Goal: Transaction & Acquisition: Purchase product/service

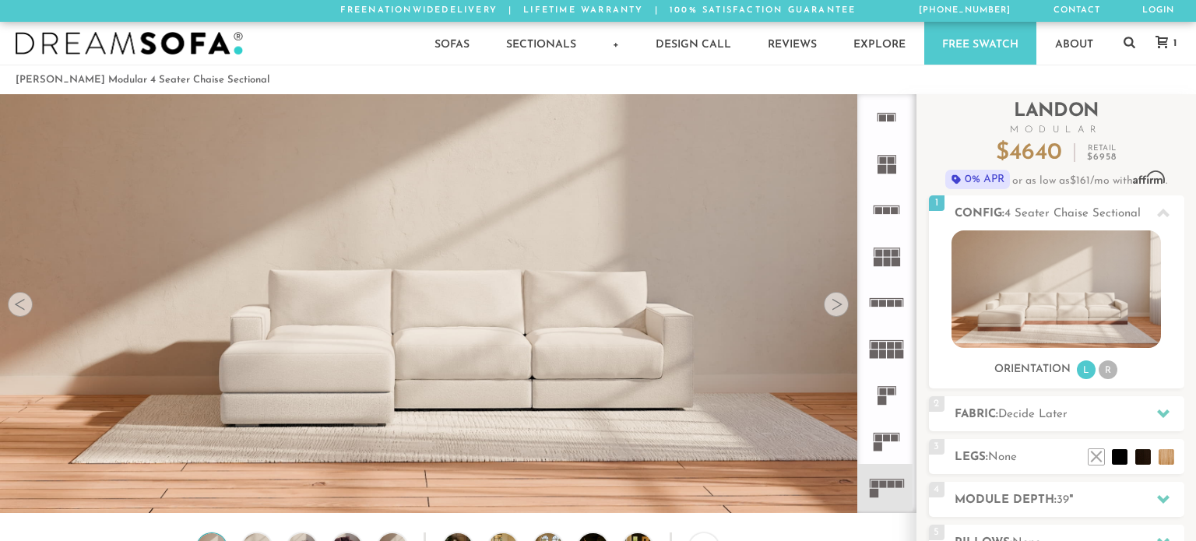
scroll to position [17367, 1196]
click at [890, 303] on rect at bounding box center [891, 303] width 7 height 7
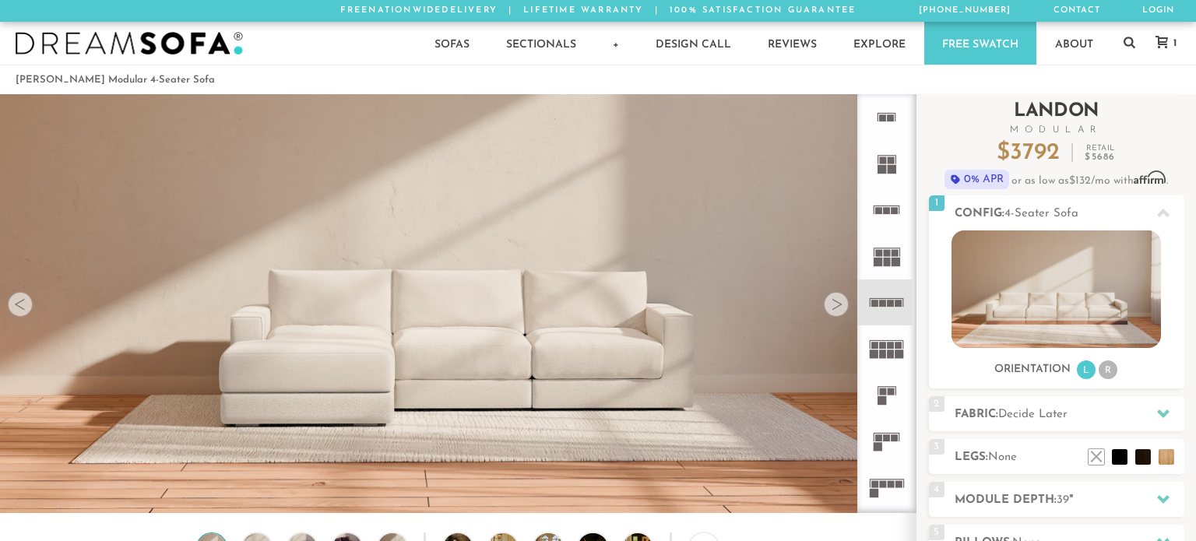
click at [1161, 126] on span "Modular" at bounding box center [1056, 129] width 255 height 9
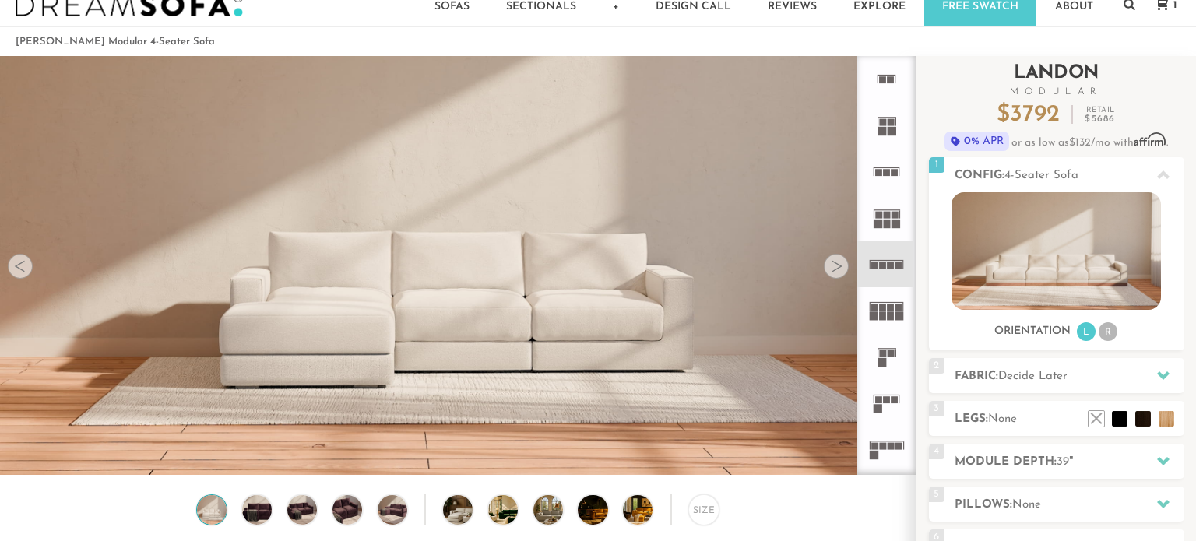
scroll to position [39, 0]
click at [1103, 332] on li "R" at bounding box center [1108, 331] width 19 height 19
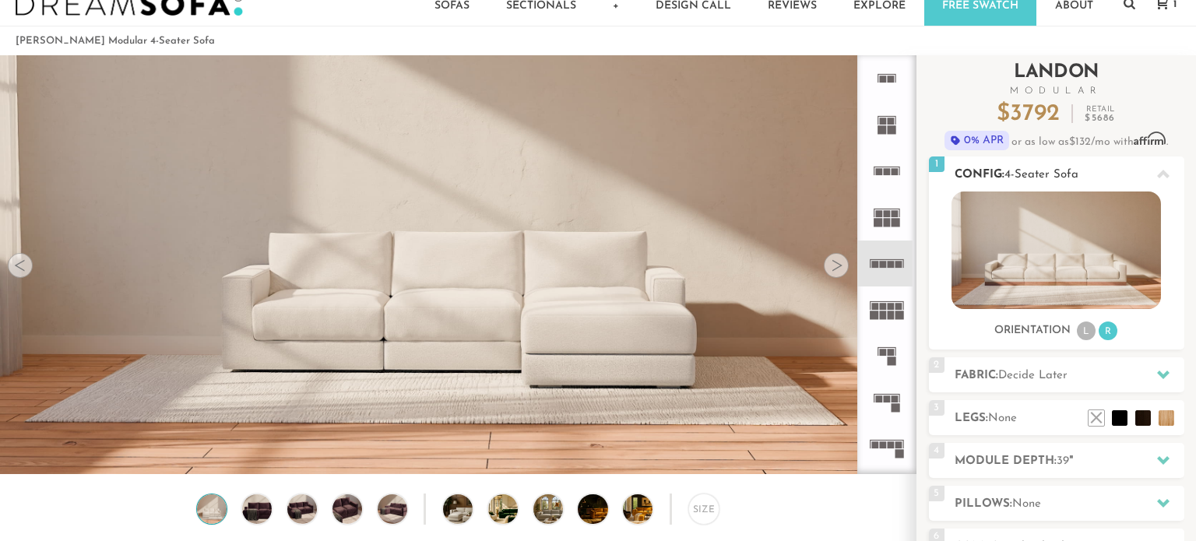
click at [1085, 332] on li "L" at bounding box center [1086, 331] width 19 height 19
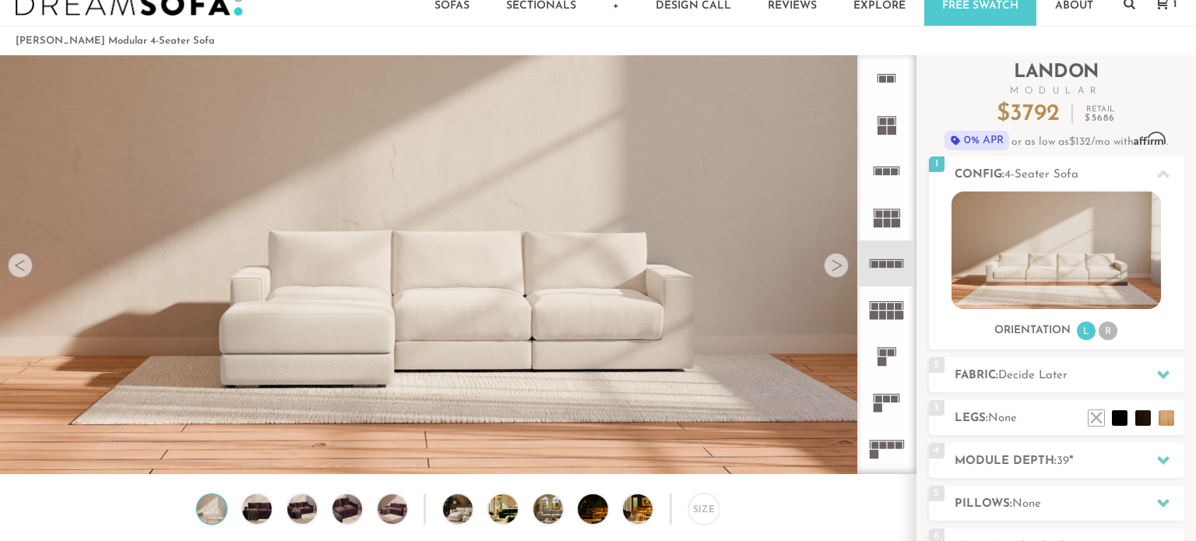
click at [886, 132] on rect at bounding box center [882, 130] width 9 height 9
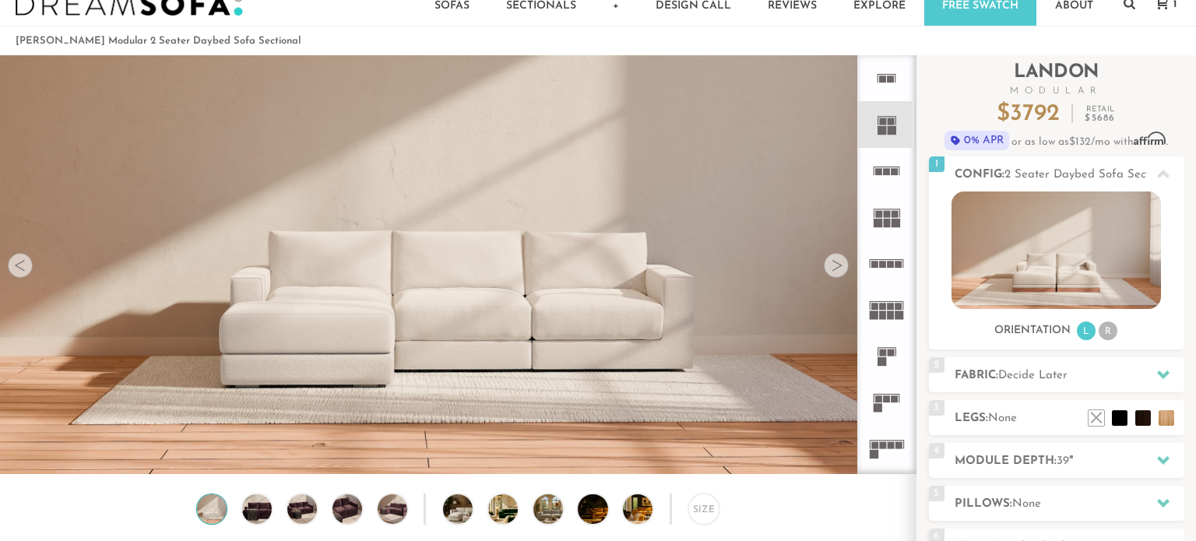
click at [883, 86] on icon at bounding box center [887, 78] width 46 height 46
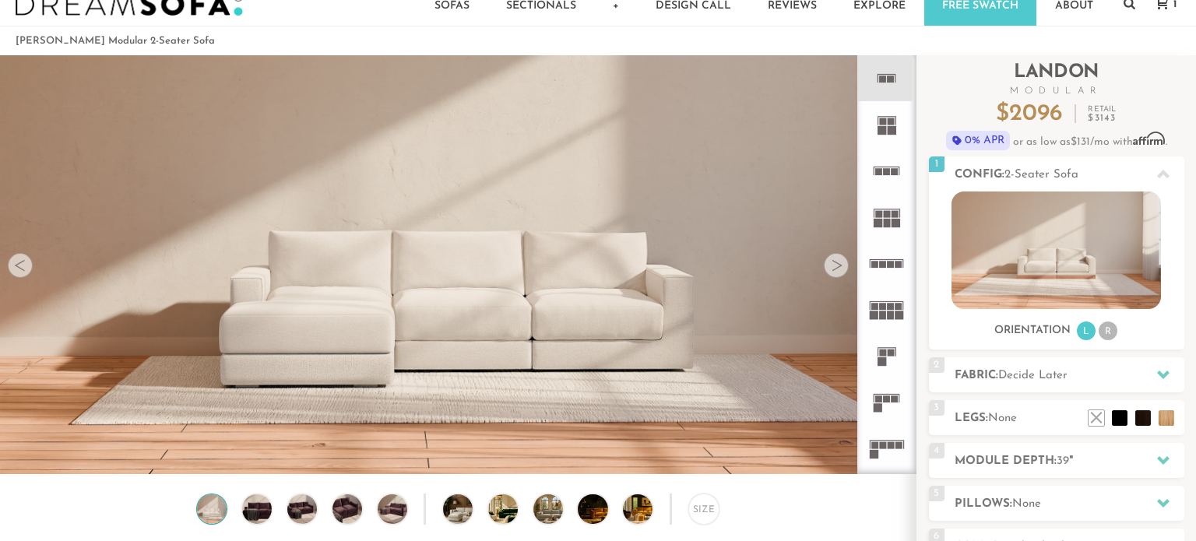
click at [890, 171] on rect at bounding box center [887, 171] width 7 height 7
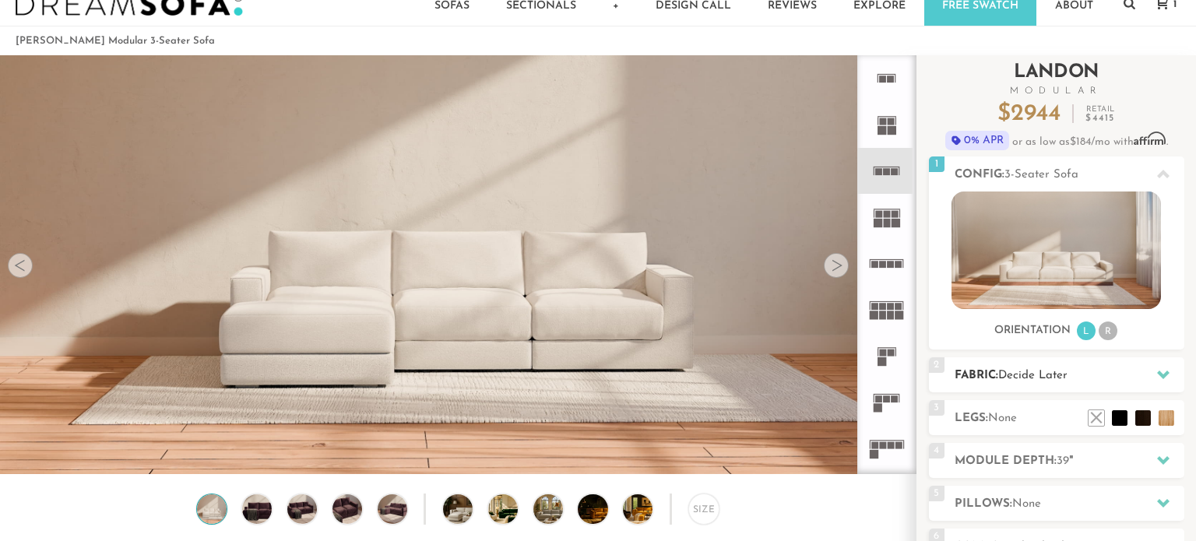
click at [1175, 375] on div at bounding box center [1163, 375] width 33 height 32
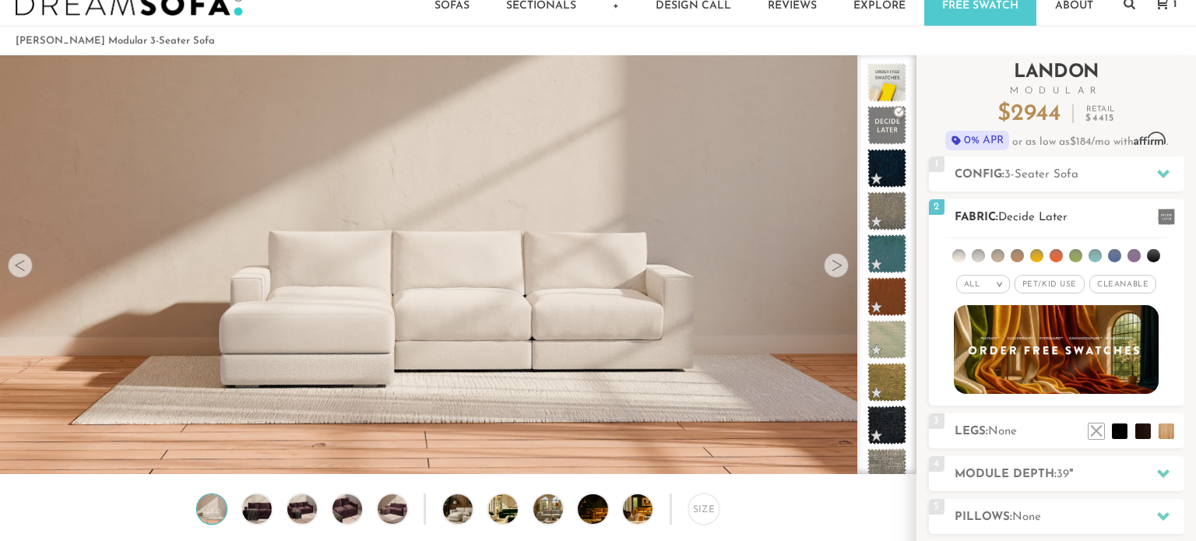
click at [1134, 255] on li at bounding box center [1134, 255] width 13 height 13
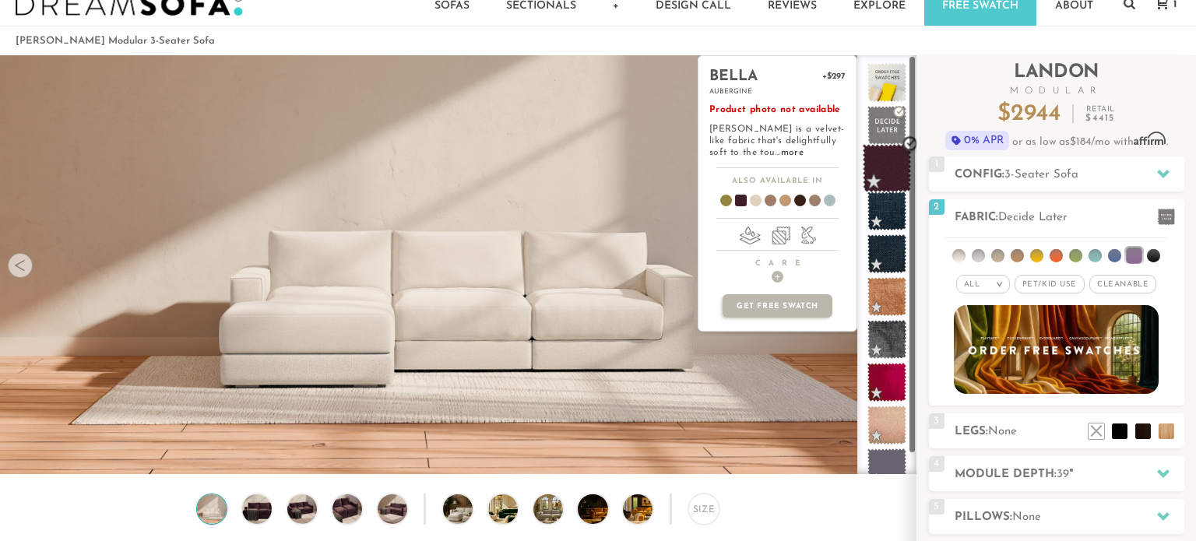
click at [901, 170] on span at bounding box center [887, 168] width 49 height 49
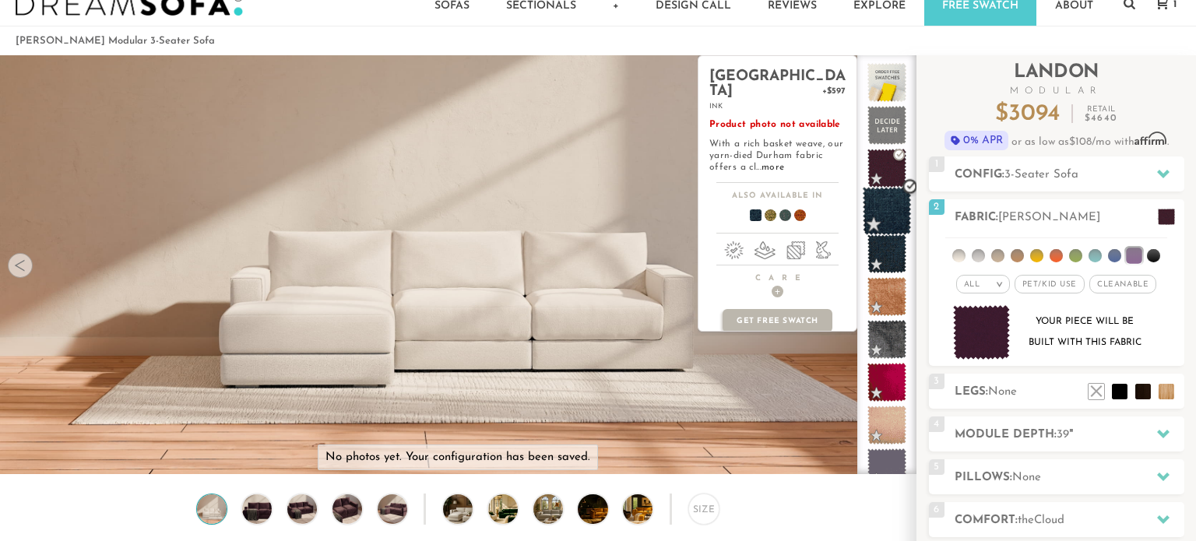
click at [897, 203] on span at bounding box center [887, 211] width 49 height 49
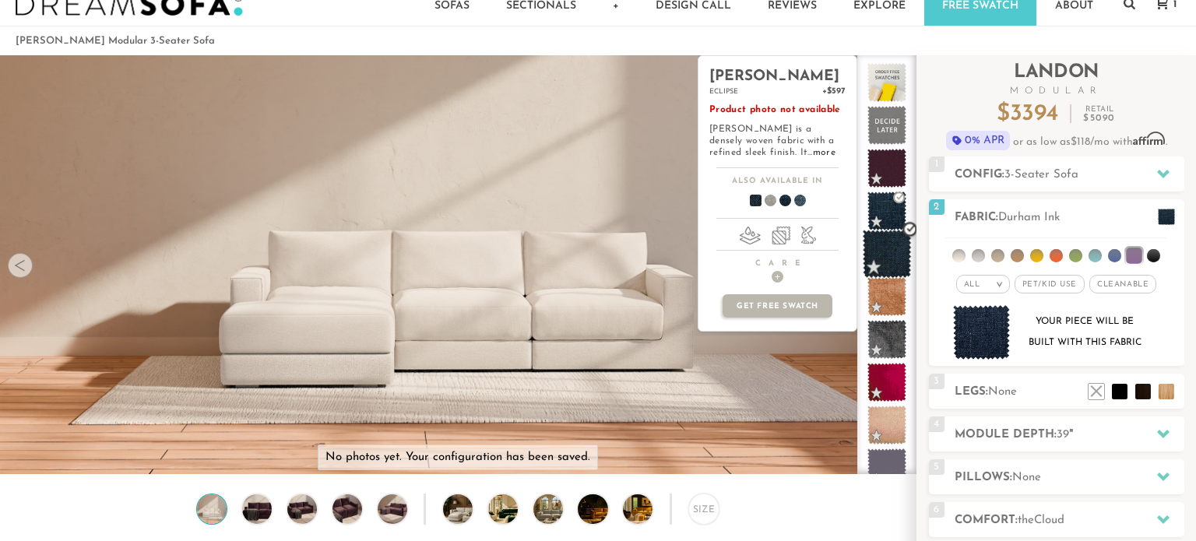
click at [900, 243] on span at bounding box center [887, 254] width 49 height 49
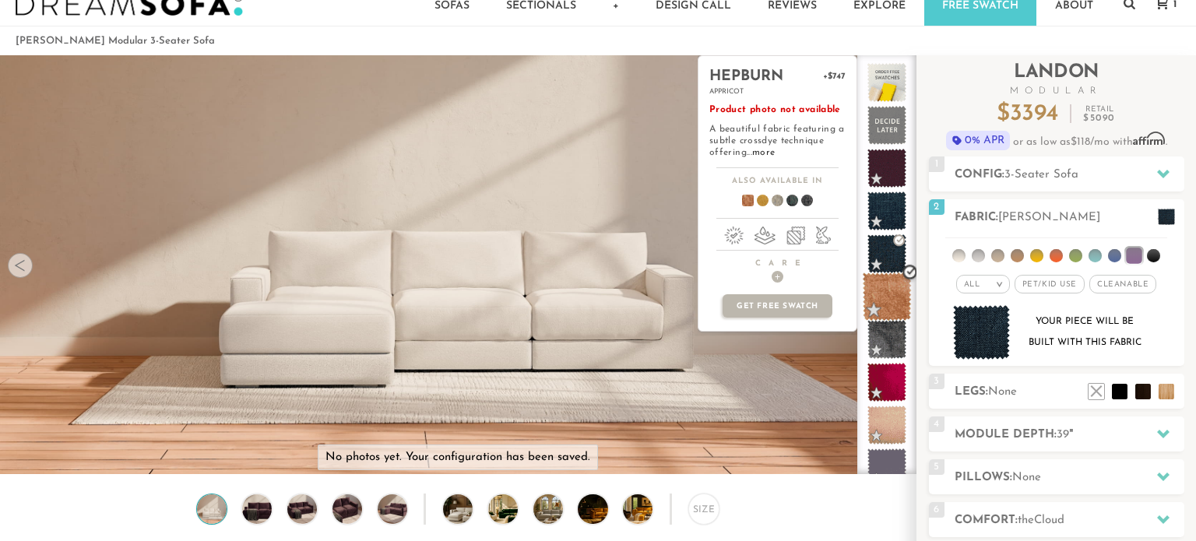
click at [899, 286] on span at bounding box center [887, 297] width 49 height 49
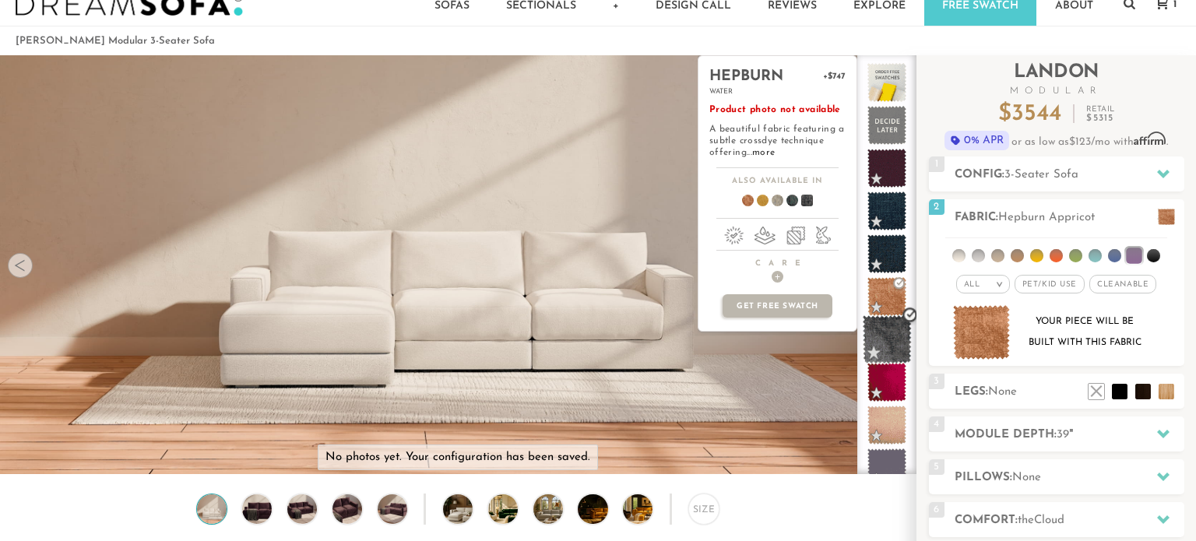
click at [895, 336] on span at bounding box center [887, 339] width 49 height 49
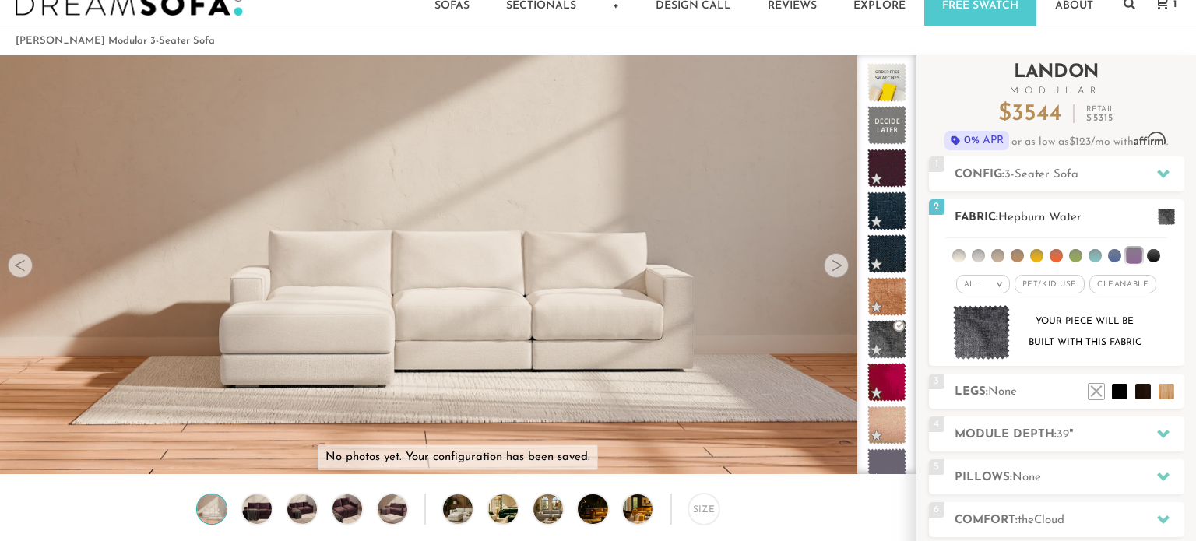
click at [988, 282] on div "All >" at bounding box center [984, 284] width 54 height 19
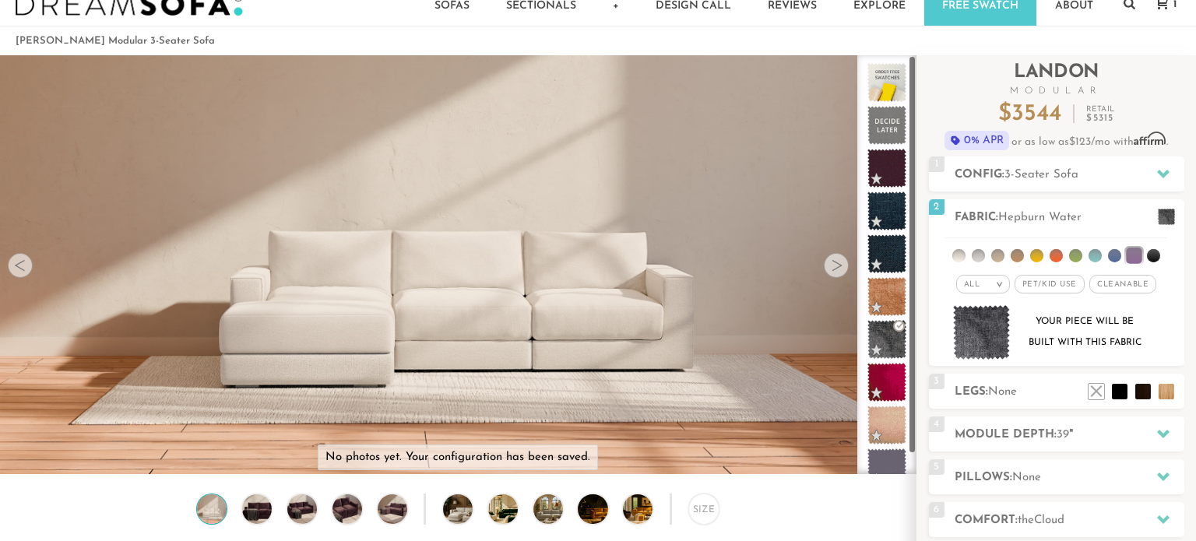
scroll to position [20, 0]
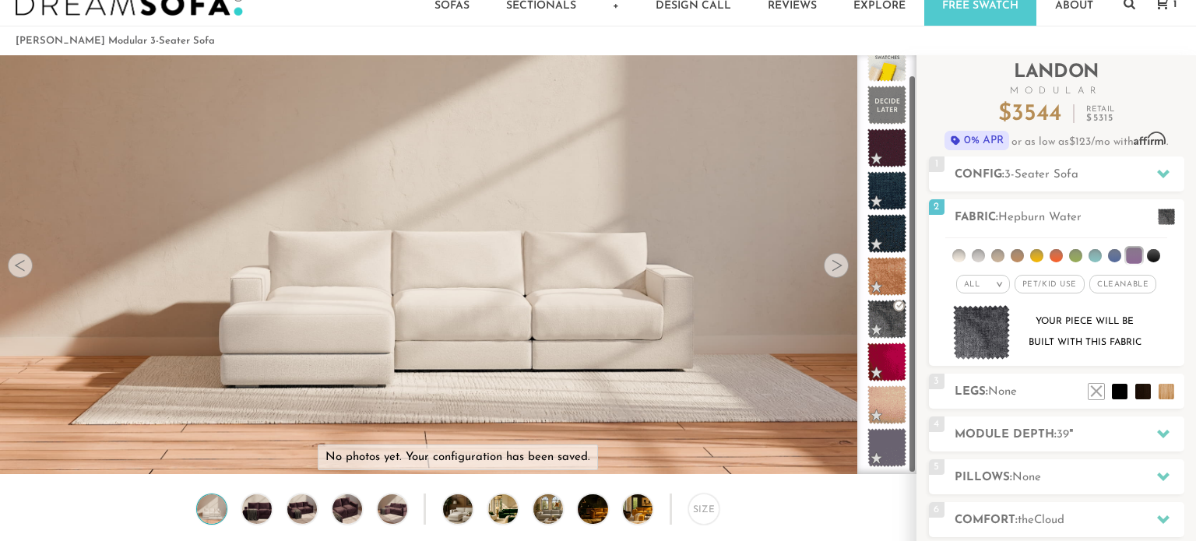
drag, startPoint x: 914, startPoint y: 206, endPoint x: 908, endPoint y: 265, distance: 59.4
click at [908, 265] on div at bounding box center [887, 264] width 59 height 419
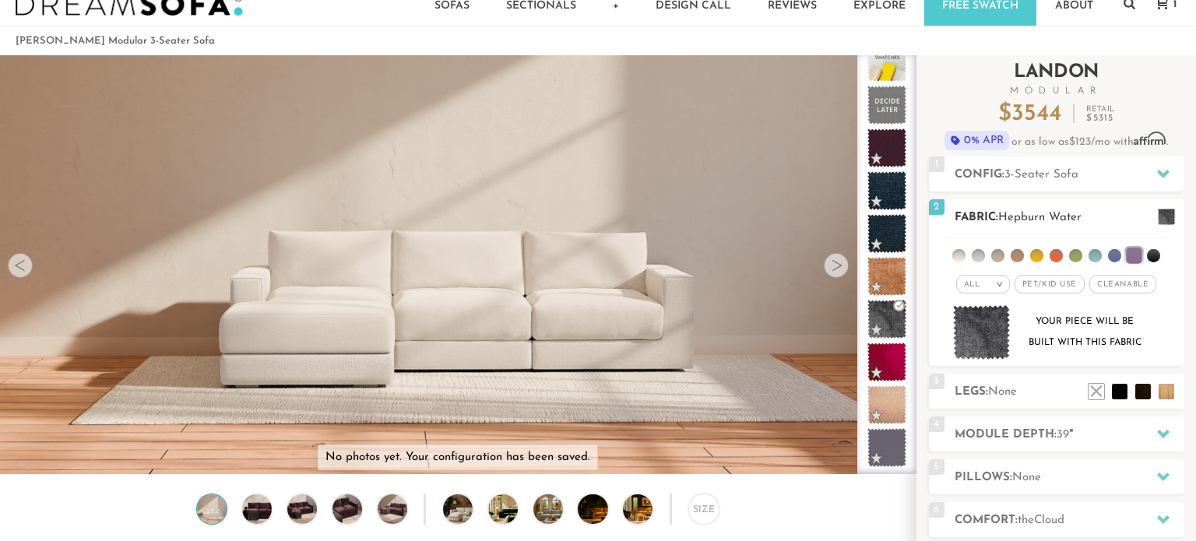
click at [961, 259] on li at bounding box center [959, 255] width 13 height 13
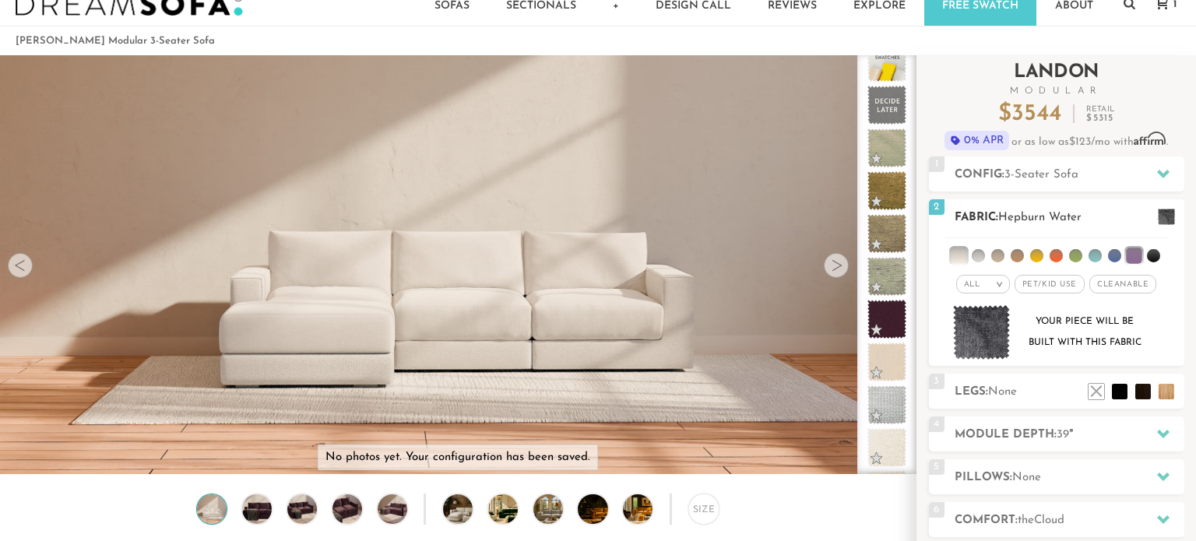
click at [1150, 256] on li at bounding box center [1153, 255] width 13 height 13
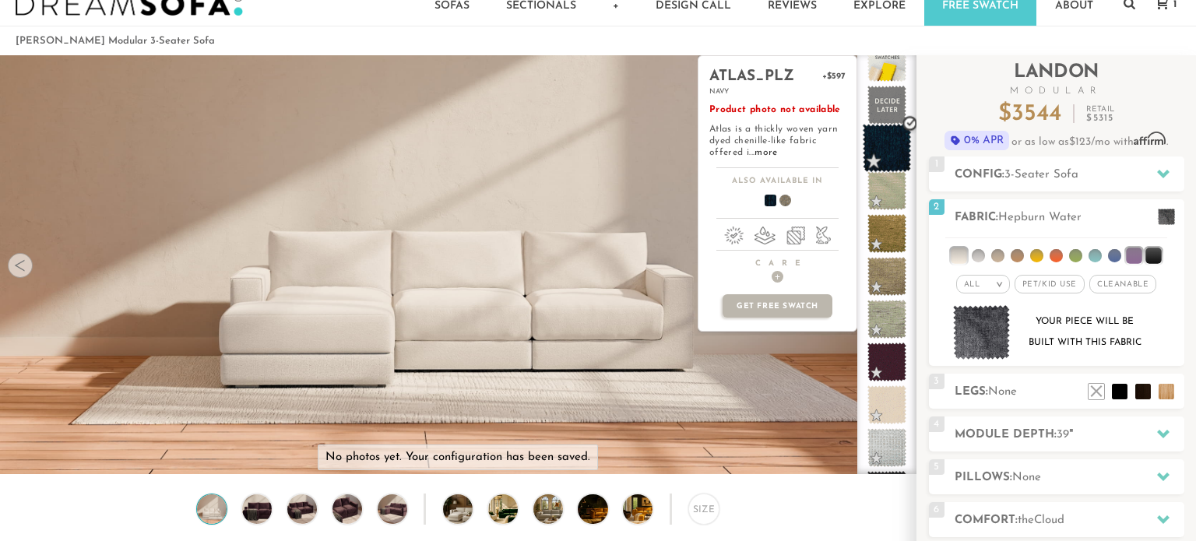
click at [883, 157] on span at bounding box center [887, 148] width 49 height 49
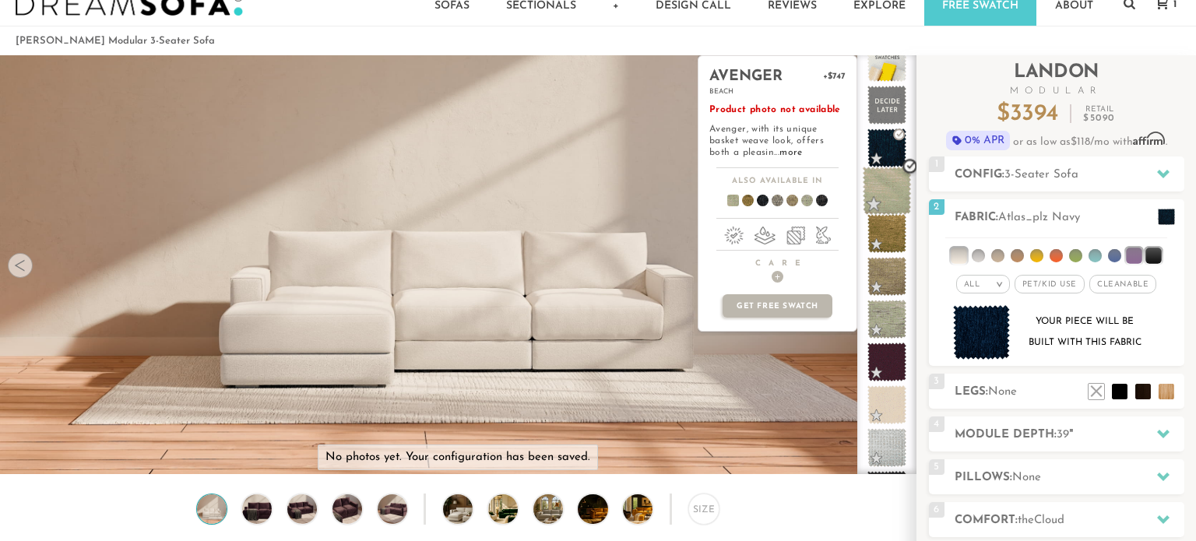
click at [885, 197] on span at bounding box center [887, 191] width 49 height 49
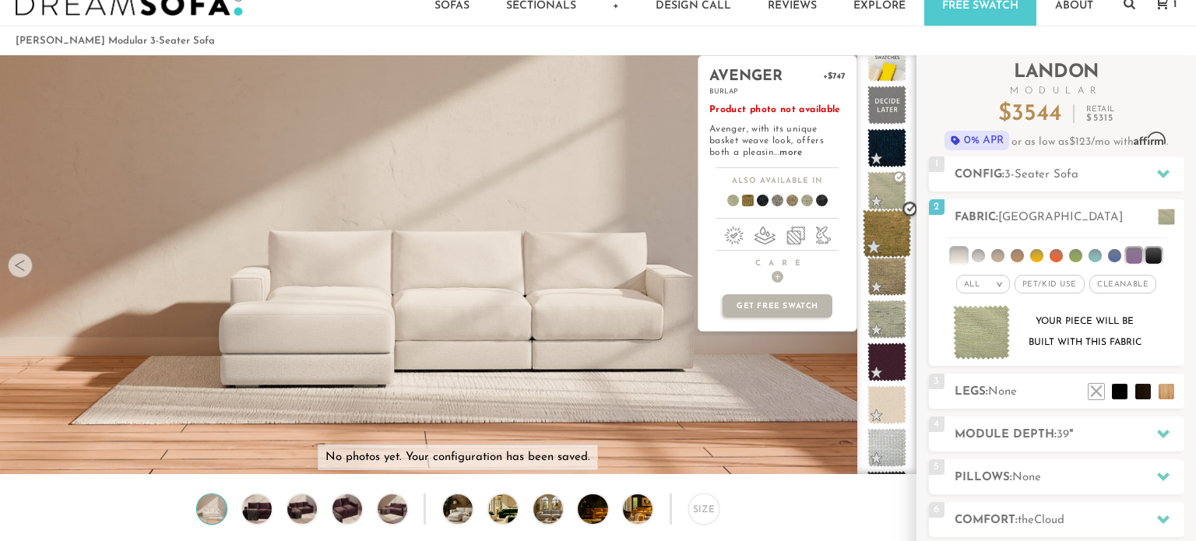
click at [896, 247] on span at bounding box center [887, 234] width 49 height 49
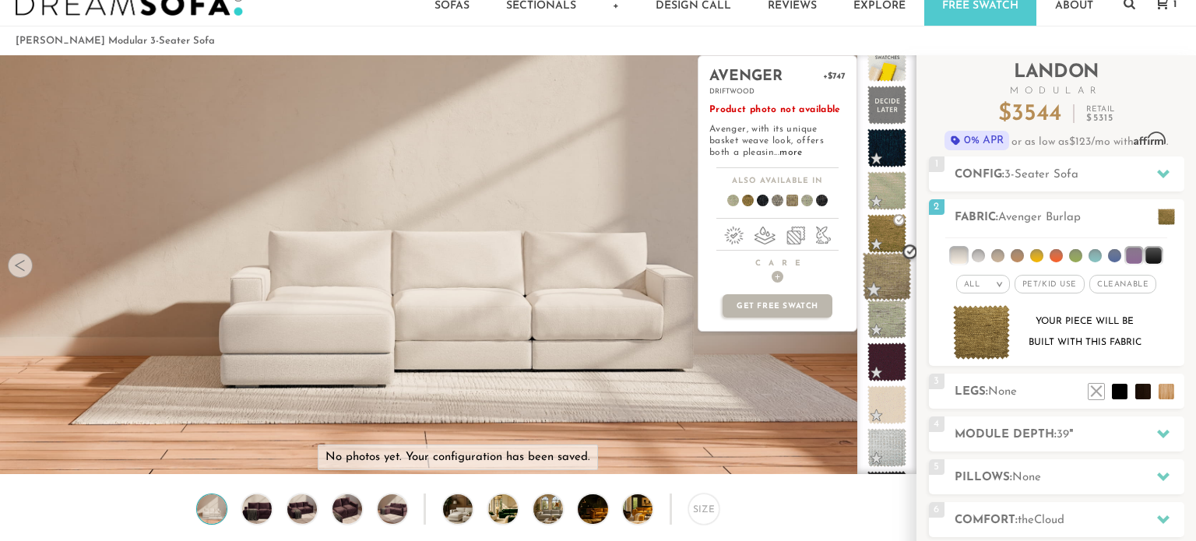
click at [897, 279] on span at bounding box center [887, 276] width 49 height 49
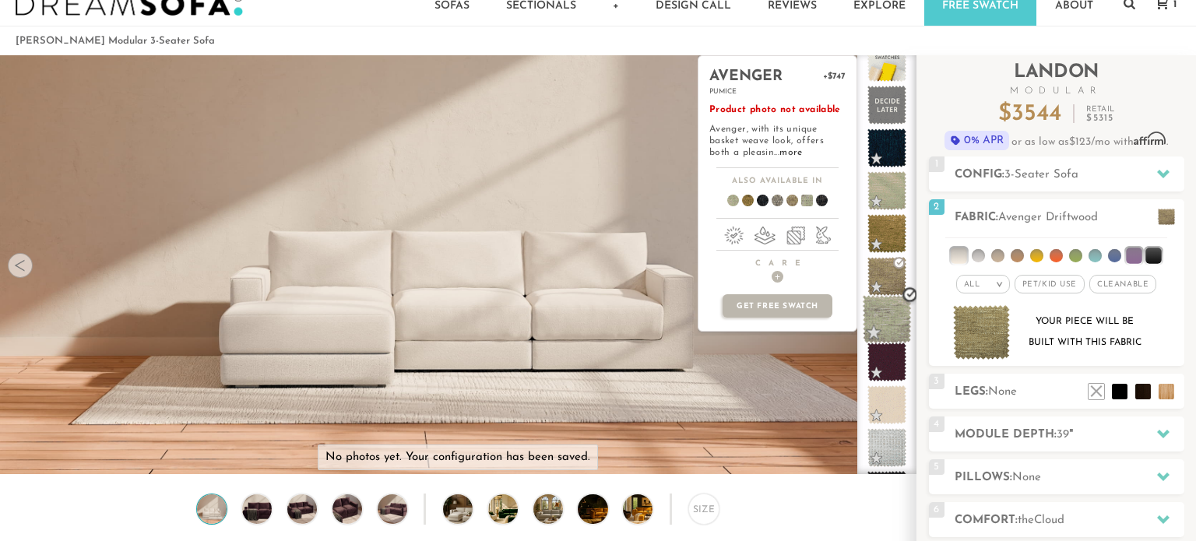
click at [901, 338] on span at bounding box center [887, 319] width 49 height 49
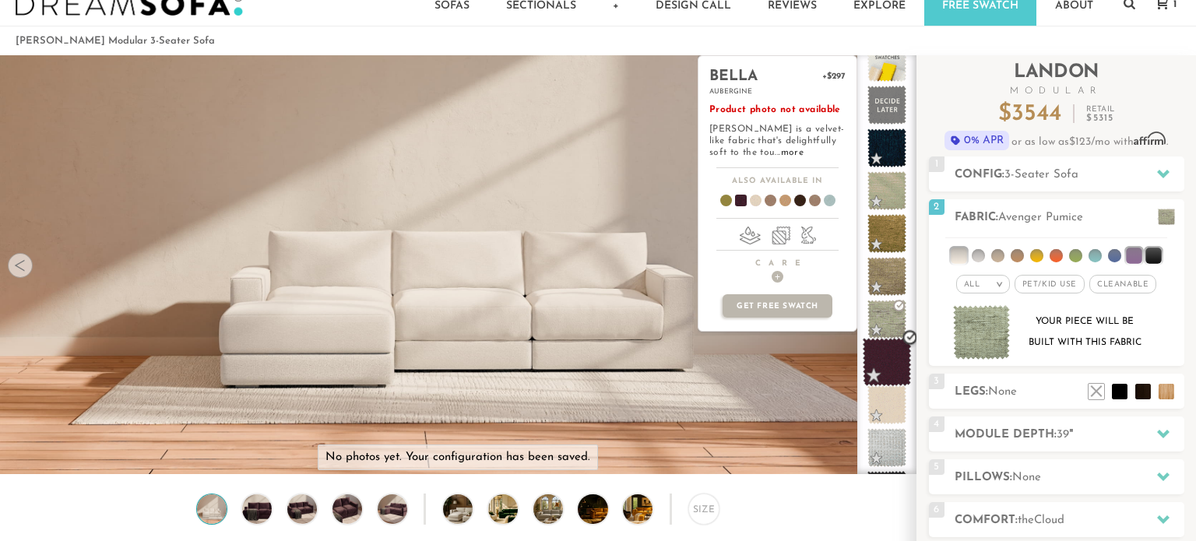
click at [902, 383] on span at bounding box center [887, 362] width 49 height 49
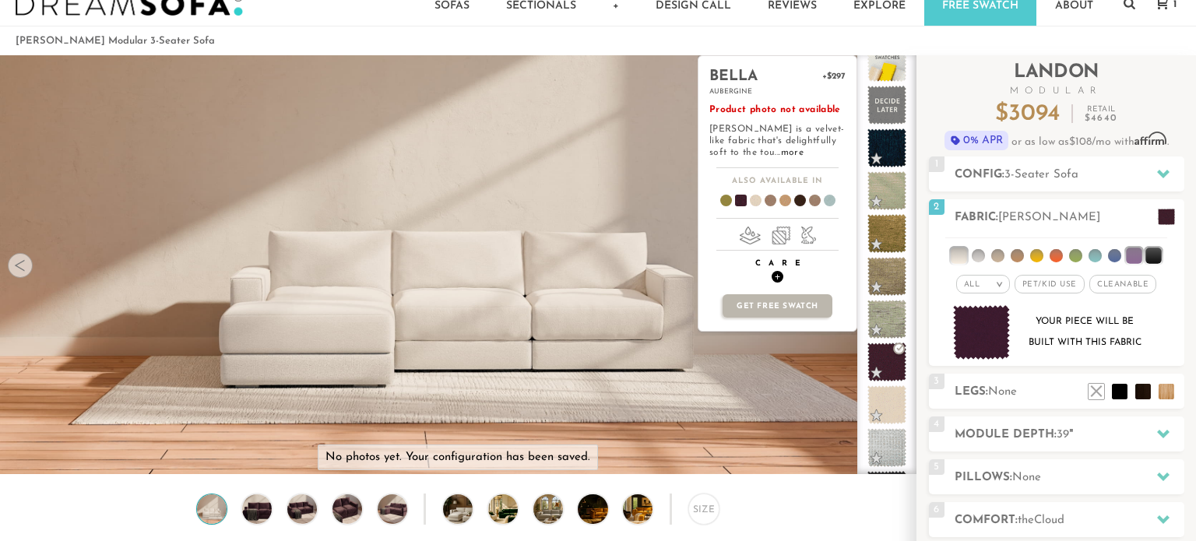
click at [777, 277] on span "+" at bounding box center [778, 277] width 12 height 12
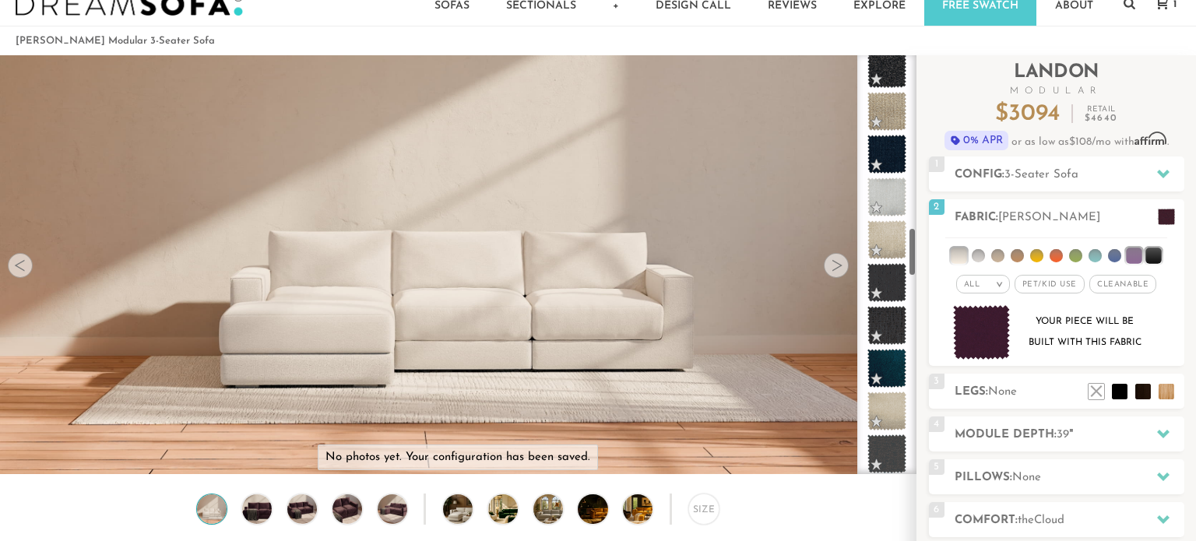
scroll to position [3148, 0]
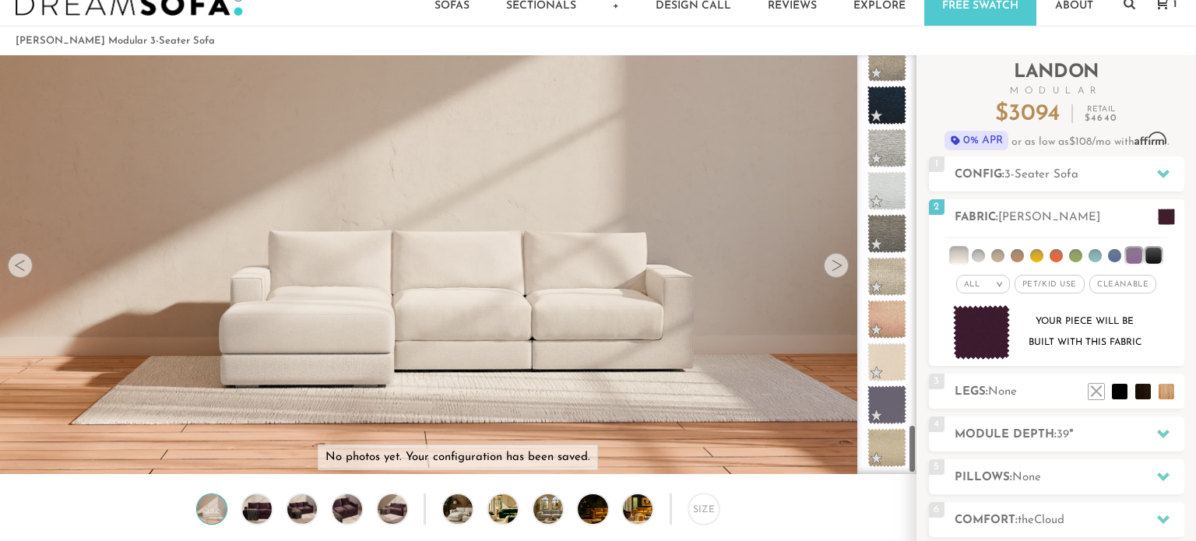
drag, startPoint x: 915, startPoint y: 81, endPoint x: 854, endPoint y: 480, distance: 403.4
click at [1136, 259] on li at bounding box center [1134, 256] width 16 height 16
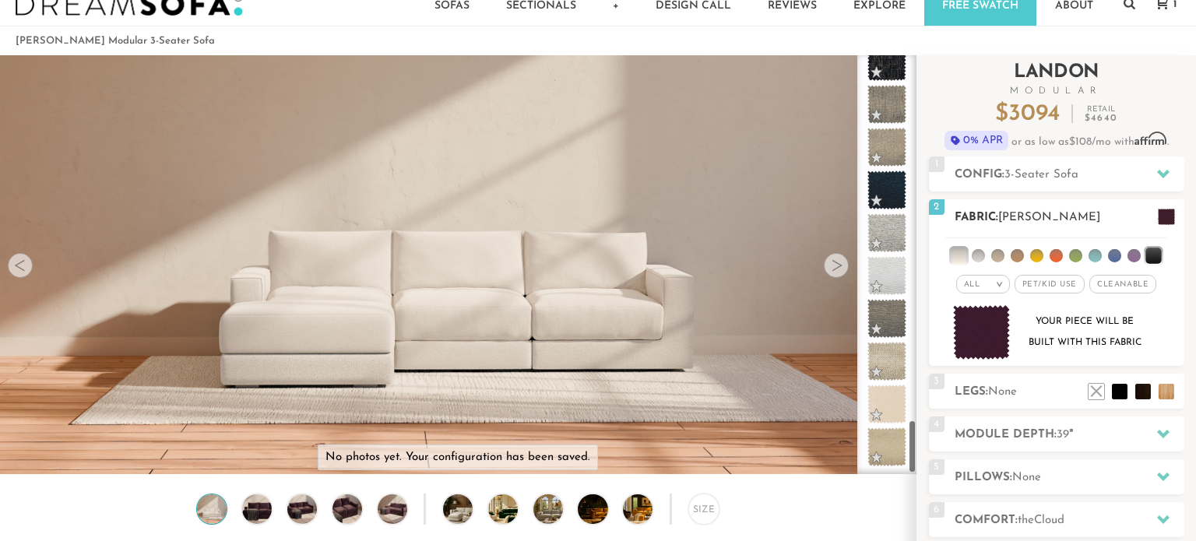
scroll to position [2805, 0]
click at [1148, 258] on li at bounding box center [1154, 256] width 16 height 16
click at [960, 258] on li at bounding box center [959, 256] width 16 height 16
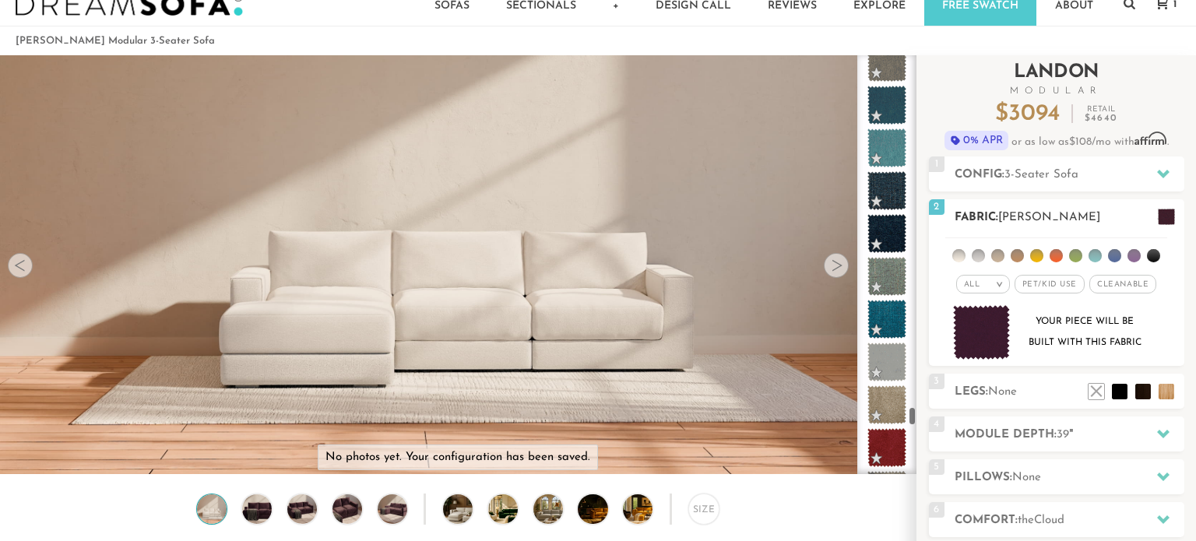
scroll to position [7903, 0]
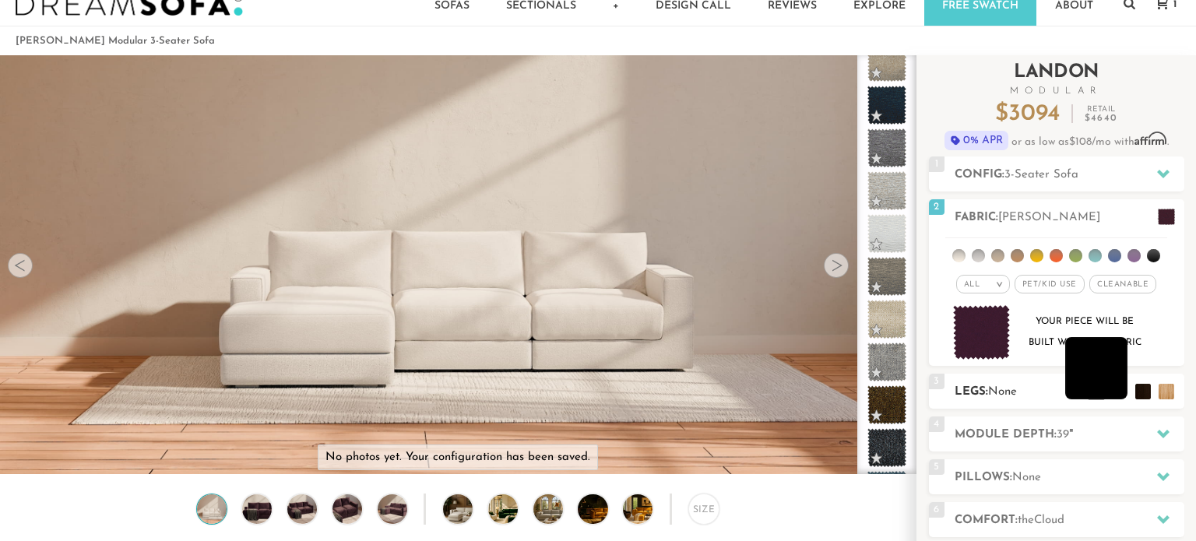
click at [1113, 394] on li at bounding box center [1097, 368] width 62 height 62
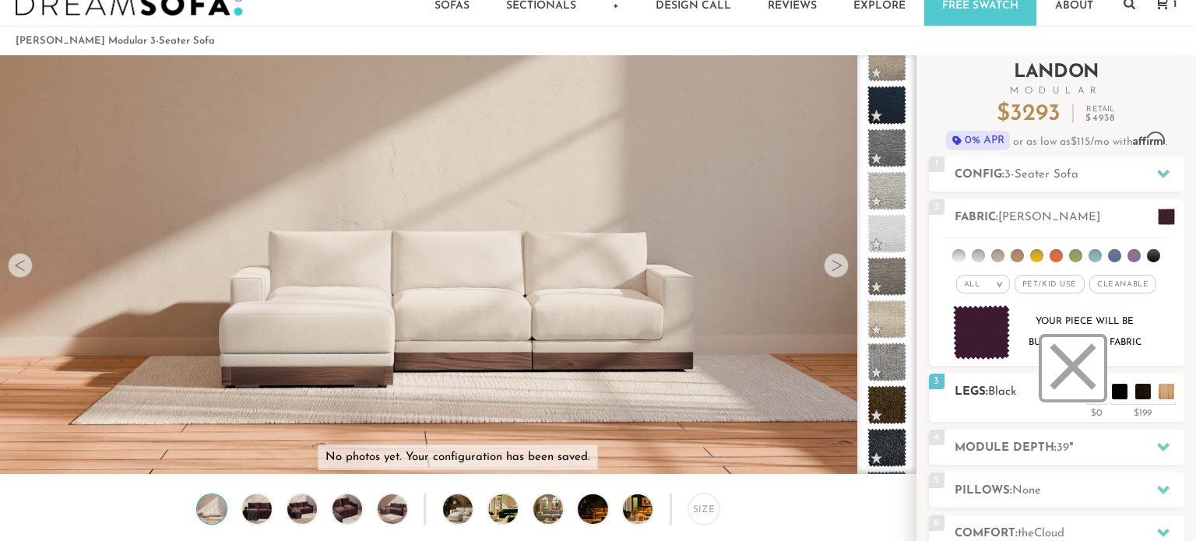
click at [1090, 399] on li at bounding box center [1073, 368] width 62 height 62
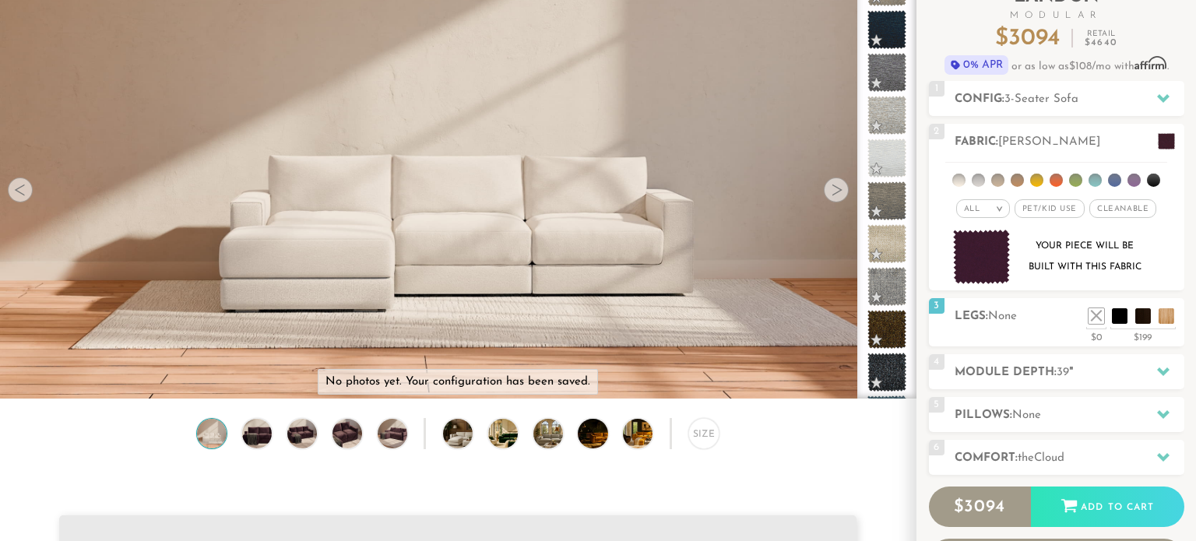
scroll to position [118, 0]
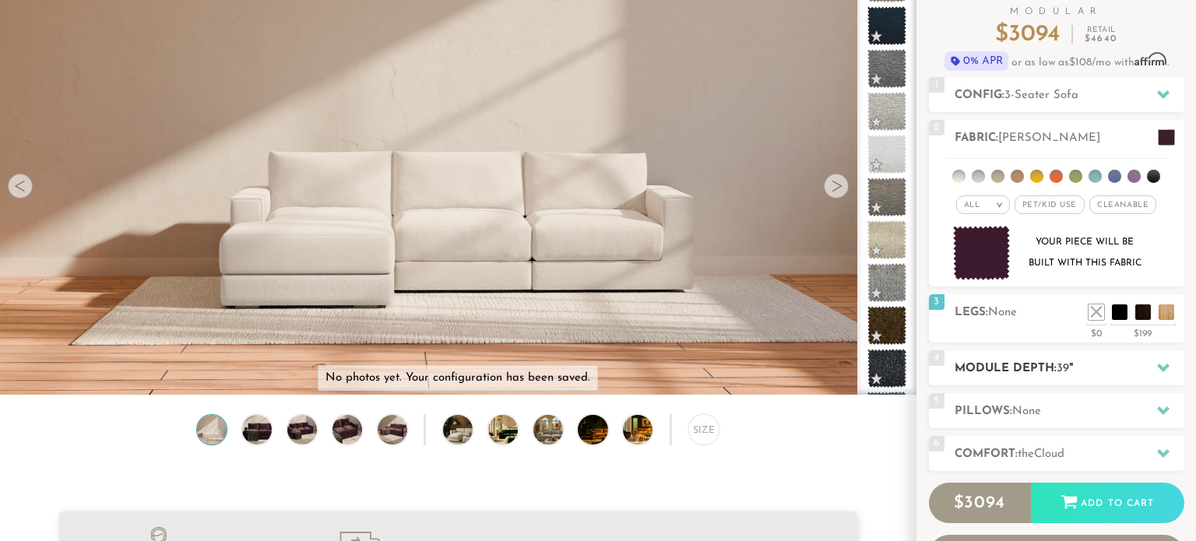
click at [1156, 372] on div at bounding box center [1163, 368] width 33 height 32
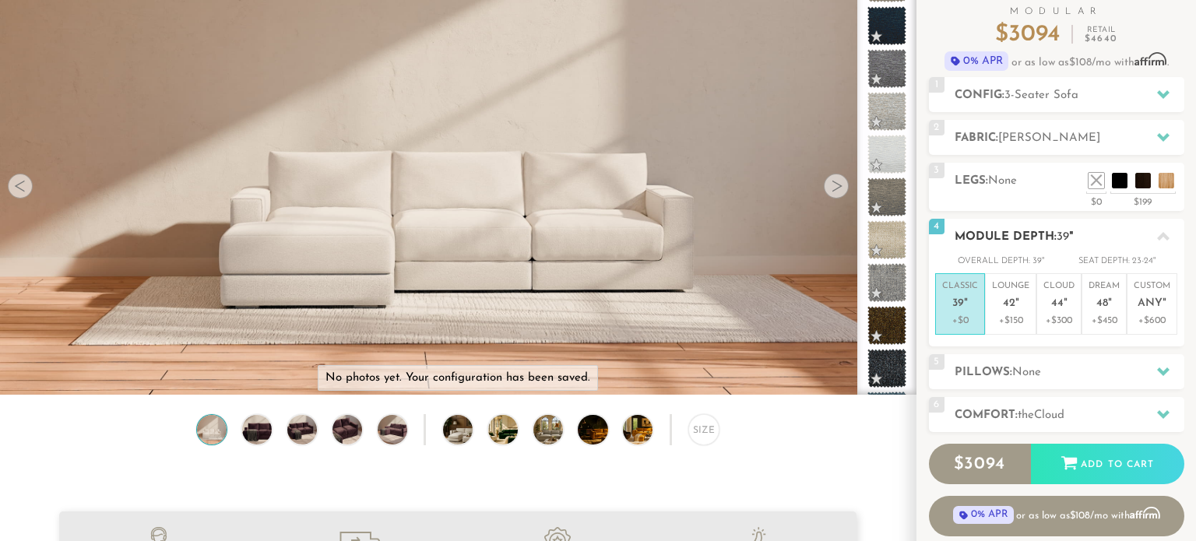
click at [1162, 238] on icon at bounding box center [1163, 236] width 12 height 9
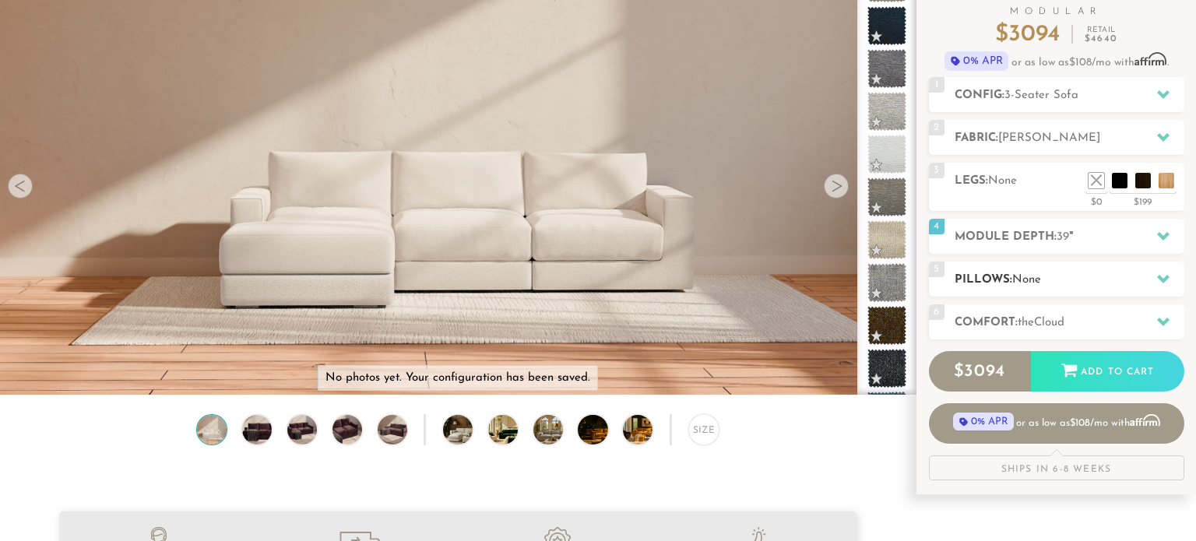
click at [1162, 284] on div at bounding box center [1163, 279] width 33 height 32
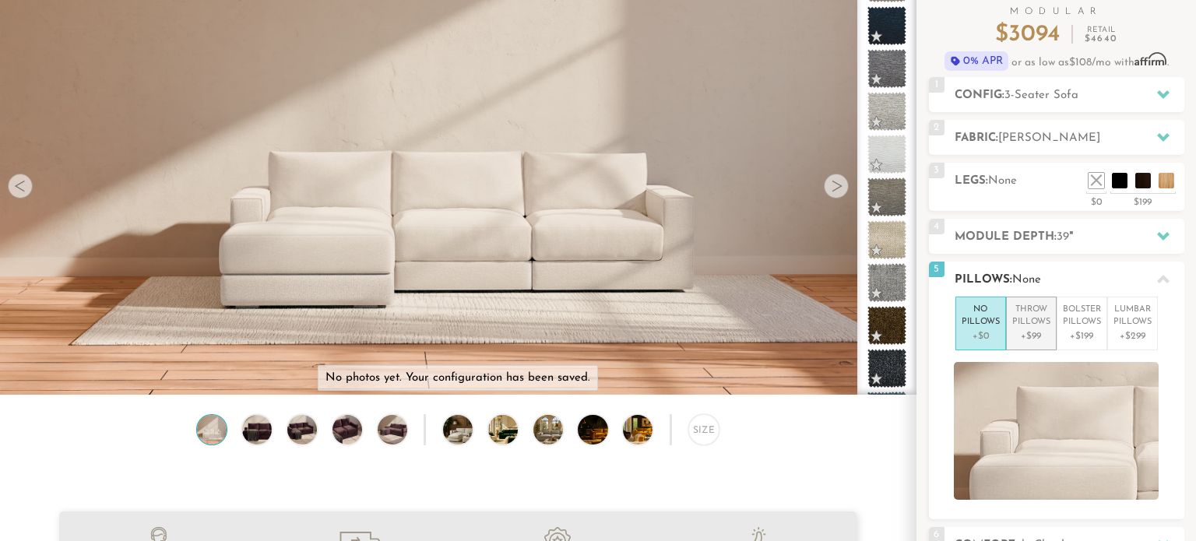
click at [1034, 329] on p "+$99" at bounding box center [1032, 336] width 38 height 14
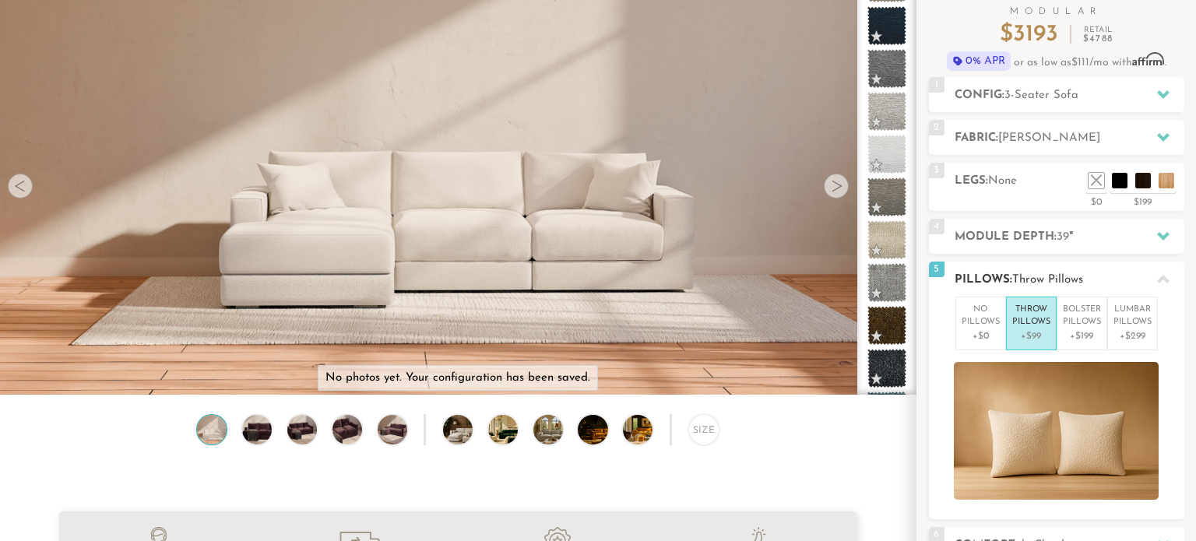
click at [1054, 330] on li "Throw Pillows +$99" at bounding box center [1031, 324] width 51 height 54
click at [1078, 323] on p "Bolster Pillows" at bounding box center [1082, 317] width 38 height 26
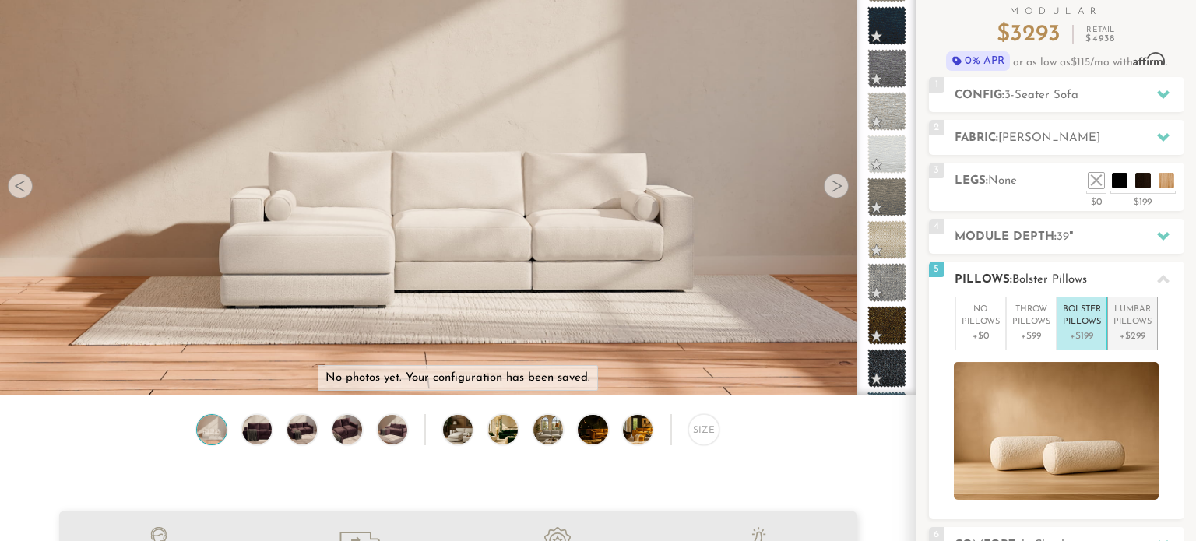
click at [1148, 317] on p "Lumbar Pillows" at bounding box center [1133, 317] width 38 height 26
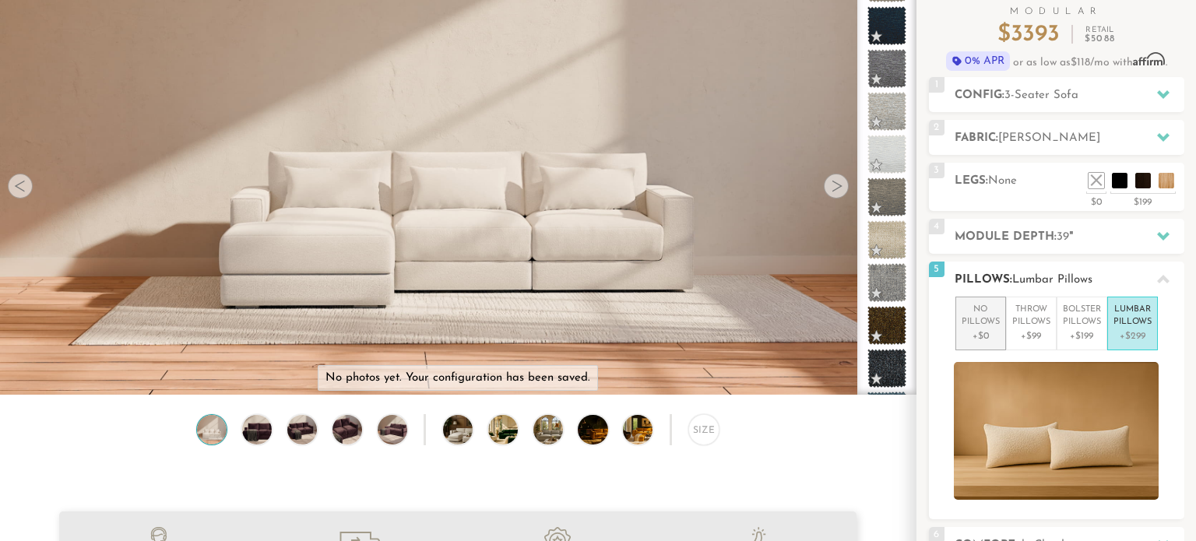
click at [967, 316] on p "No Pillows" at bounding box center [981, 317] width 38 height 26
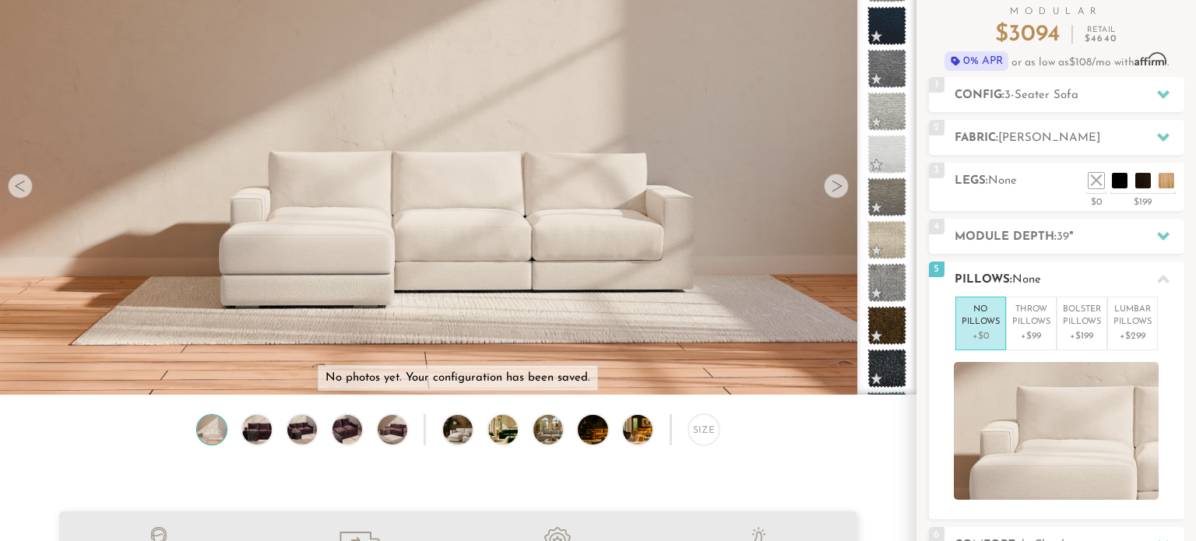
click at [1163, 281] on icon at bounding box center [1163, 279] width 12 height 12
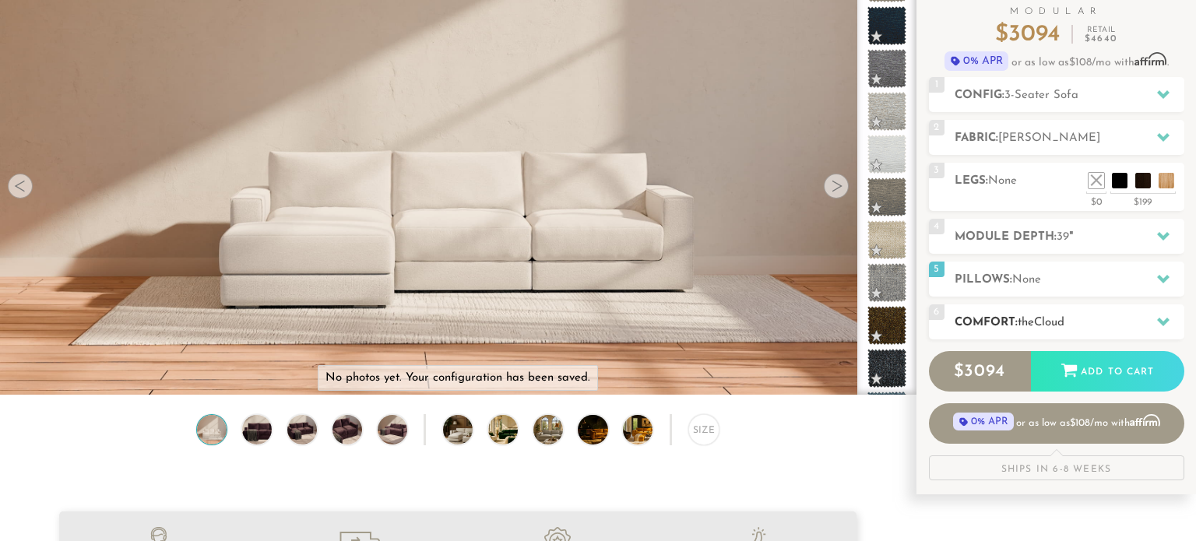
click at [1160, 323] on icon at bounding box center [1163, 321] width 12 height 12
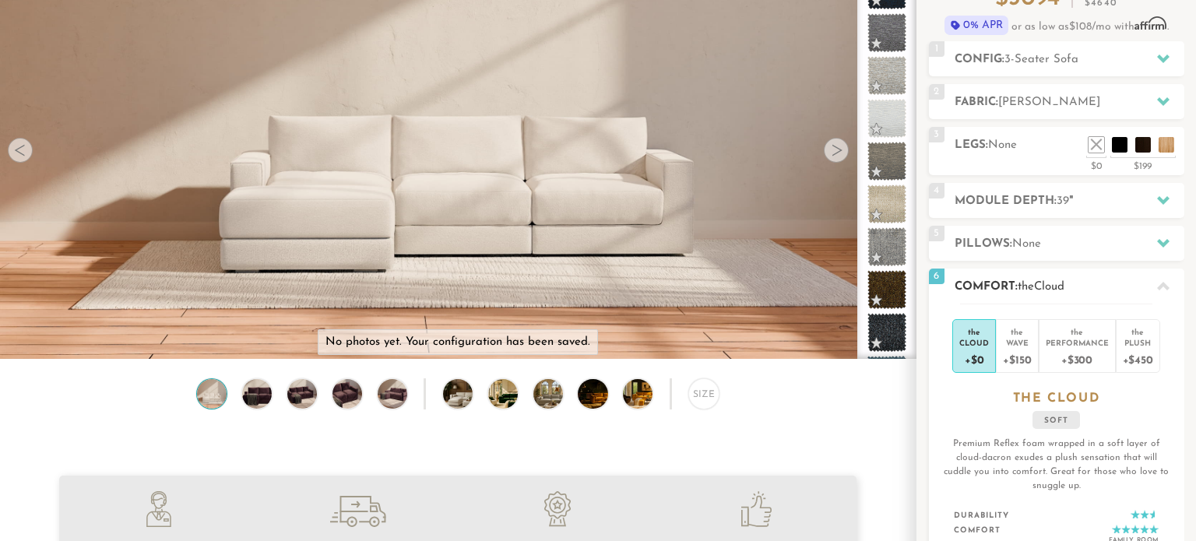
scroll to position [159, 0]
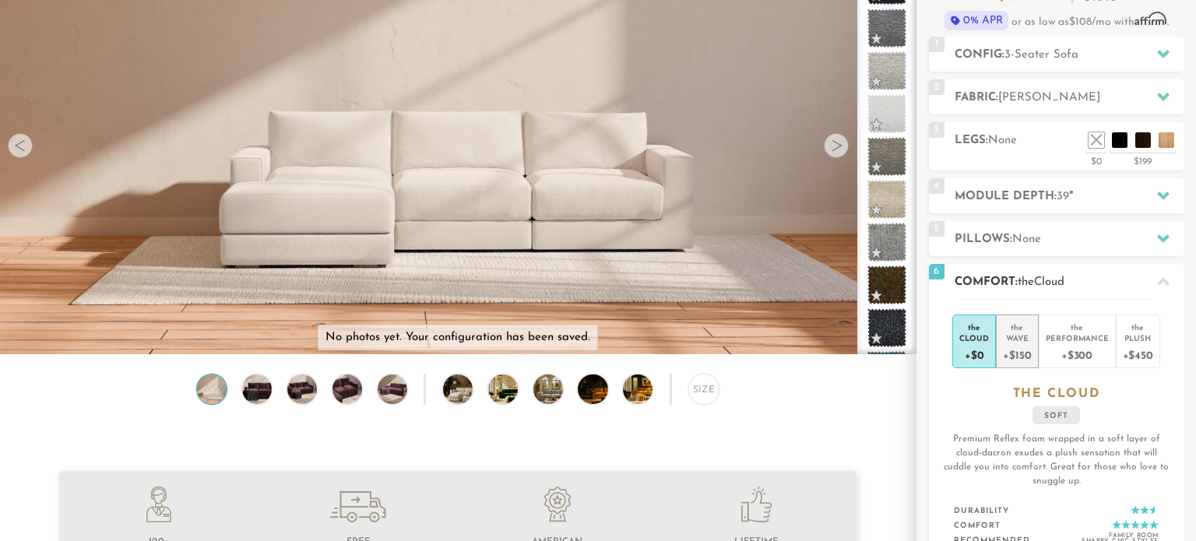
click at [1028, 351] on div "+$150" at bounding box center [1017, 355] width 28 height 23
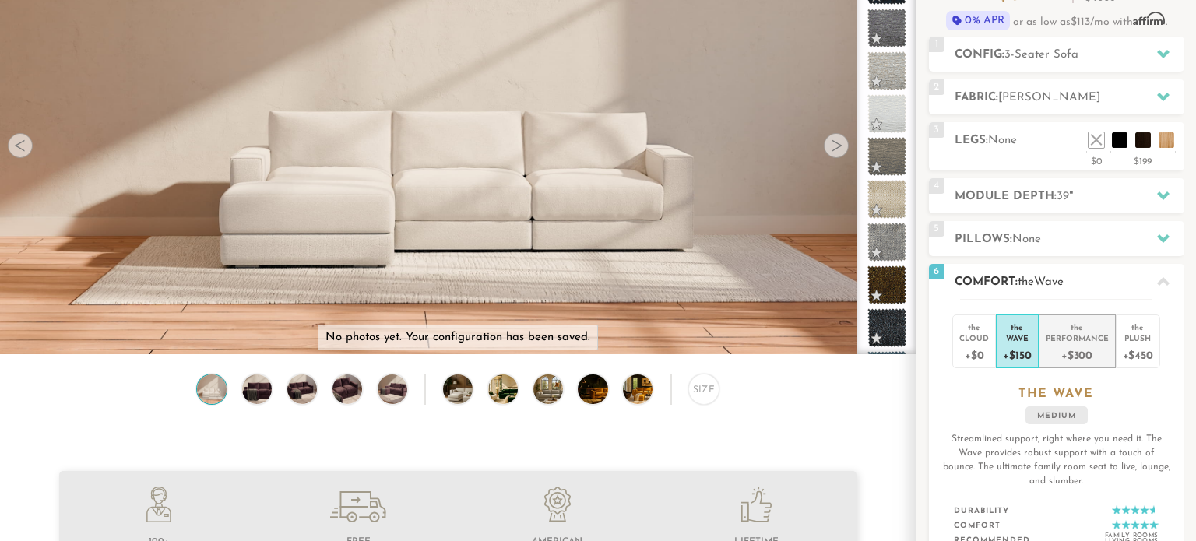
click at [1062, 356] on div "+$300" at bounding box center [1077, 355] width 63 height 23
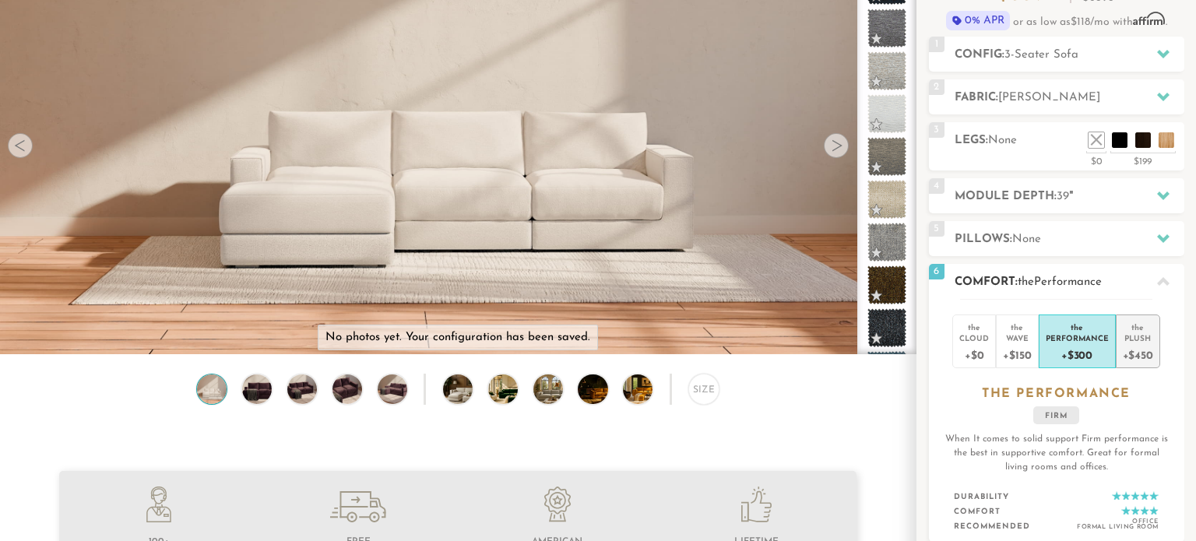
click at [1131, 342] on div "Plush" at bounding box center [1138, 338] width 30 height 11
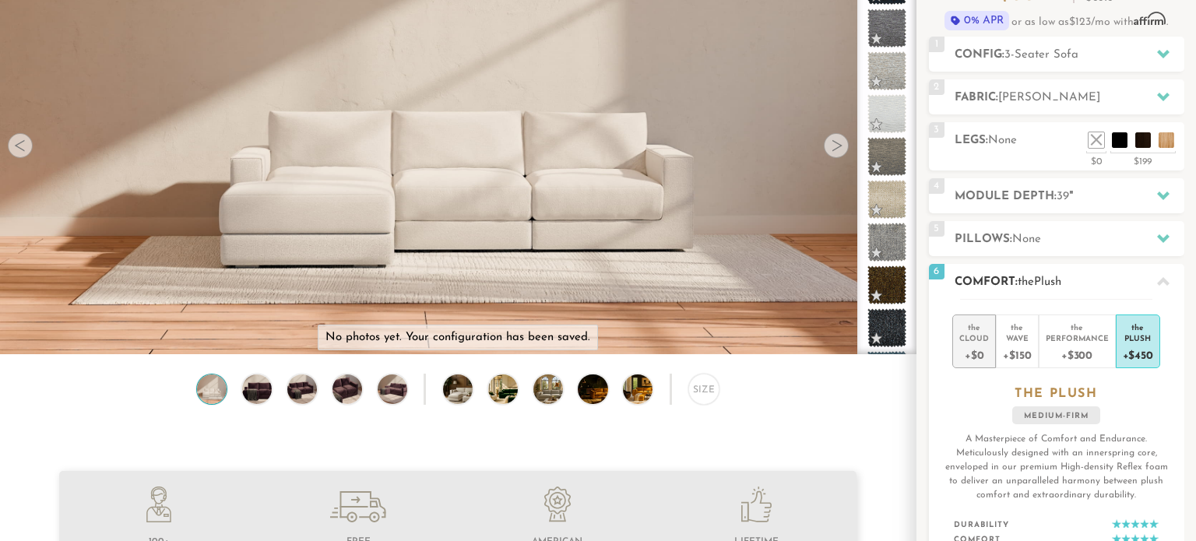
click at [967, 352] on div "+$0" at bounding box center [975, 355] width 30 height 23
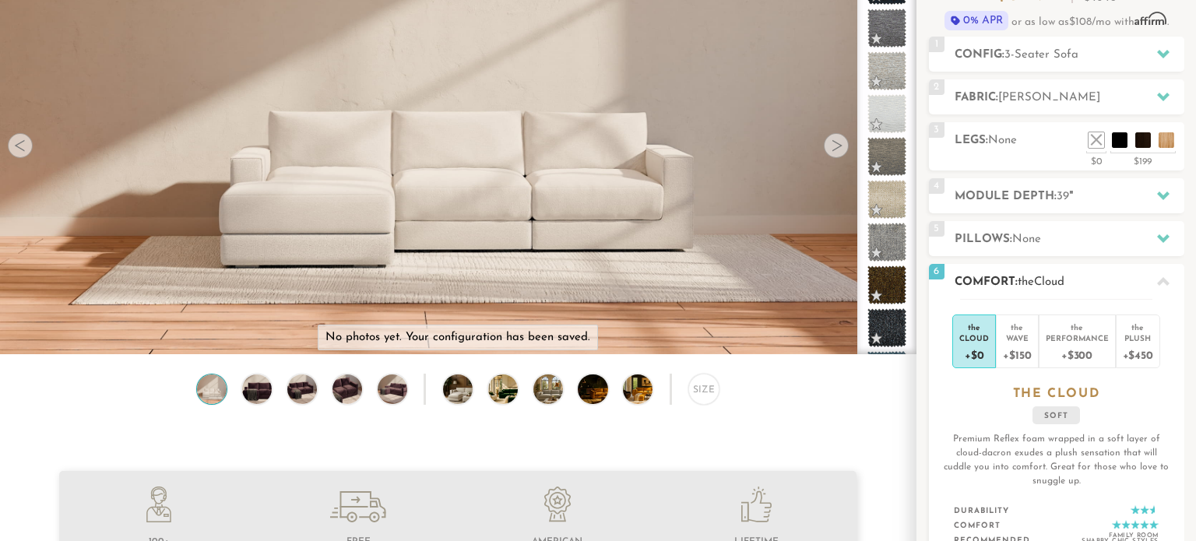
click at [1158, 283] on icon at bounding box center [1163, 282] width 12 height 12
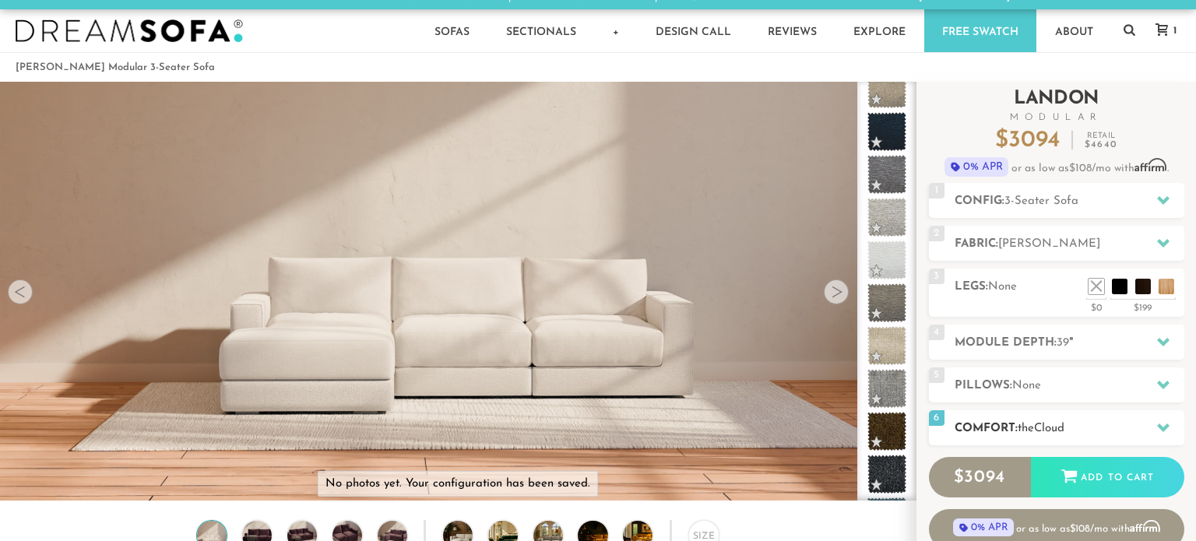
scroll to position [9, 0]
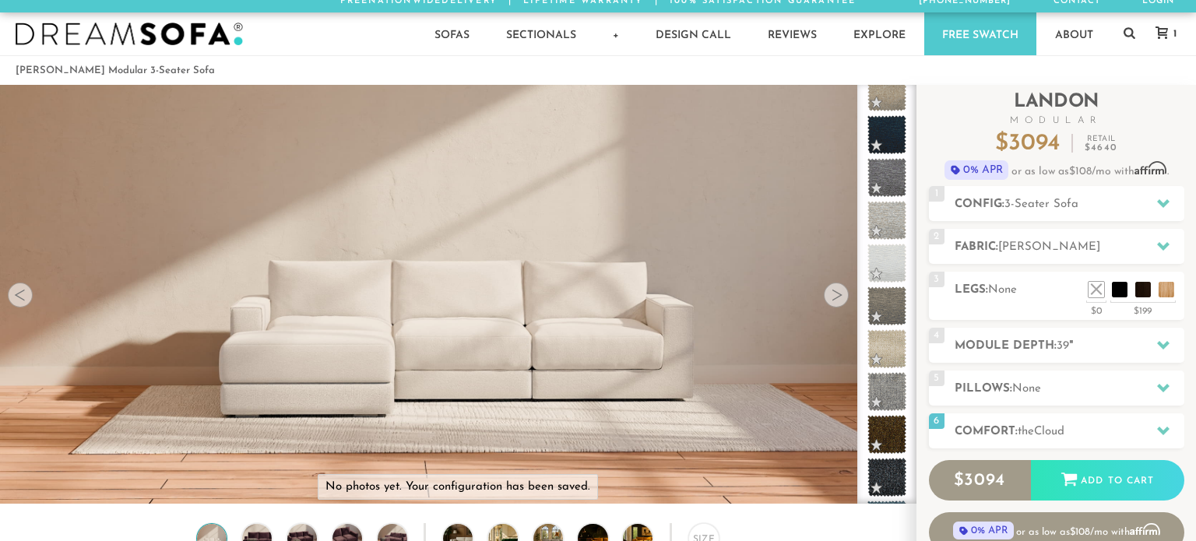
click at [840, 297] on div at bounding box center [836, 295] width 25 height 25
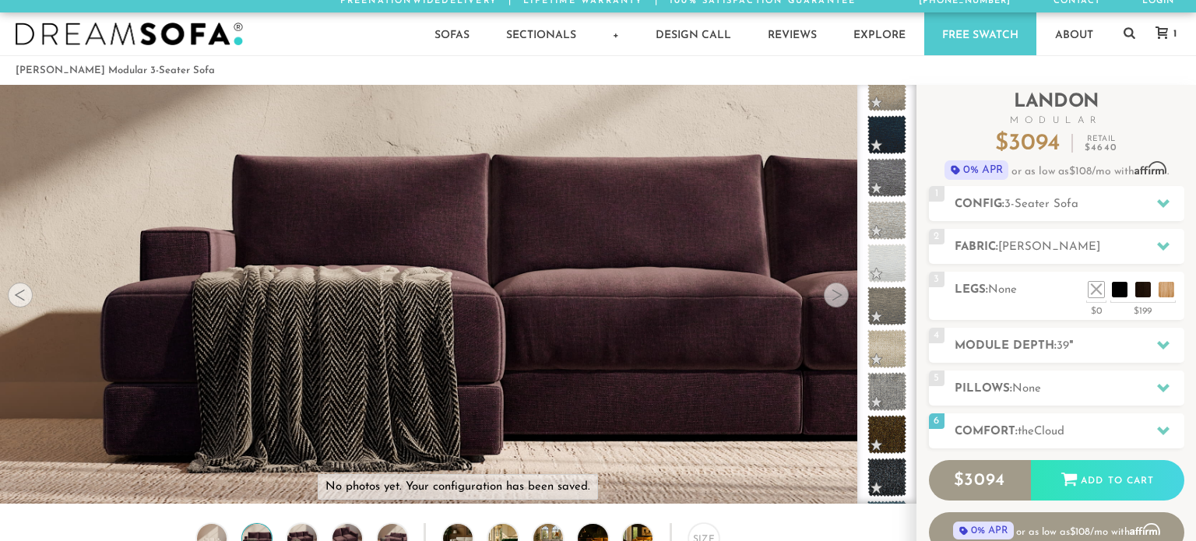
click at [840, 297] on div at bounding box center [836, 295] width 25 height 25
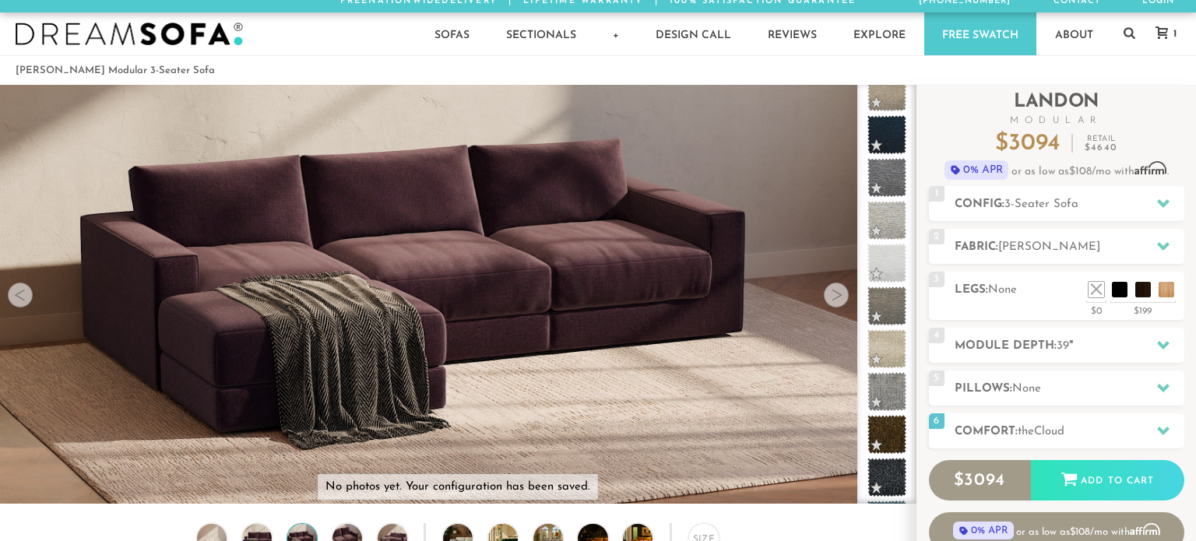
click at [840, 297] on div at bounding box center [836, 295] width 25 height 25
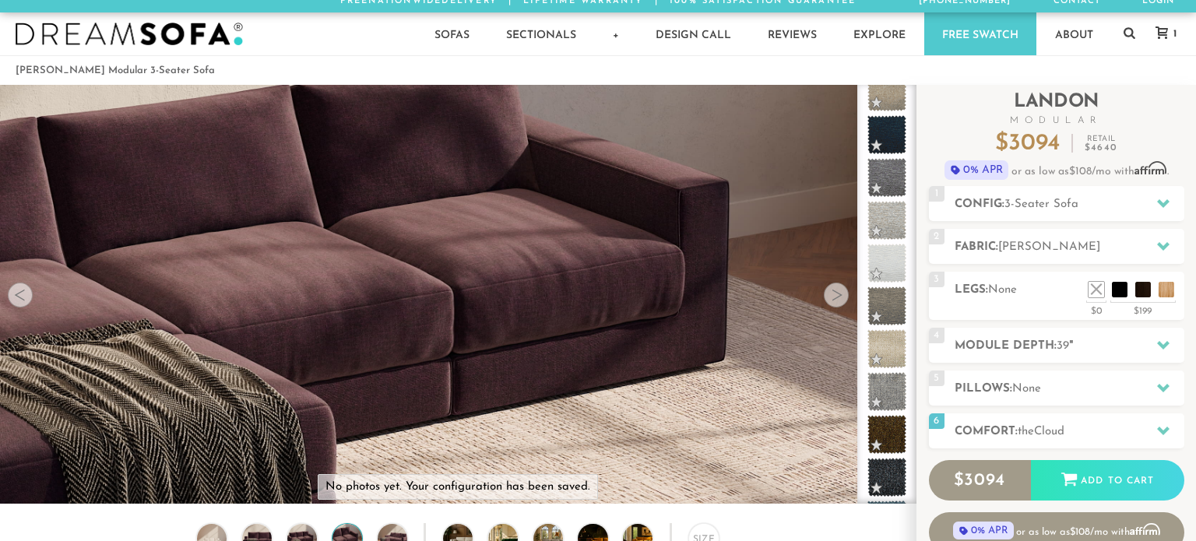
click at [840, 297] on div at bounding box center [836, 295] width 25 height 25
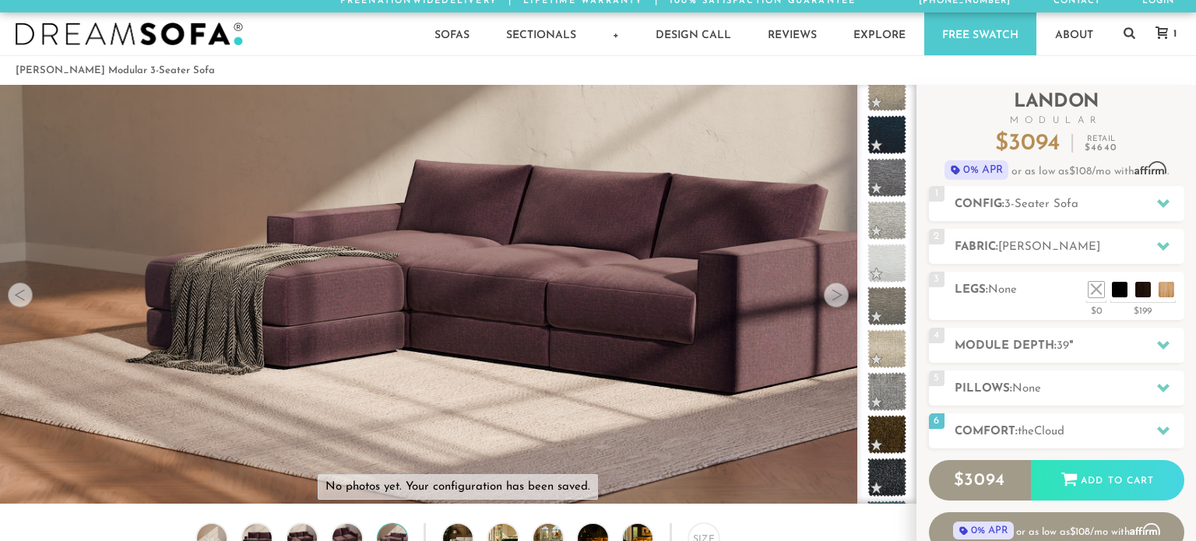
click at [840, 297] on div at bounding box center [836, 295] width 25 height 25
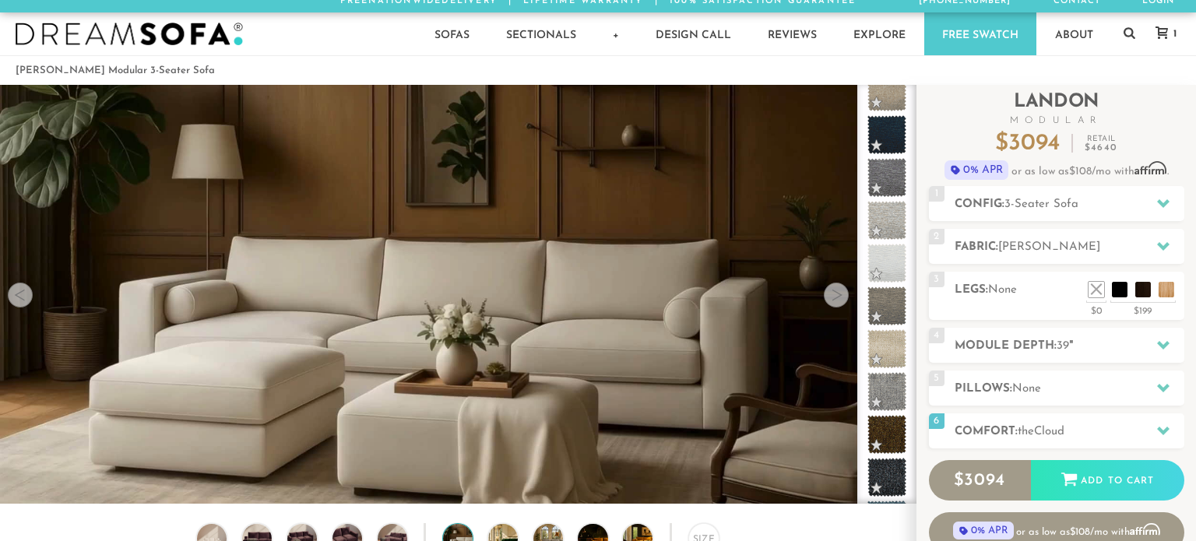
click at [840, 297] on div at bounding box center [836, 295] width 25 height 25
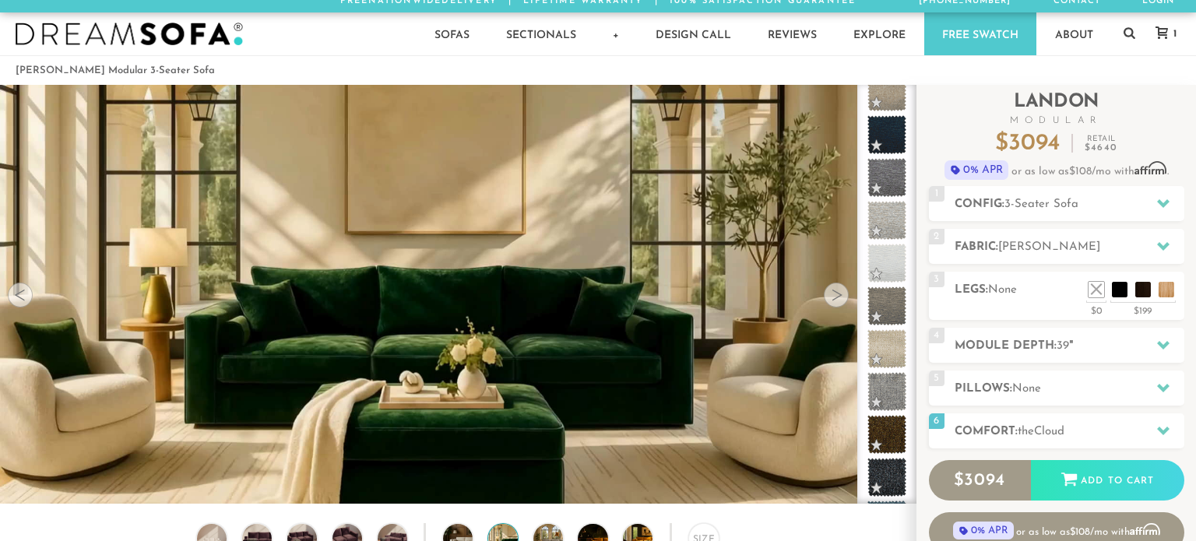
click at [840, 297] on div at bounding box center [836, 295] width 25 height 25
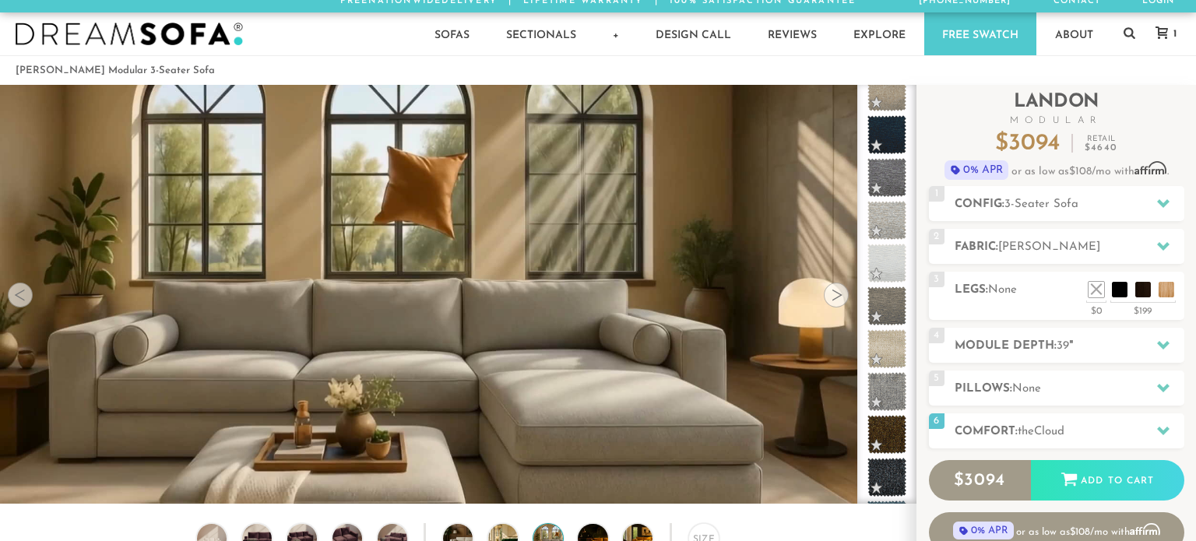
click at [840, 297] on div at bounding box center [836, 295] width 25 height 25
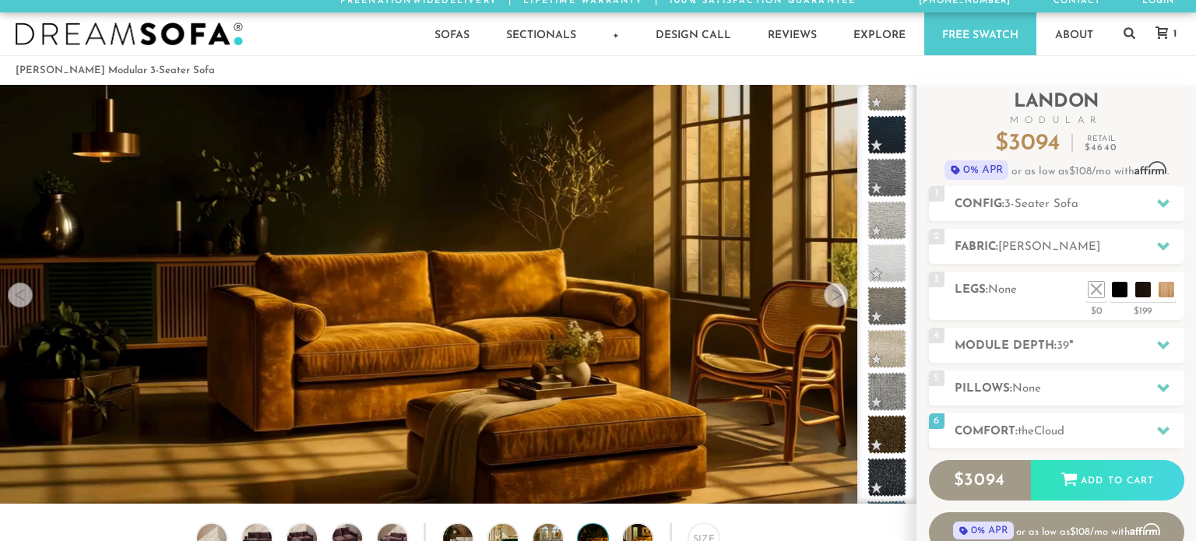
click at [840, 297] on div at bounding box center [836, 295] width 25 height 25
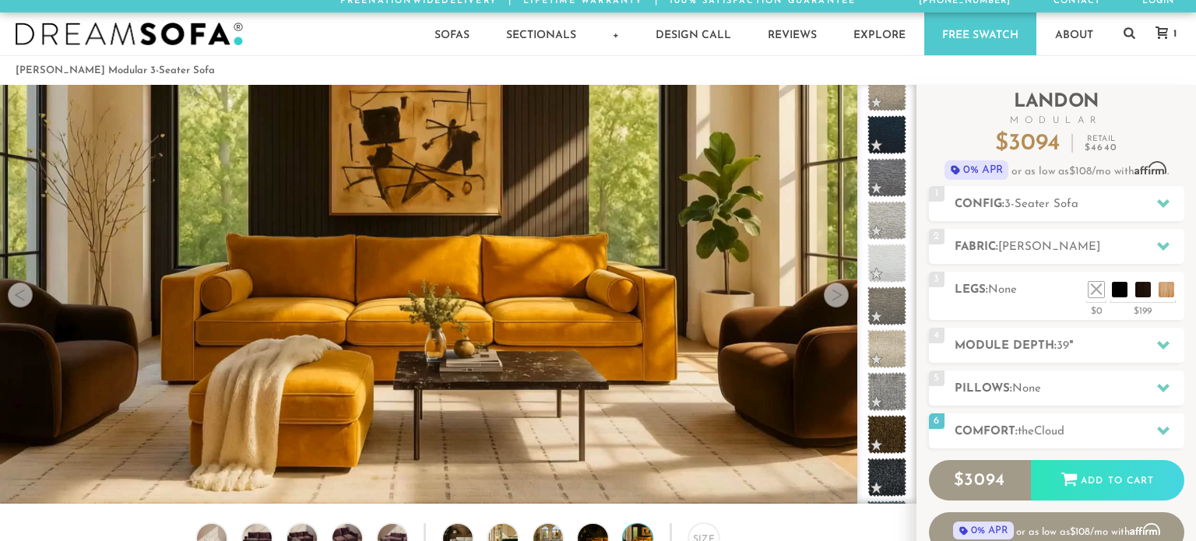
click at [840, 297] on div at bounding box center [836, 295] width 25 height 25
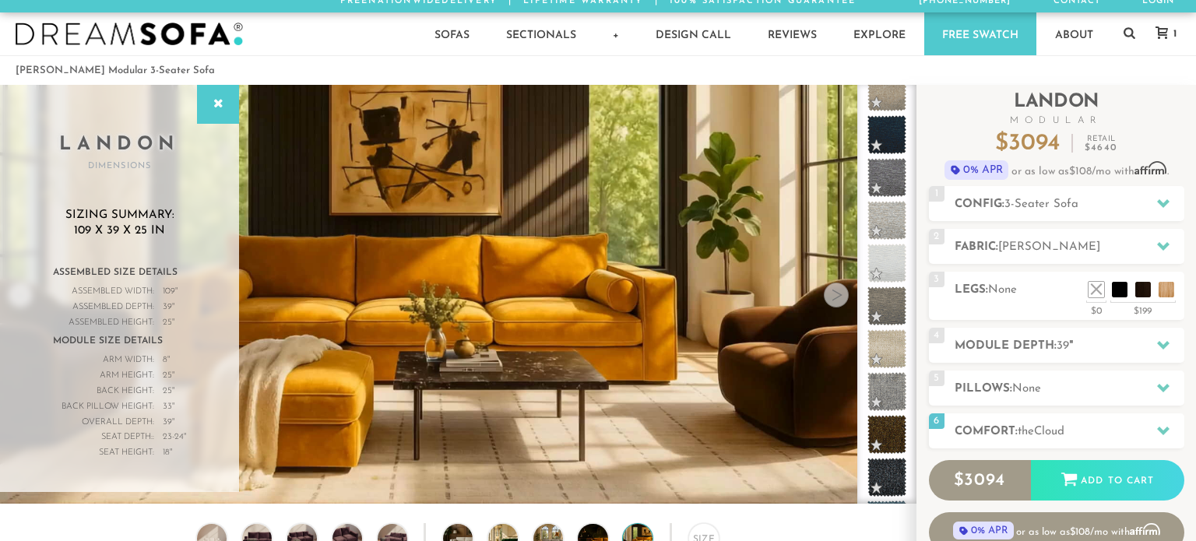
click at [840, 297] on div at bounding box center [836, 295] width 25 height 25
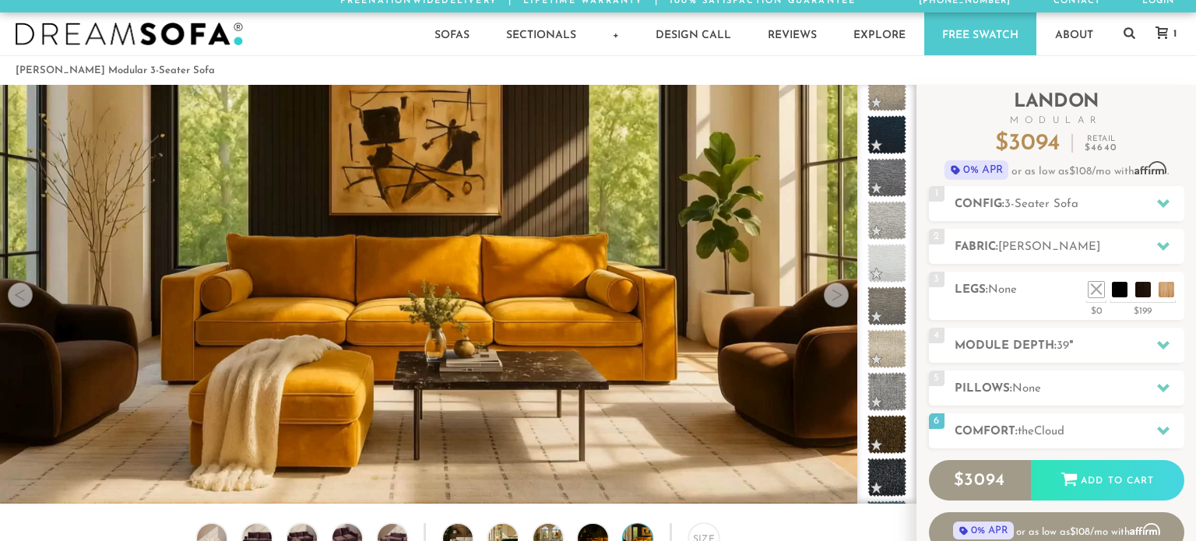
click at [20, 287] on div at bounding box center [20, 295] width 25 height 25
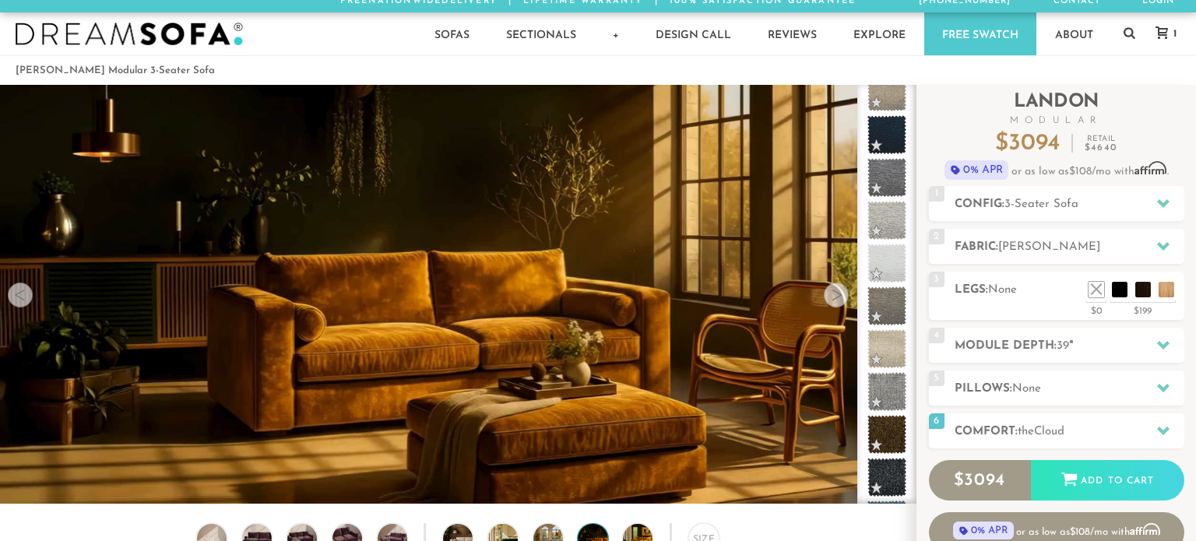
click at [20, 287] on div at bounding box center [20, 295] width 25 height 25
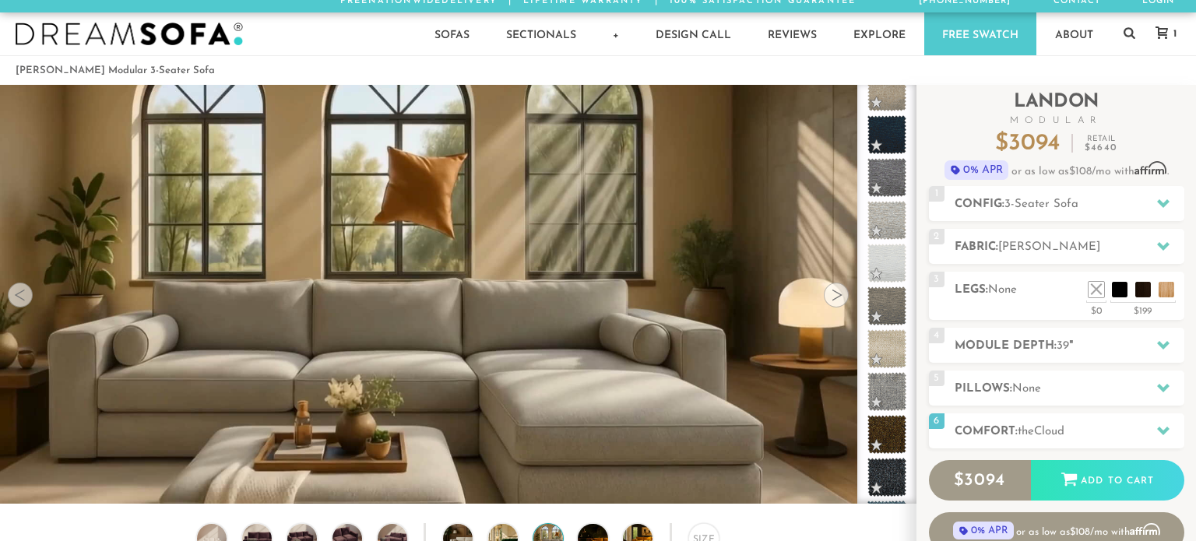
click at [841, 298] on div at bounding box center [836, 295] width 25 height 25
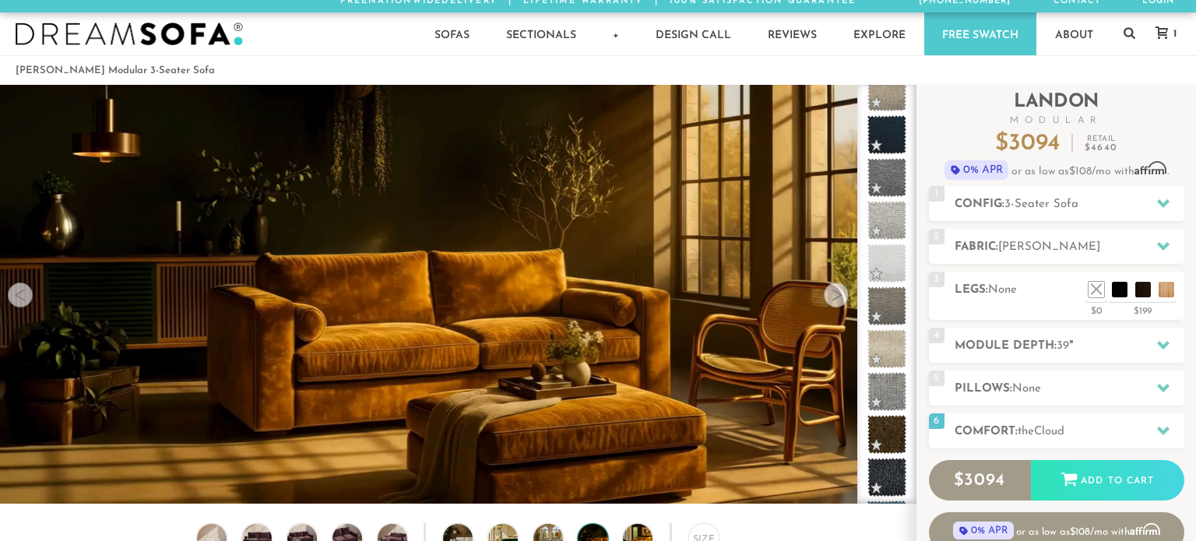
click at [841, 298] on div at bounding box center [836, 295] width 25 height 25
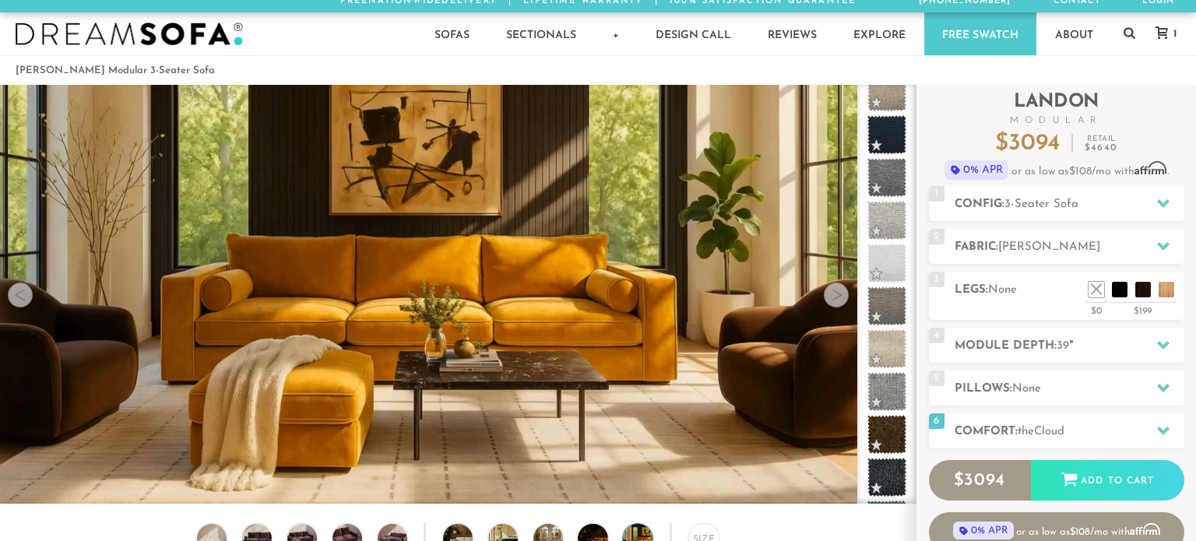
click at [841, 298] on div at bounding box center [836, 295] width 25 height 25
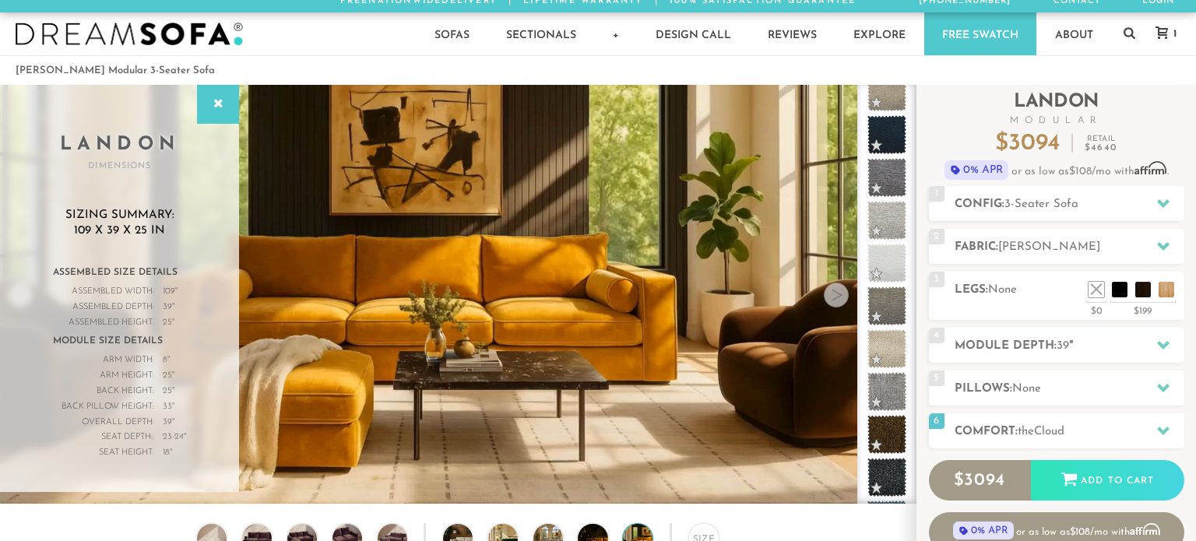
click at [841, 298] on div at bounding box center [836, 295] width 25 height 25
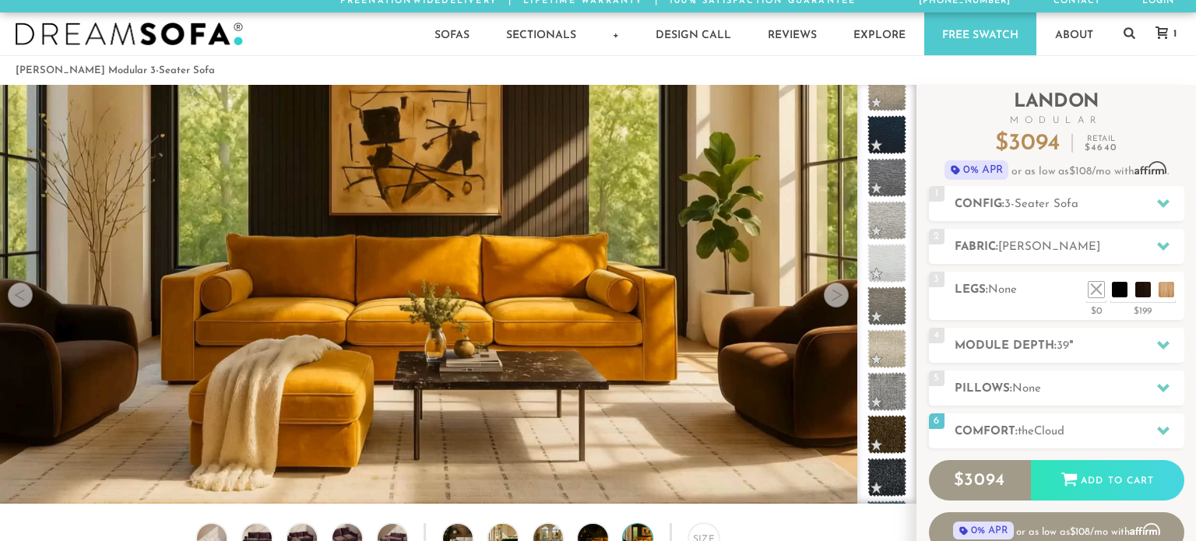
click at [841, 298] on div at bounding box center [836, 295] width 25 height 25
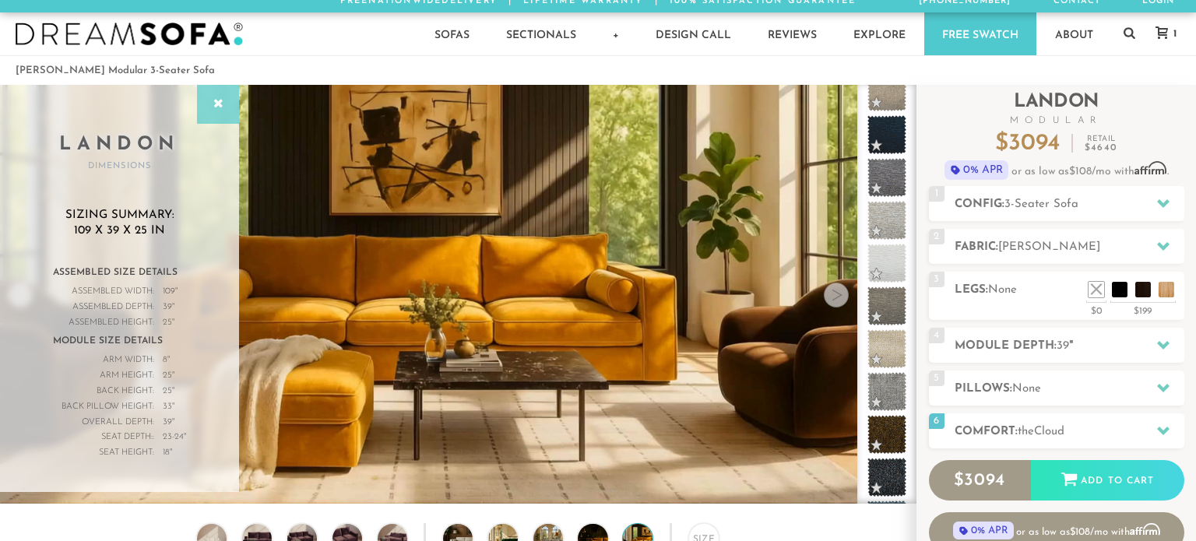
click at [213, 107] on icon at bounding box center [218, 104] width 17 height 12
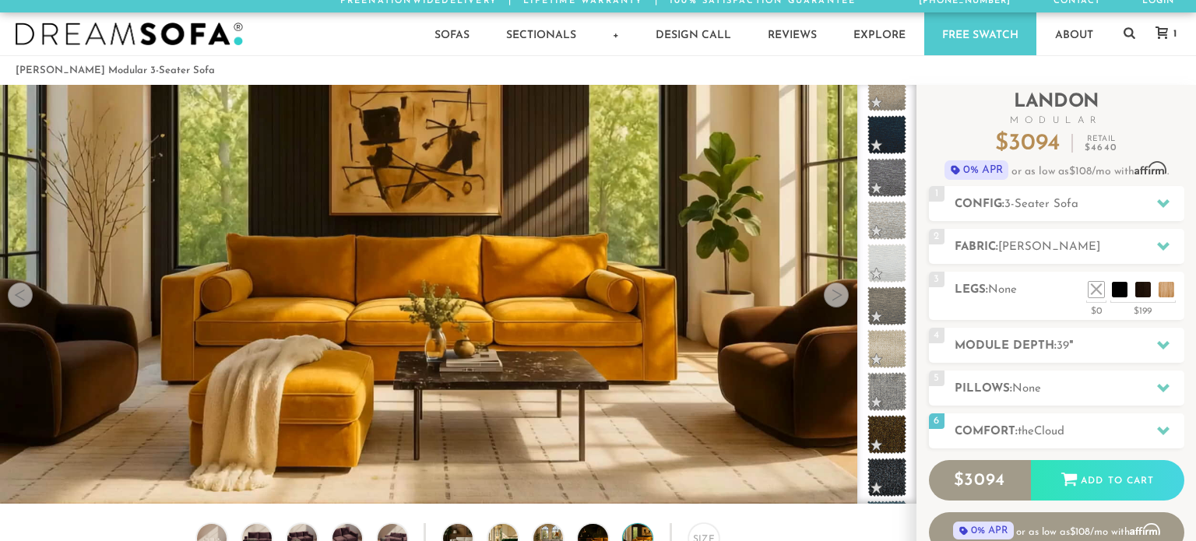
click at [20, 296] on div at bounding box center [20, 295] width 25 height 25
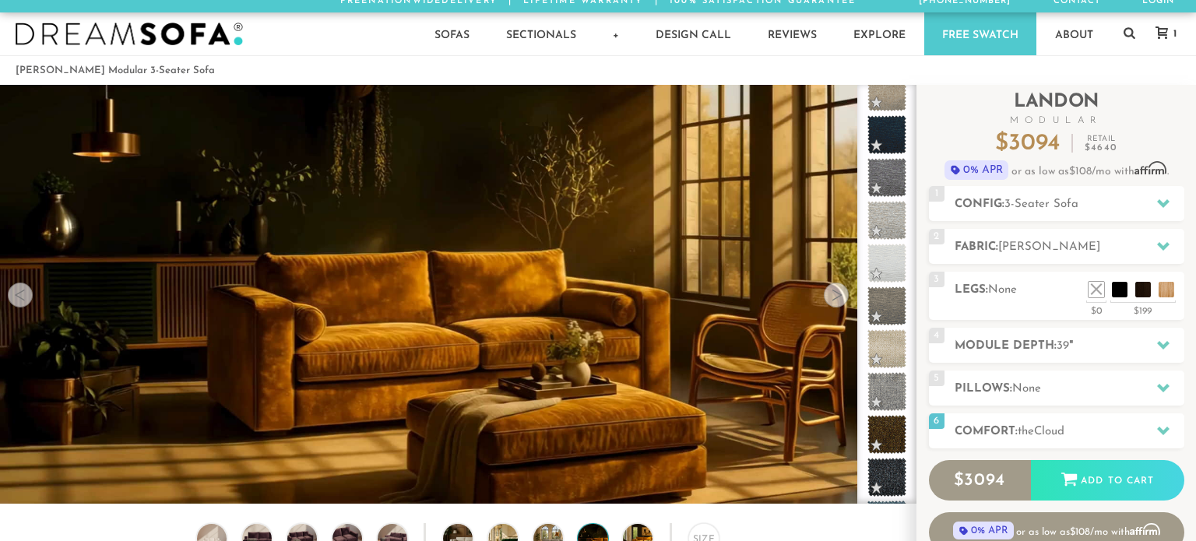
click at [20, 296] on div at bounding box center [20, 295] width 25 height 25
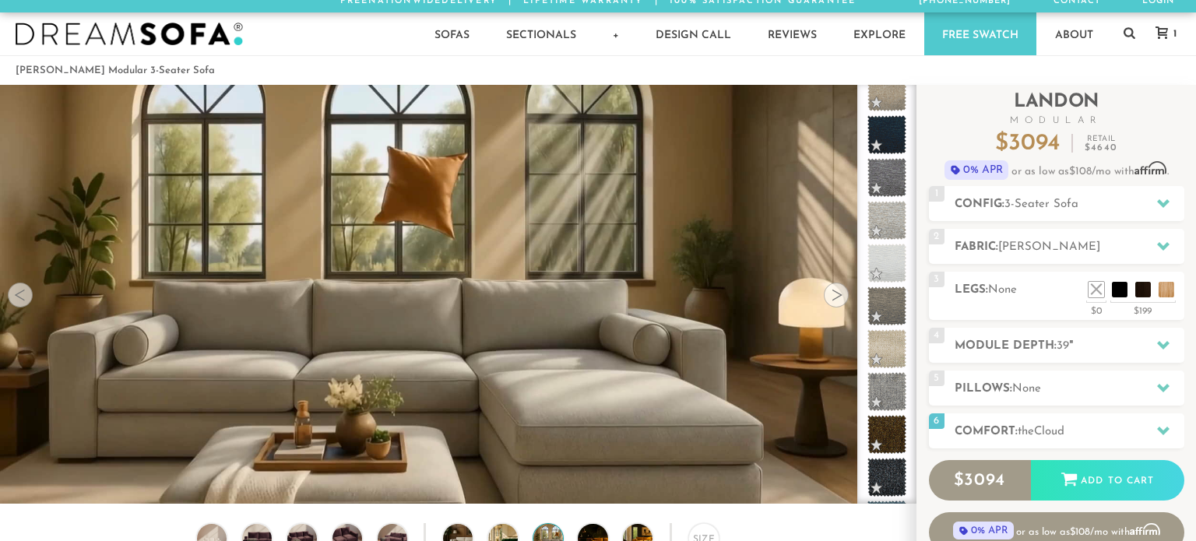
click at [20, 296] on div at bounding box center [20, 295] width 25 height 25
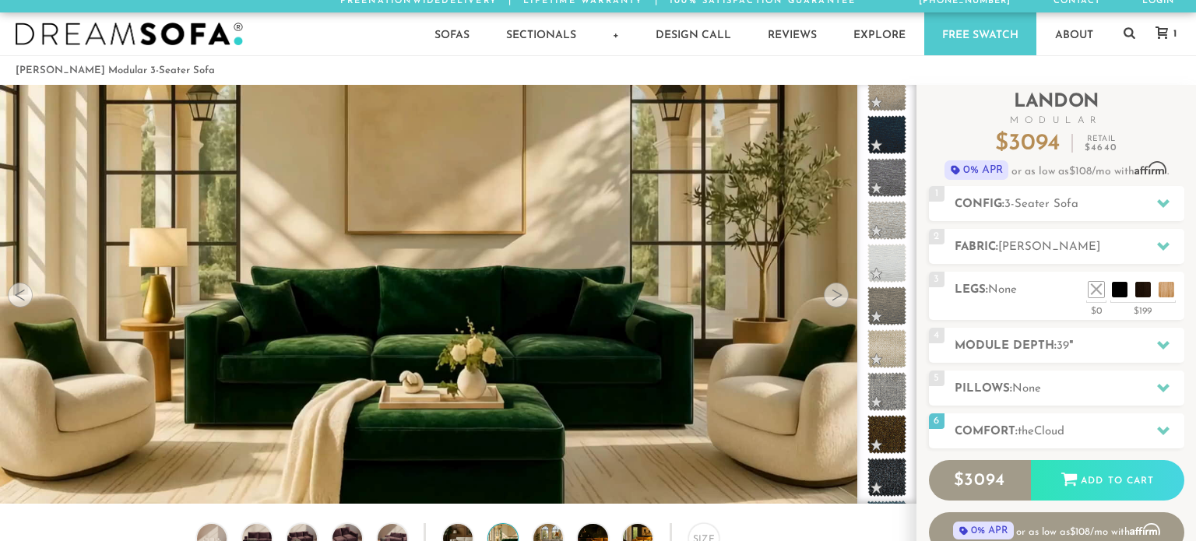
click at [20, 296] on div at bounding box center [20, 295] width 25 height 25
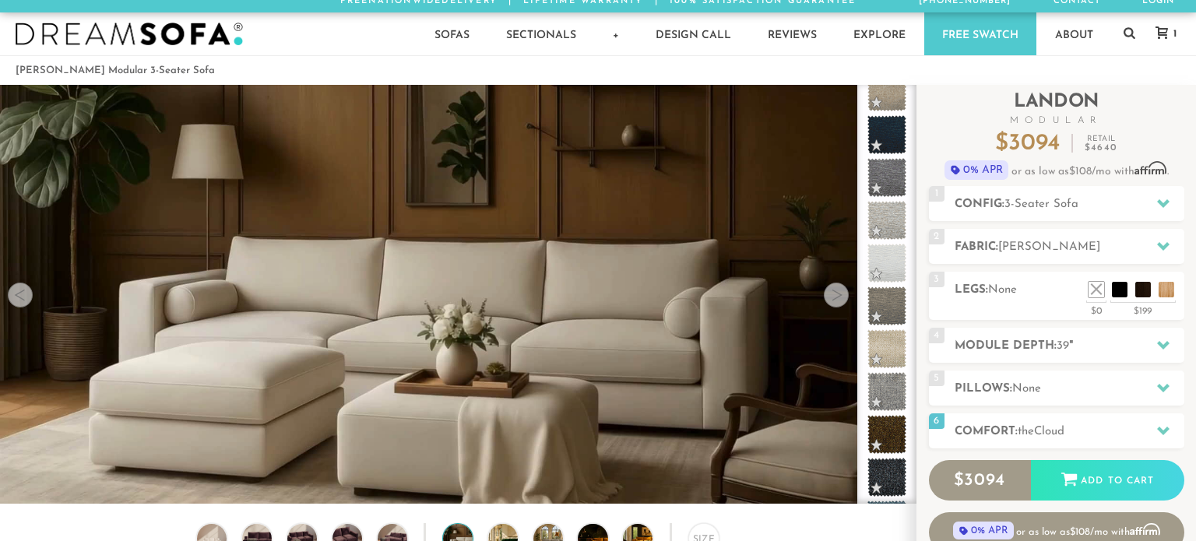
click at [20, 296] on div at bounding box center [20, 295] width 25 height 25
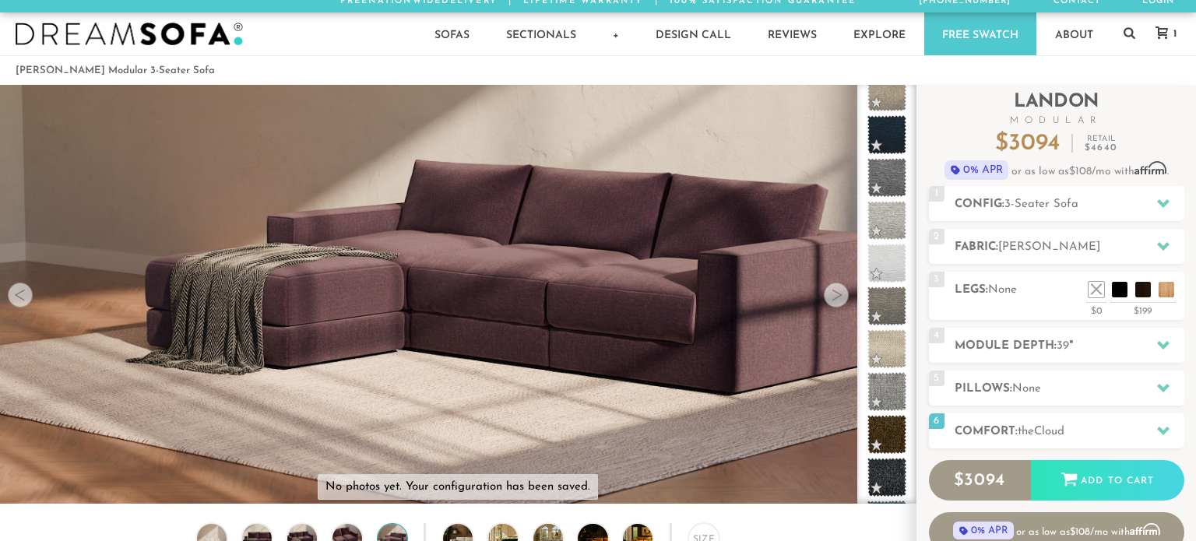
click at [20, 296] on div at bounding box center [20, 295] width 25 height 25
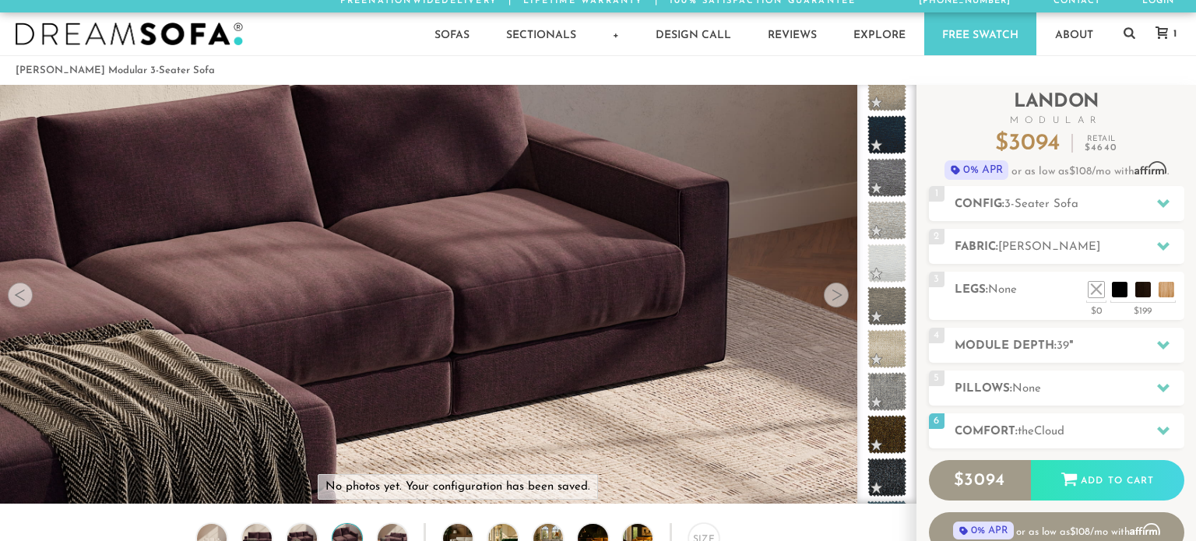
click at [20, 296] on div at bounding box center [20, 295] width 25 height 25
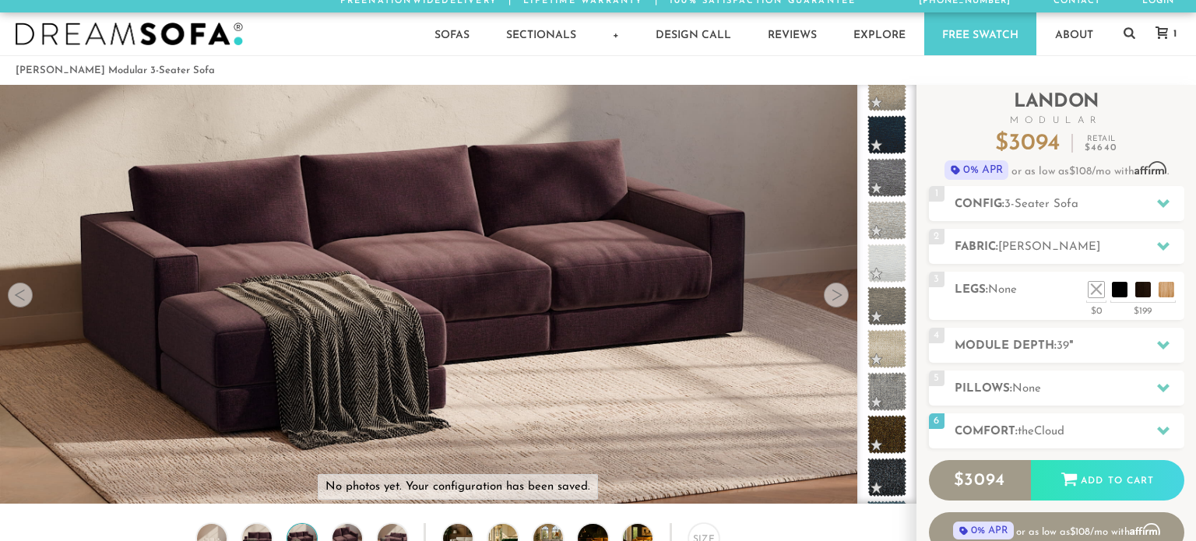
click at [20, 296] on div at bounding box center [20, 295] width 25 height 25
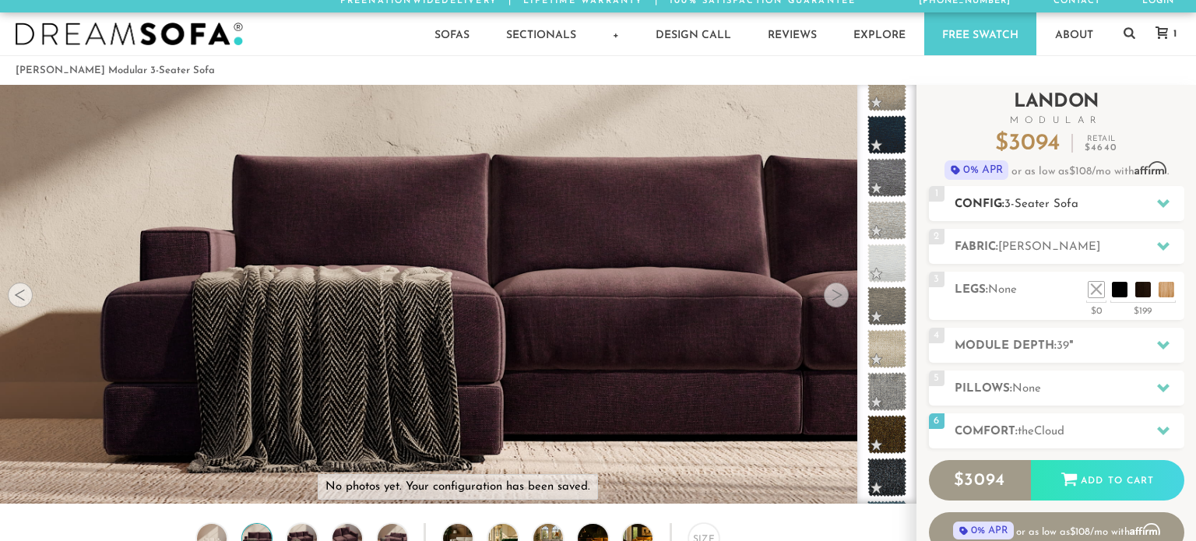
click at [1040, 196] on h2 "Config: 3-Seater Sofa" at bounding box center [1070, 205] width 230 height 18
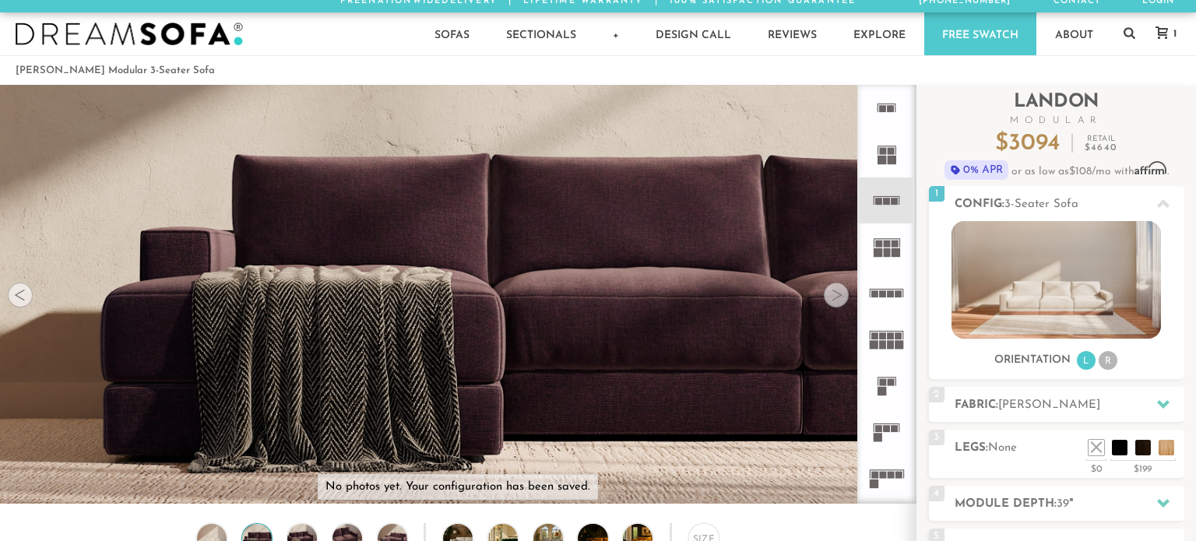
click at [890, 297] on icon at bounding box center [887, 293] width 46 height 46
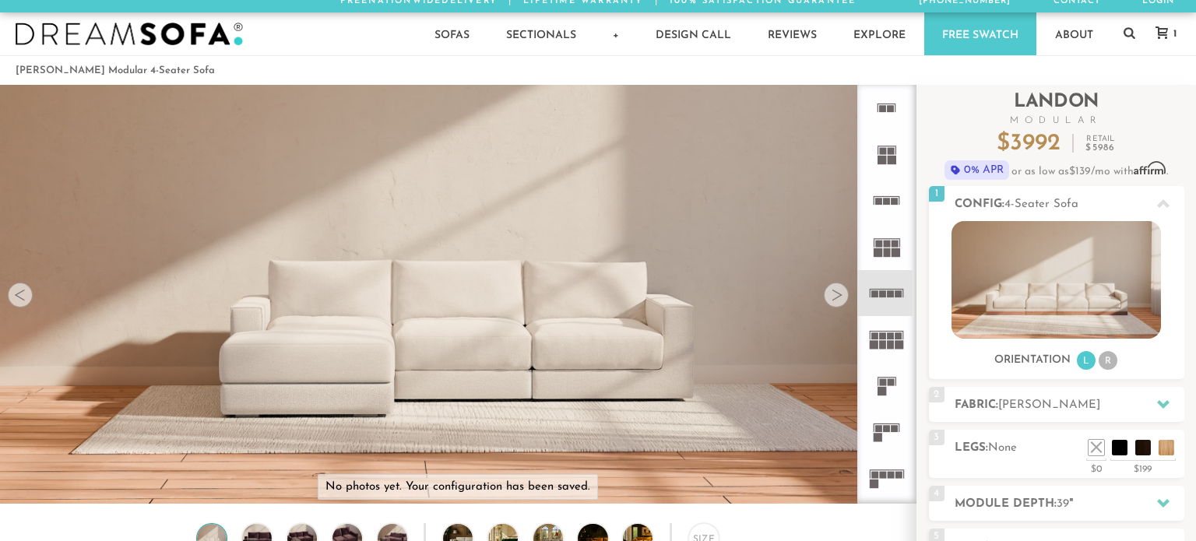
click at [839, 296] on div at bounding box center [836, 295] width 25 height 25
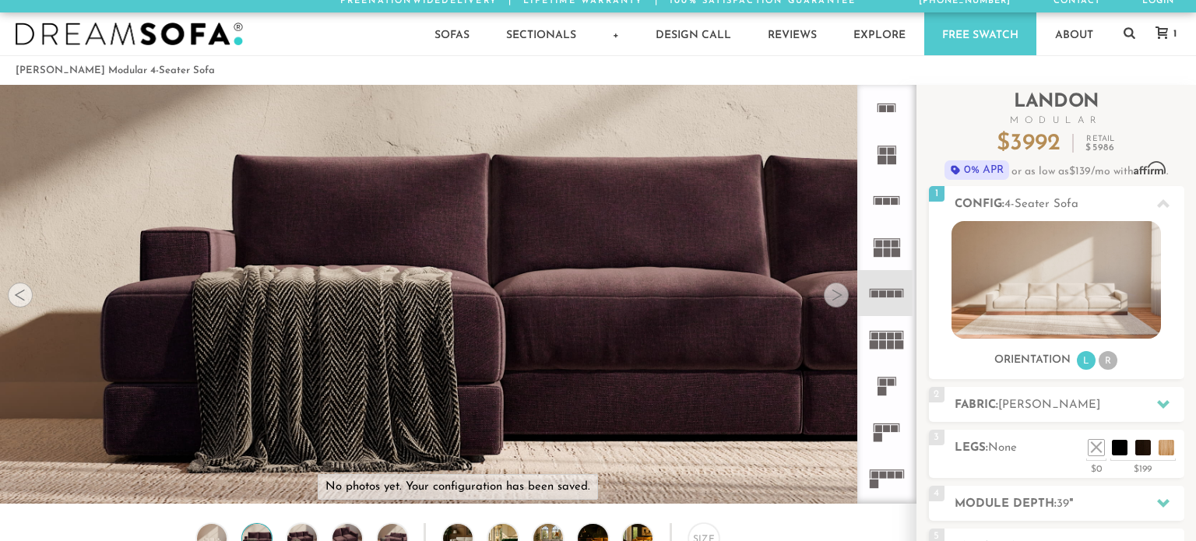
click at [839, 296] on div at bounding box center [836, 295] width 25 height 25
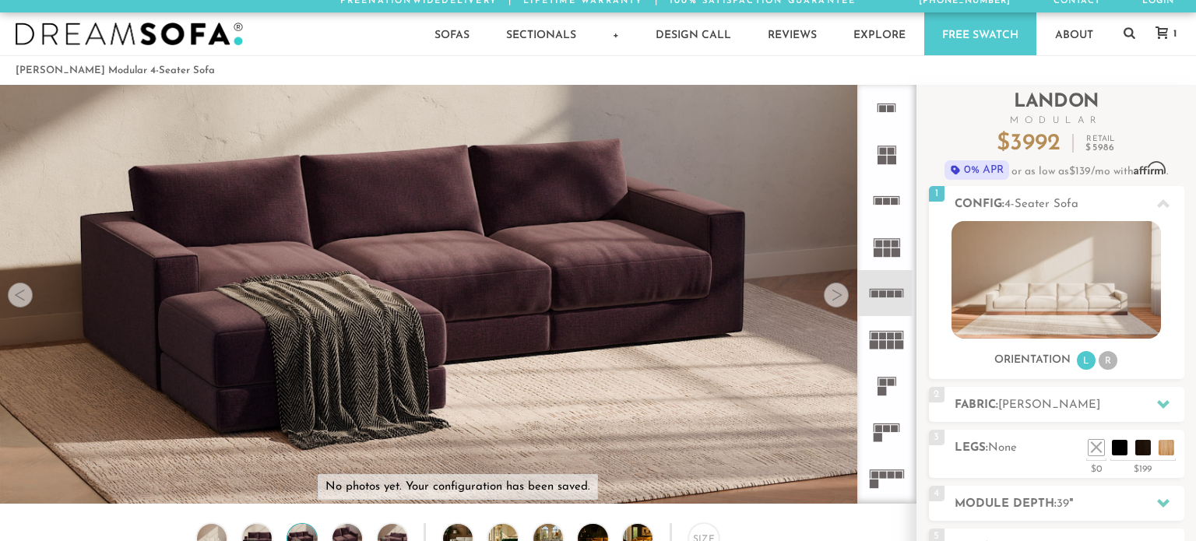
click at [839, 296] on div at bounding box center [836, 295] width 25 height 25
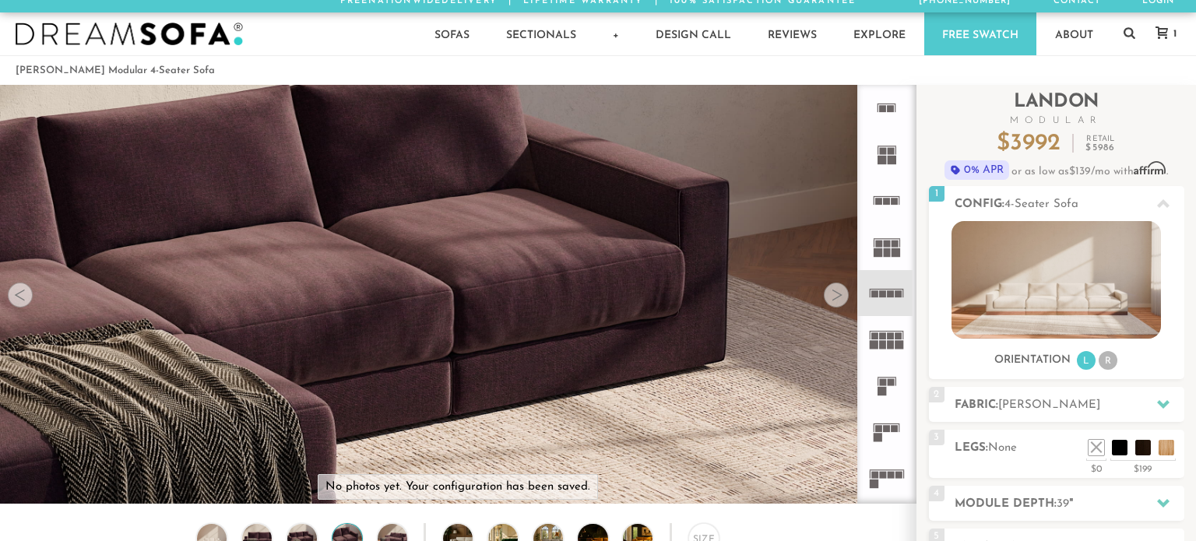
click at [839, 296] on div at bounding box center [836, 295] width 25 height 25
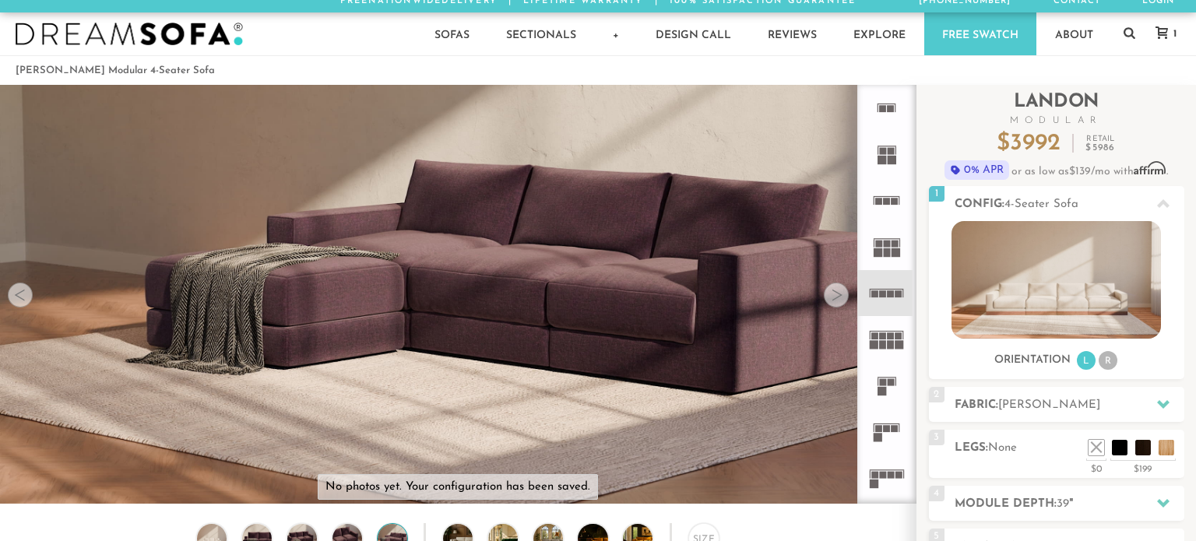
click at [839, 296] on div at bounding box center [836, 295] width 25 height 25
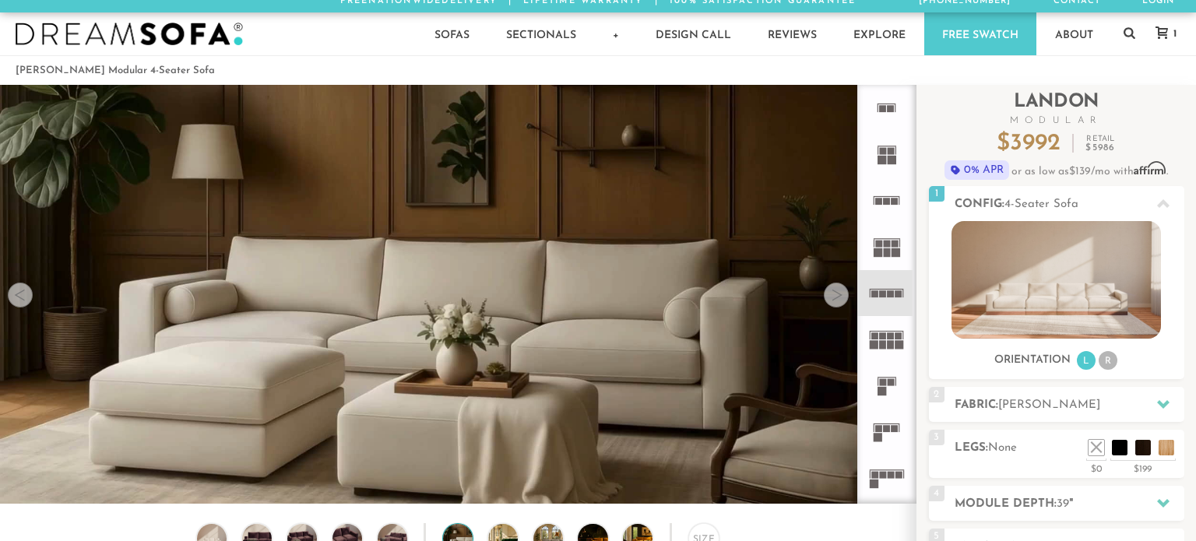
click at [37, 295] on video at bounding box center [458, 270] width 916 height 516
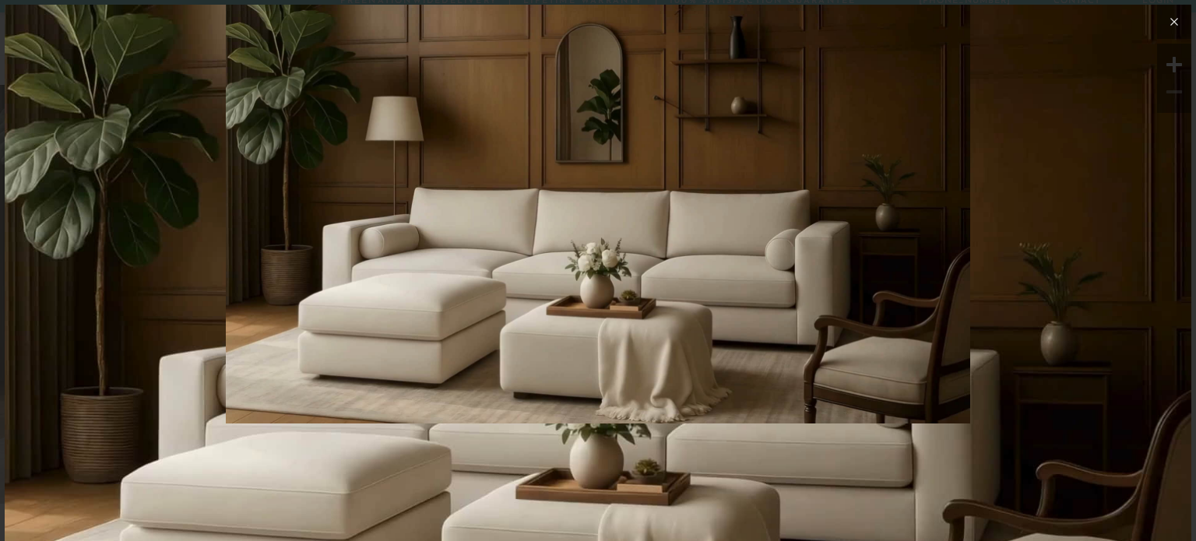
click at [1173, 19] on icon at bounding box center [1174, 21] width 19 height 19
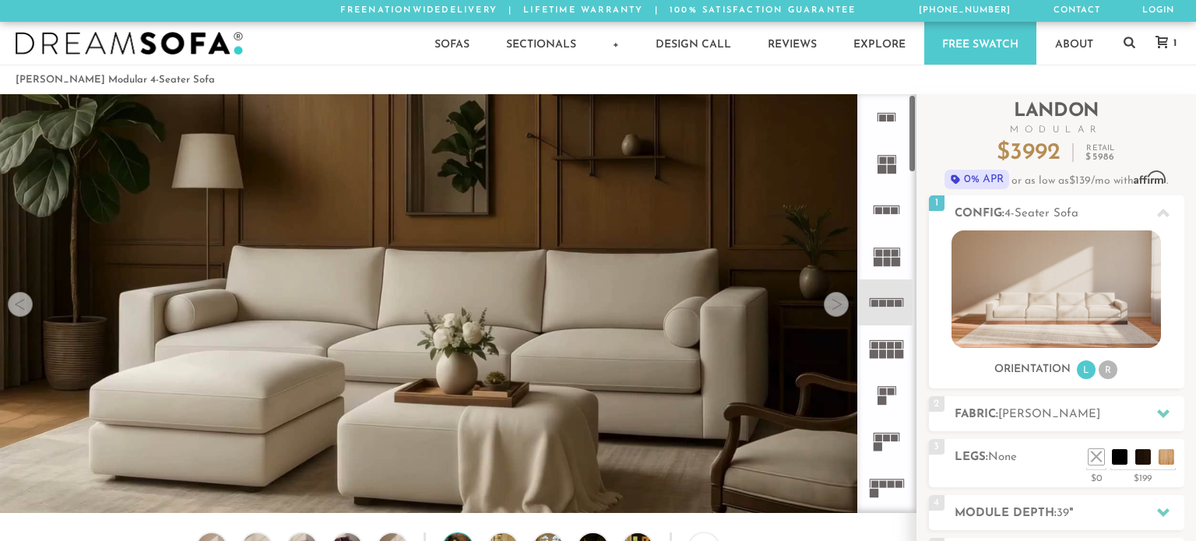
click at [896, 302] on rect at bounding box center [899, 303] width 7 height 7
click at [1157, 217] on icon at bounding box center [1163, 213] width 12 height 9
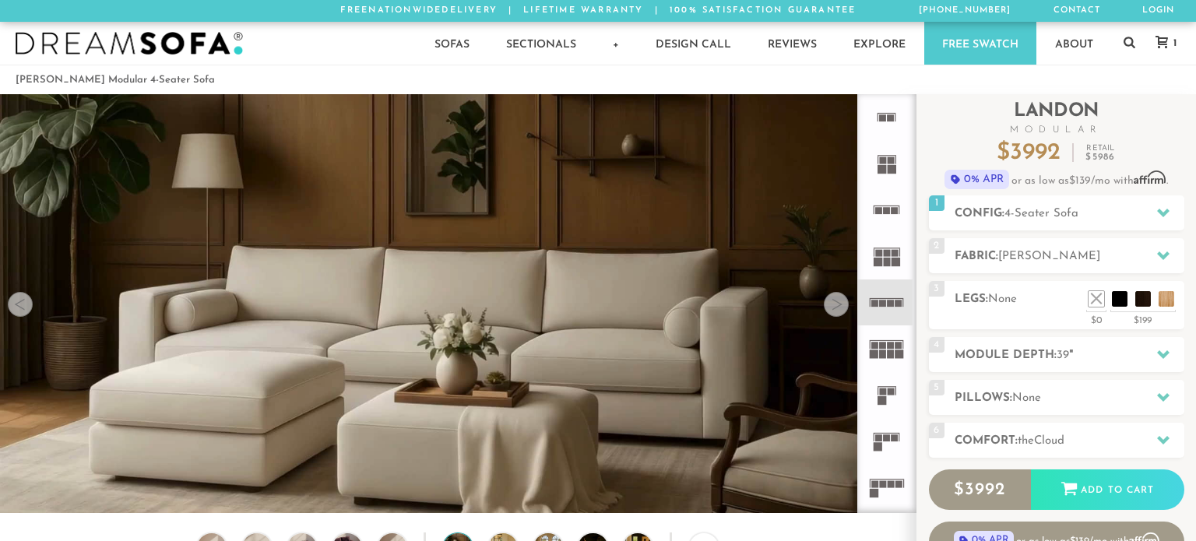
click at [23, 312] on div at bounding box center [20, 304] width 25 height 25
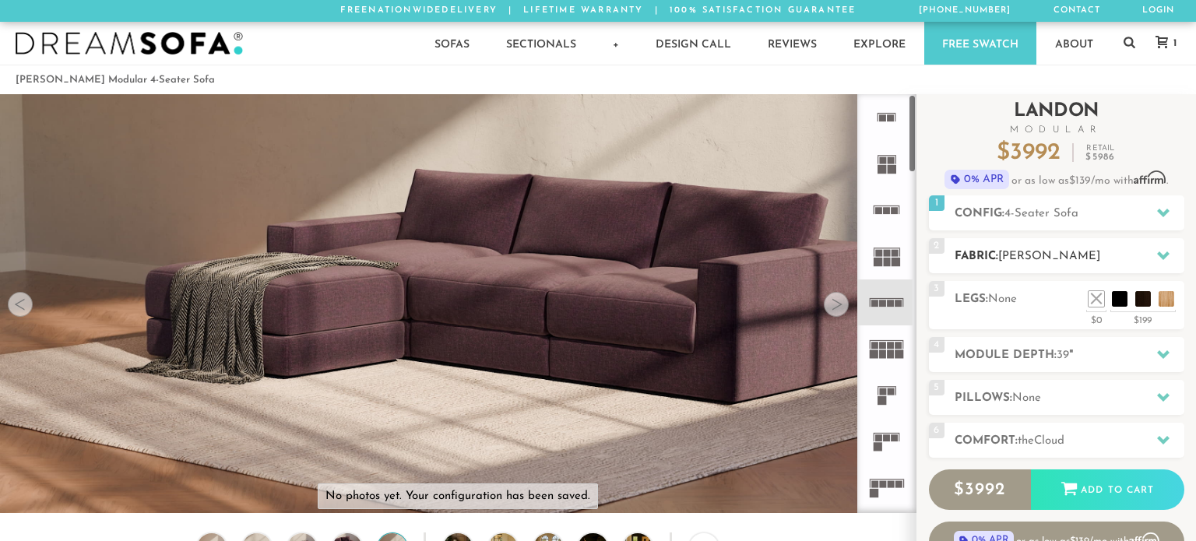
click at [1112, 251] on h2 "Fabric: [PERSON_NAME]" at bounding box center [1070, 257] width 230 height 18
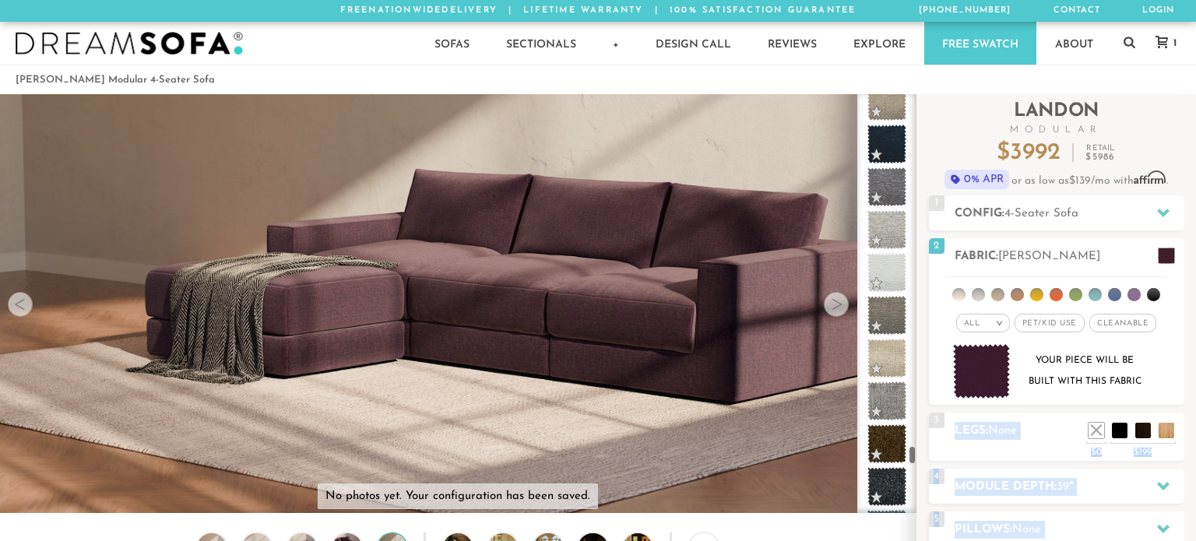
drag, startPoint x: 917, startPoint y: 459, endPoint x: 910, endPoint y: 493, distance: 35.0
click at [917, 493] on div "Introducing [PERSON_NAME] Modular $ 3992 Retail $ 5986 $ 3992 Retail $ 5986 0% …" at bounding box center [1057, 419] width 280 height 650
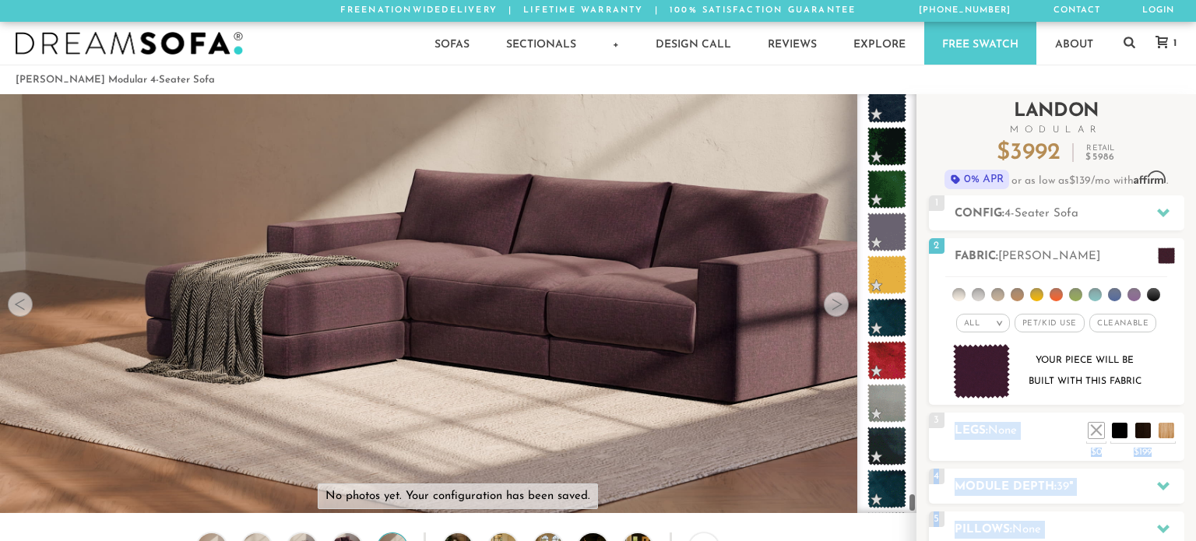
scroll to position [8974, 0]
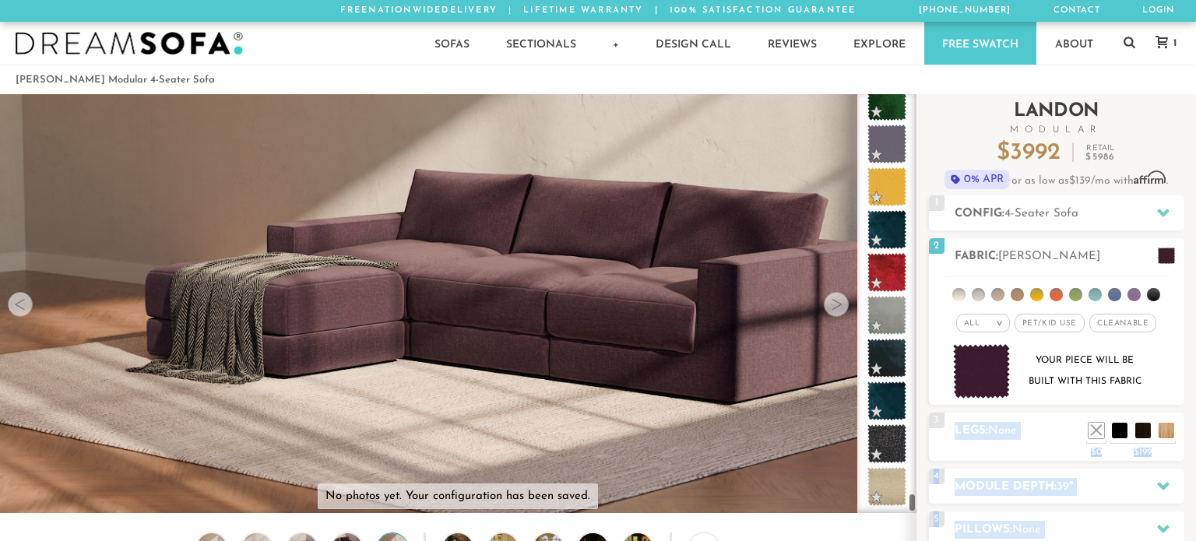
drag, startPoint x: 914, startPoint y: 460, endPoint x: 916, endPoint y: 538, distance: 78.7
click at [917, 538] on div "Introducing [PERSON_NAME] Modular $ 3992 Retail $ 5986 $ 3992 Retail $ 5986 0% …" at bounding box center [1057, 419] width 280 height 650
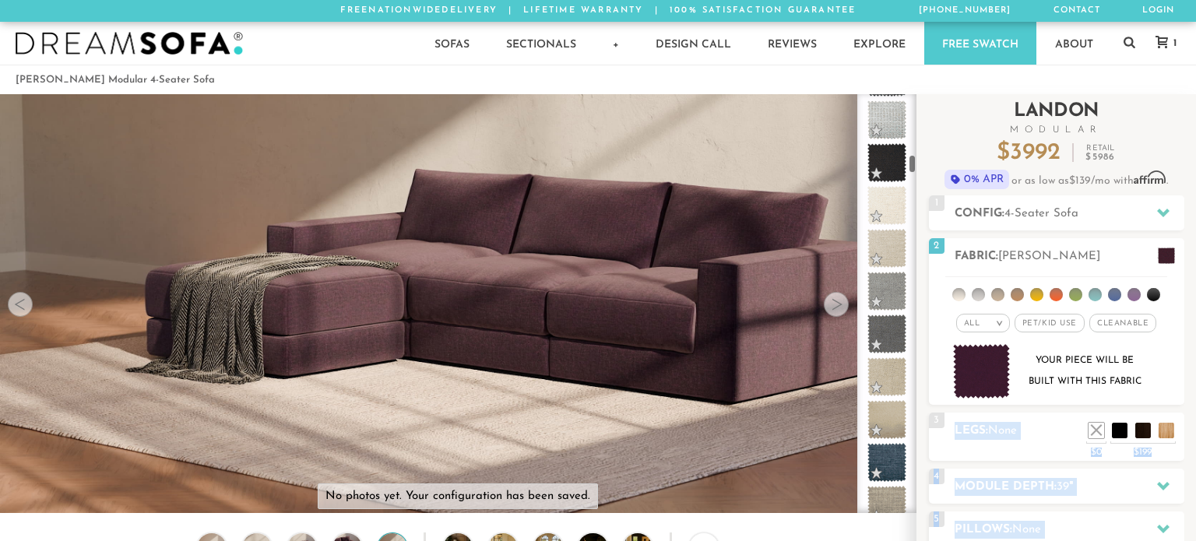
drag, startPoint x: 914, startPoint y: 499, endPoint x: 920, endPoint y: 137, distance: 362.2
click at [920, 137] on div "Introducing [PERSON_NAME] Modular $ 3992 Retail $ 5986 $ 3992 Retail $ 5986 0% …" at bounding box center [1057, 419] width 280 height 650
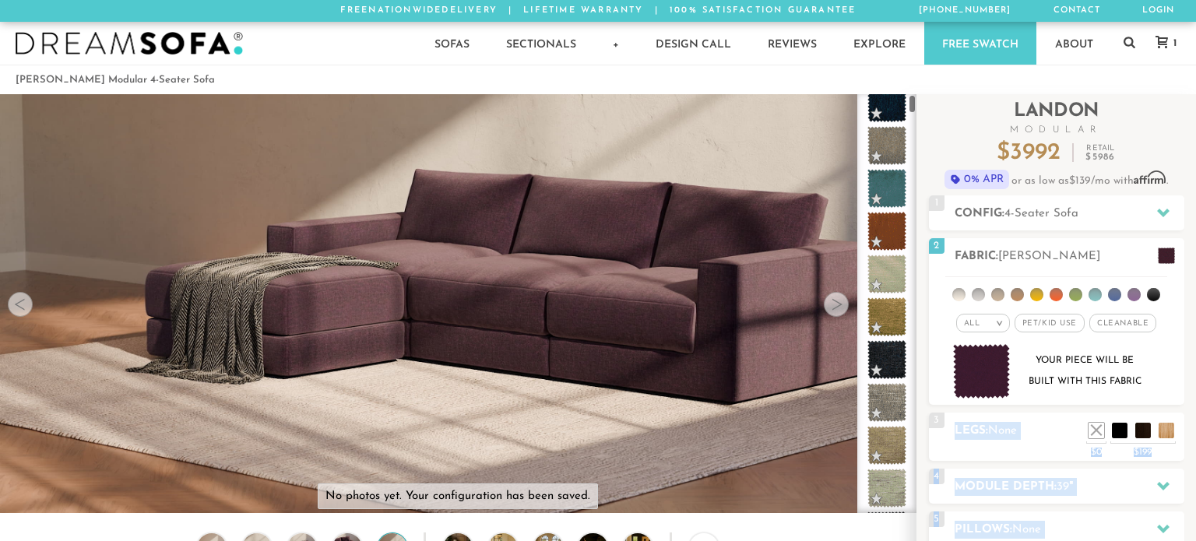
scroll to position [0, 0]
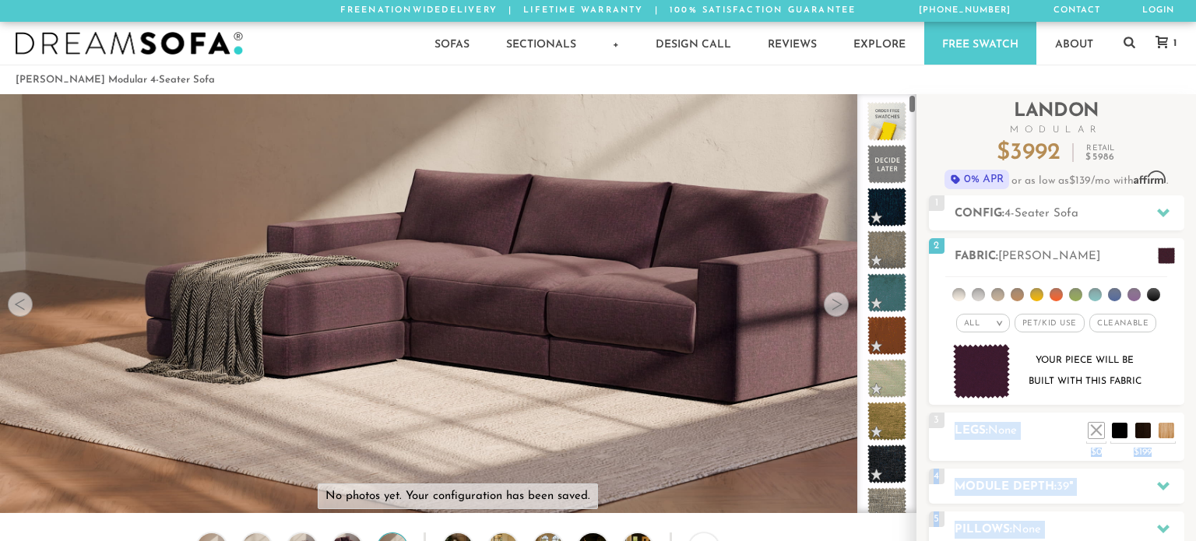
drag, startPoint x: 911, startPoint y: 139, endPoint x: 918, endPoint y: 85, distance: 55.0
click at [897, 117] on span at bounding box center [887, 121] width 49 height 49
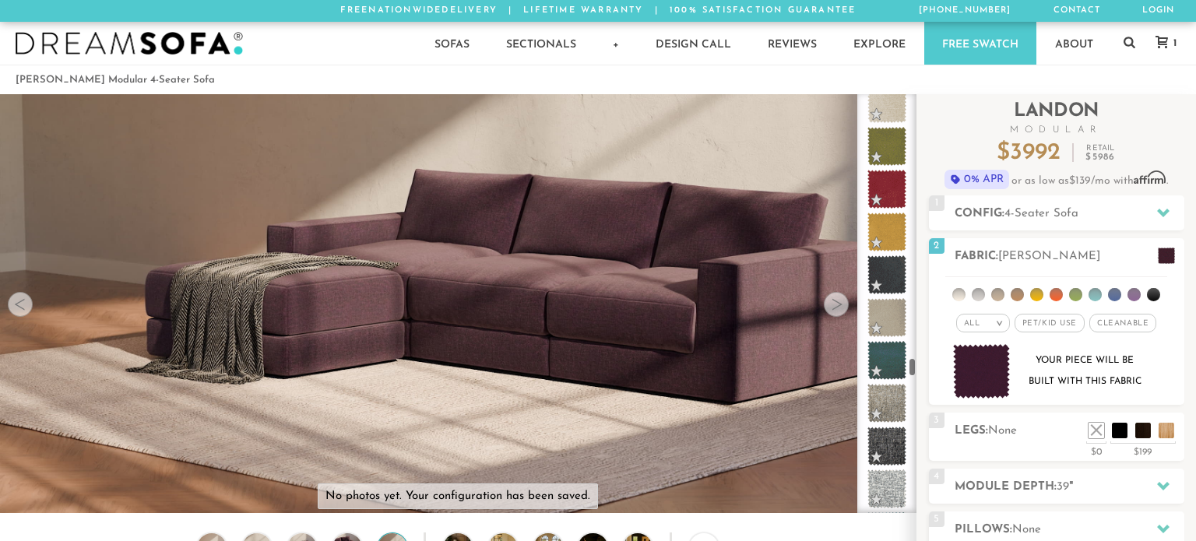
scroll to position [8974, 0]
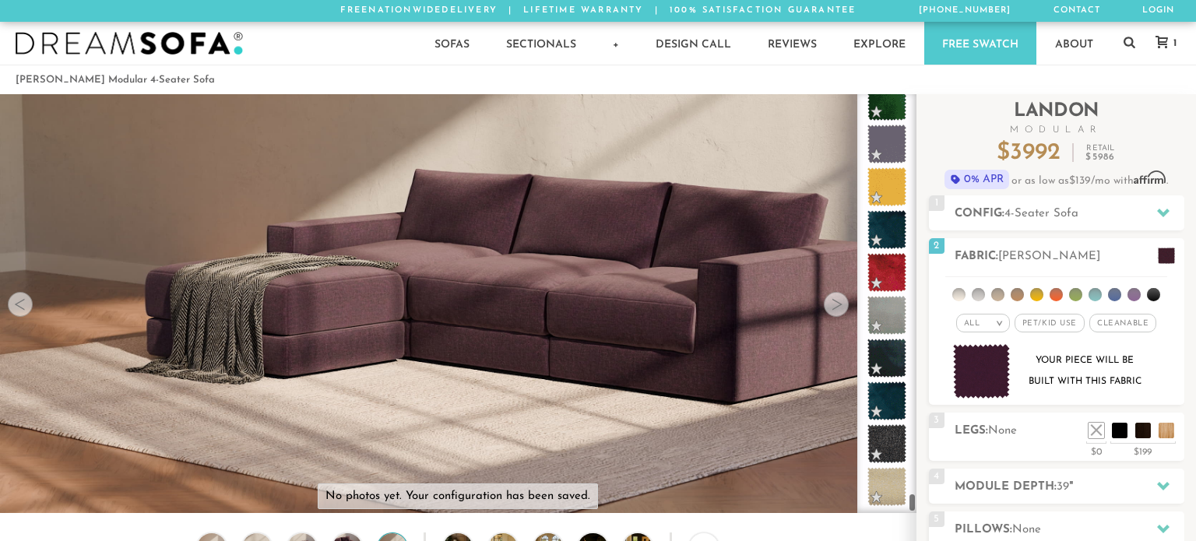
drag, startPoint x: 914, startPoint y: 106, endPoint x: 822, endPoint y: 511, distance: 415.5
click at [822, 511] on div "No photos yet. Your configuration has been saved. Lifetime Warranty American Ma…" at bounding box center [598, 303] width 1196 height 419
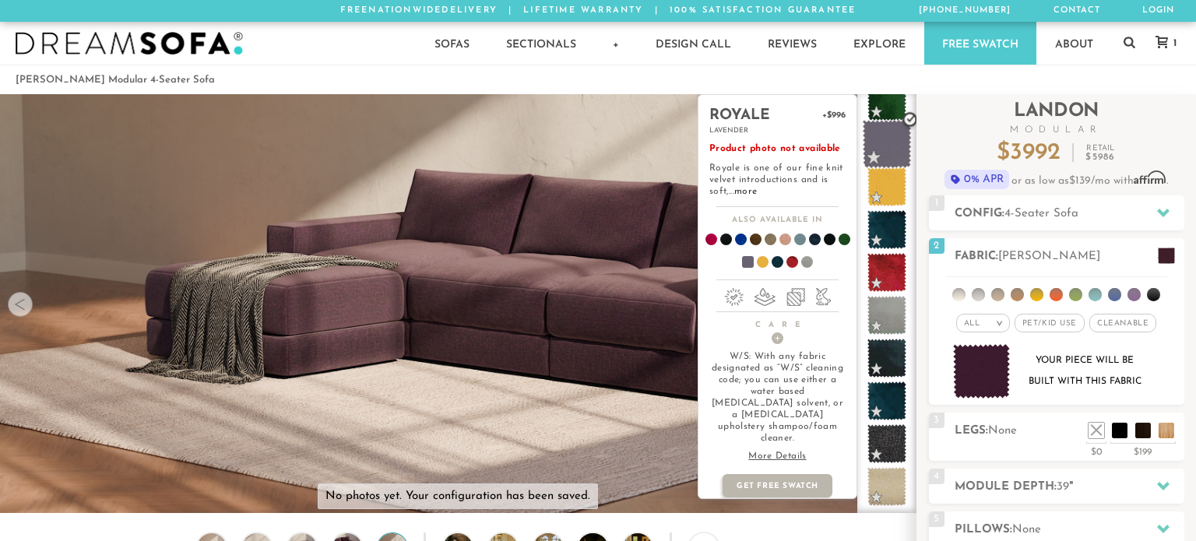
click at [889, 142] on span at bounding box center [887, 144] width 49 height 49
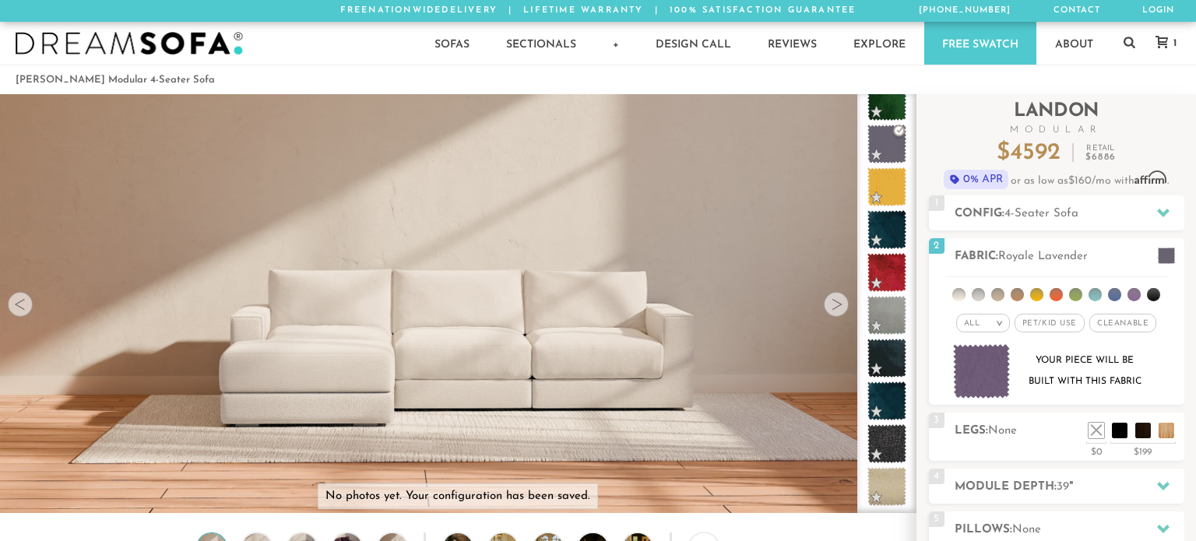
click at [835, 304] on div at bounding box center [836, 304] width 25 height 25
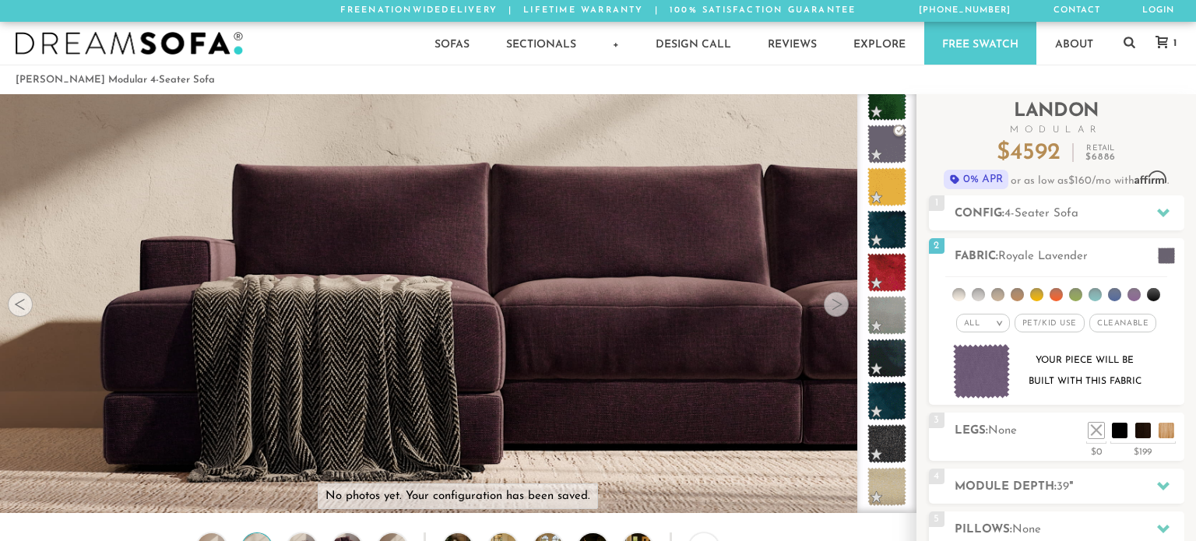
click at [835, 304] on div at bounding box center [836, 304] width 25 height 25
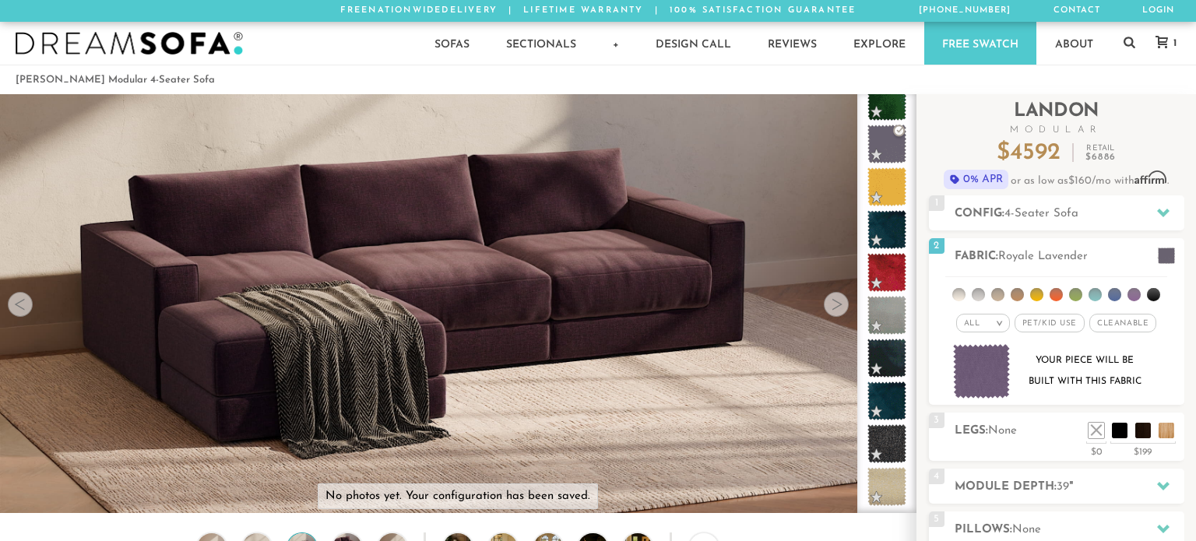
click at [835, 304] on div at bounding box center [836, 304] width 25 height 25
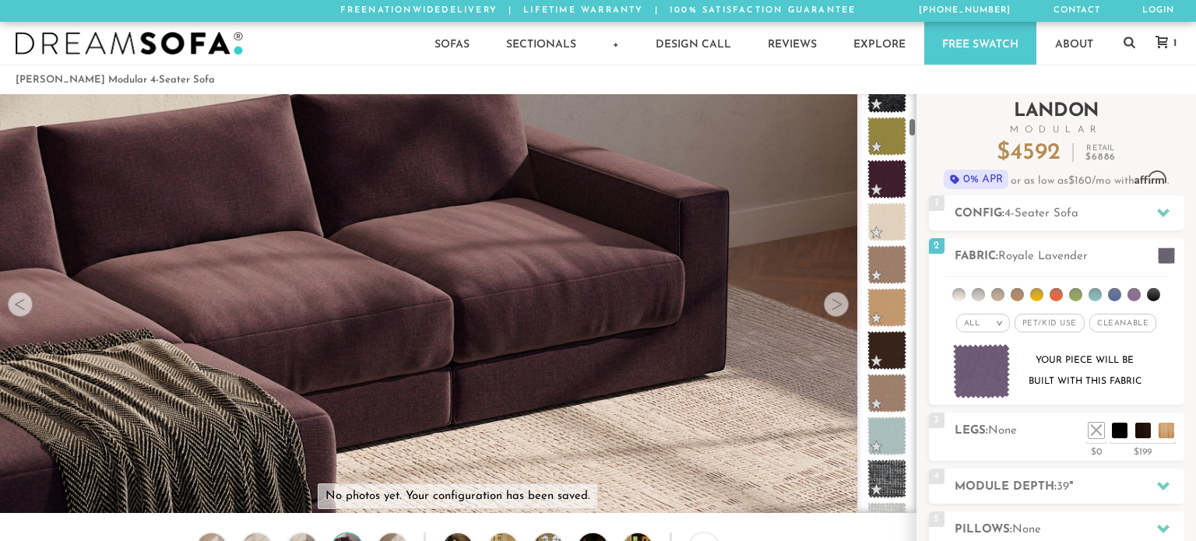
scroll to position [0, 0]
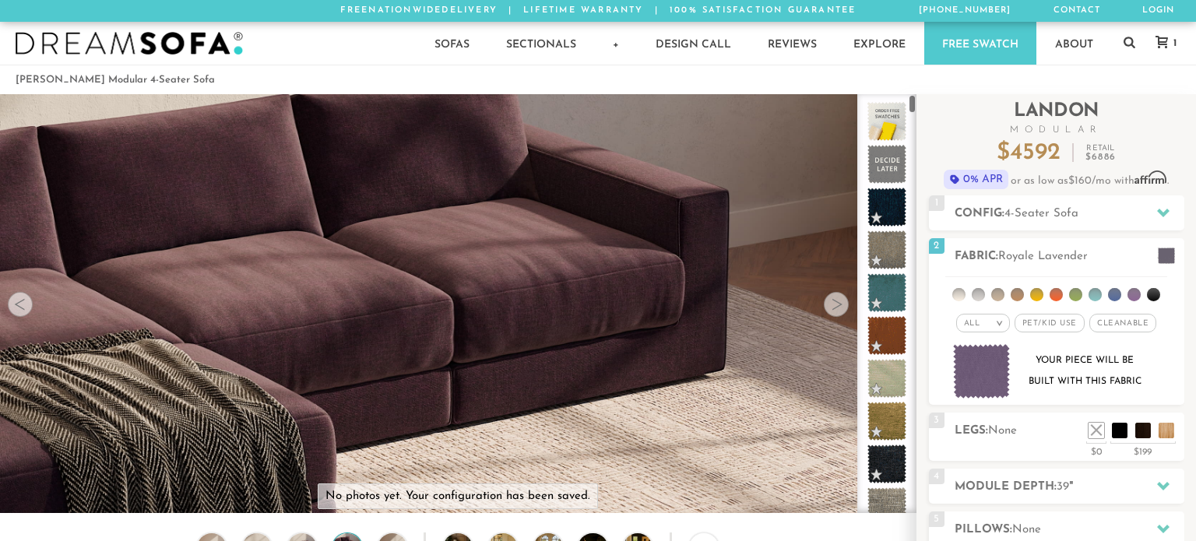
drag, startPoint x: 911, startPoint y: 501, endPoint x: 953, endPoint y: 65, distance: 437.4
click at [1135, 295] on li at bounding box center [1134, 294] width 13 height 13
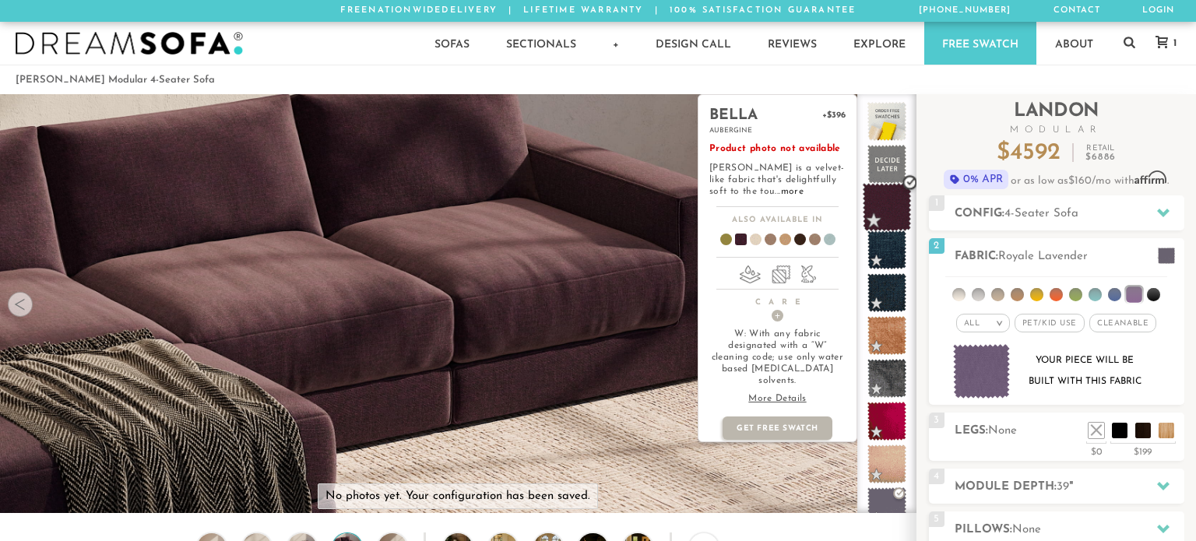
click at [890, 217] on span at bounding box center [887, 207] width 49 height 49
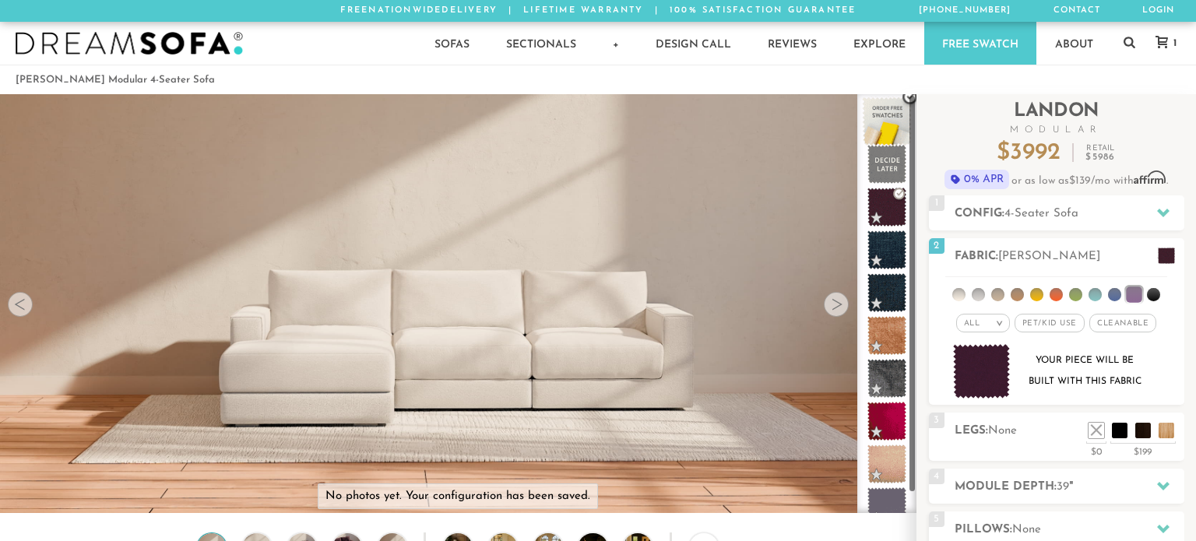
click at [886, 121] on span at bounding box center [887, 121] width 49 height 49
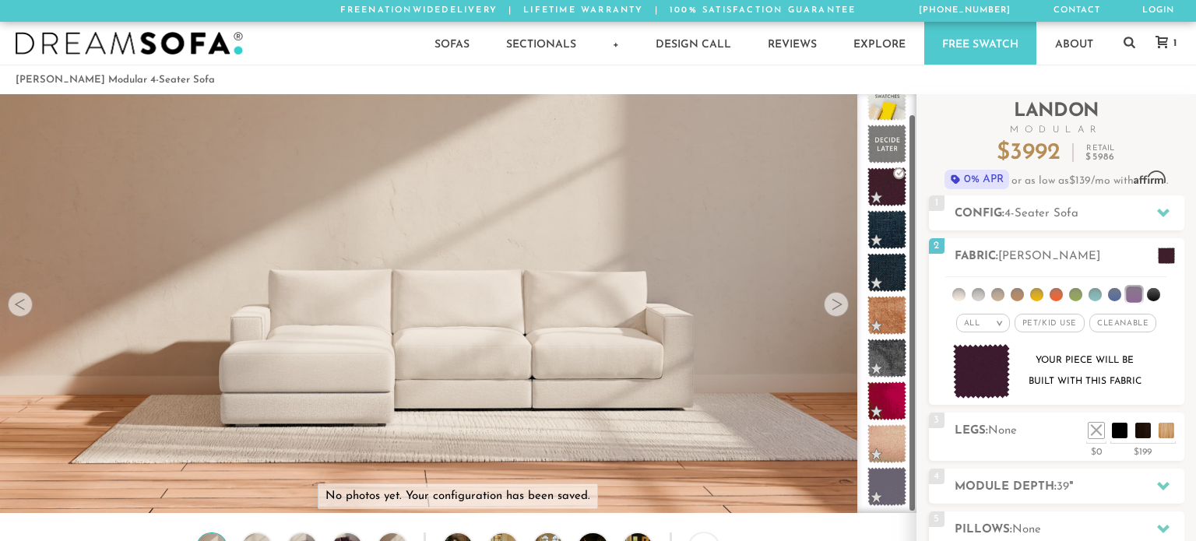
drag, startPoint x: 914, startPoint y: 310, endPoint x: 907, endPoint y: 537, distance: 227.5
click at [907, 513] on div "No photos yet. Your configuration has been saved. Lifetime Warranty American Ma…" at bounding box center [598, 303] width 1196 height 419
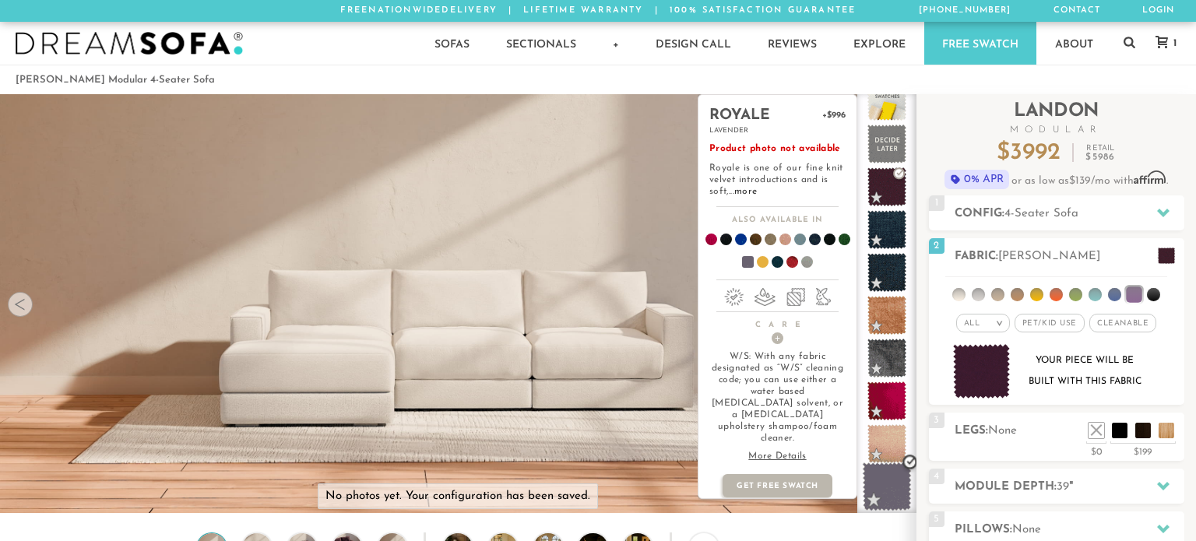
click at [899, 491] on span at bounding box center [887, 487] width 49 height 49
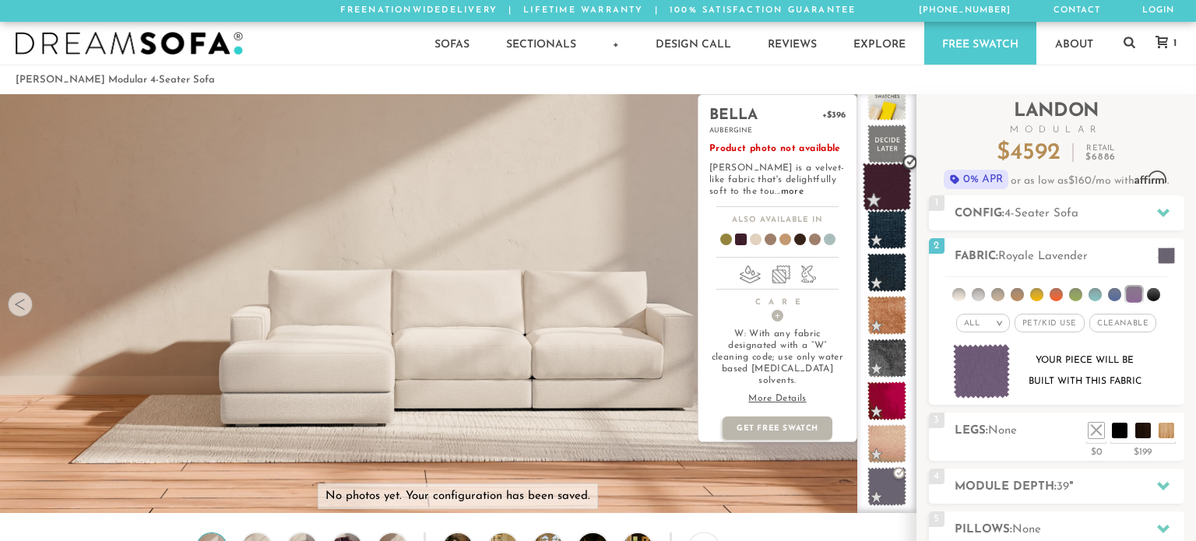
click at [884, 191] on span at bounding box center [887, 187] width 49 height 49
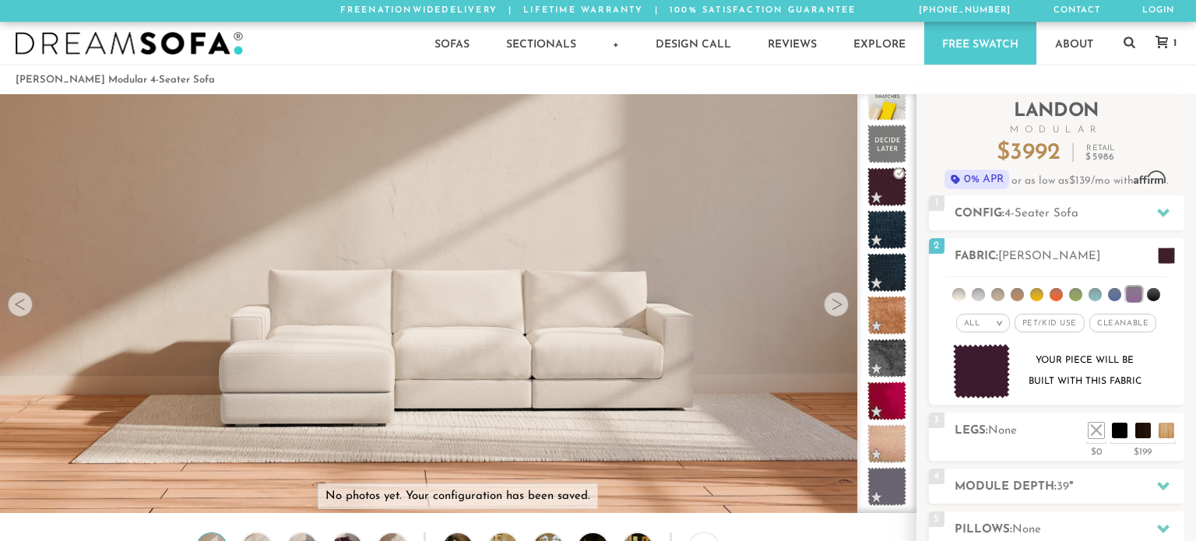
click at [835, 299] on div at bounding box center [836, 304] width 25 height 25
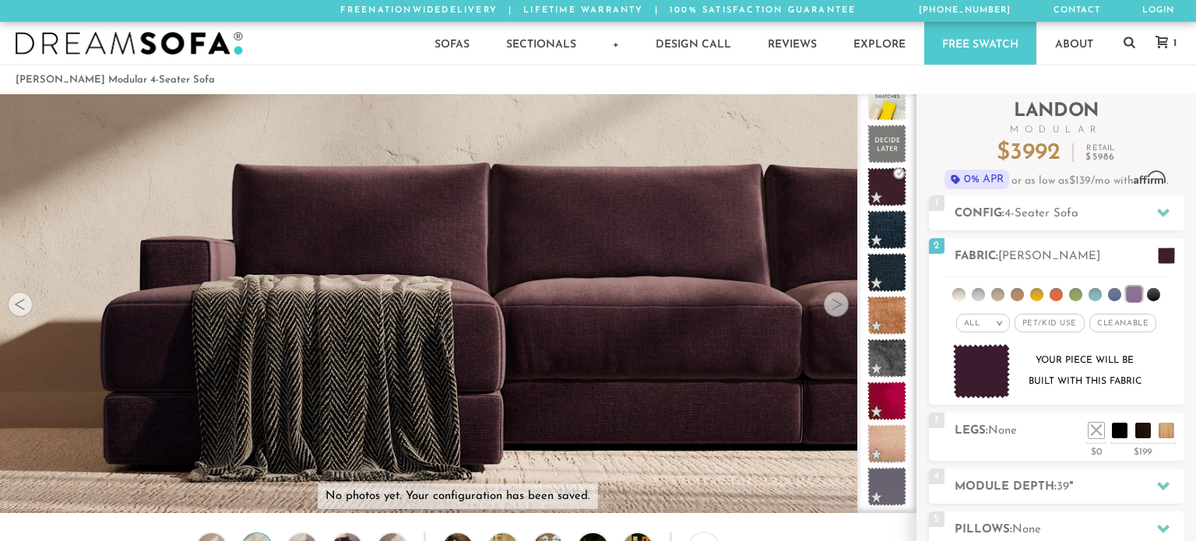
click at [835, 299] on div at bounding box center [836, 304] width 25 height 25
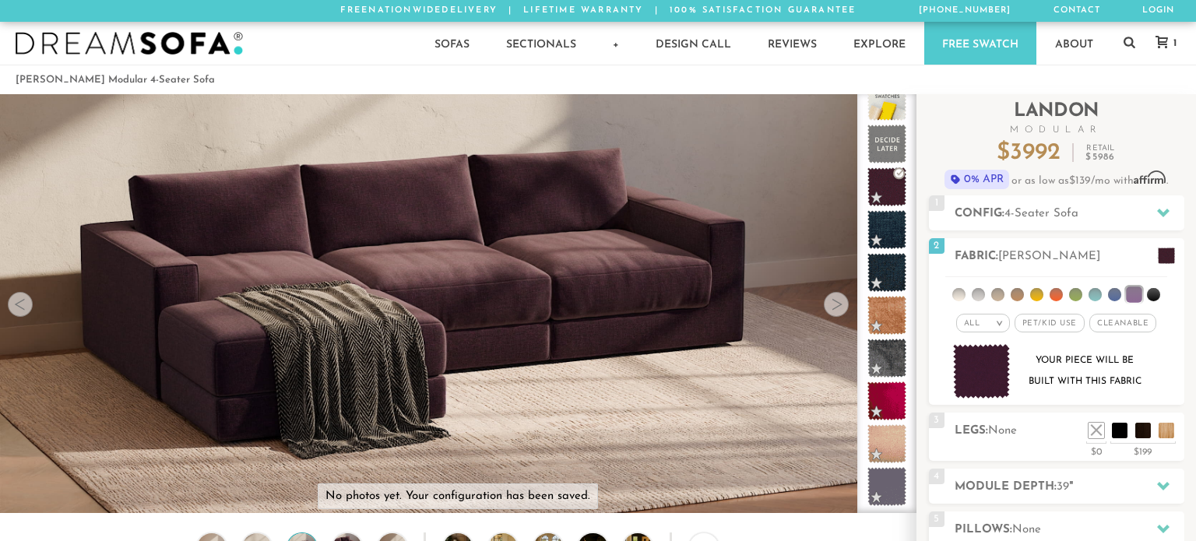
click at [835, 299] on div at bounding box center [836, 304] width 25 height 25
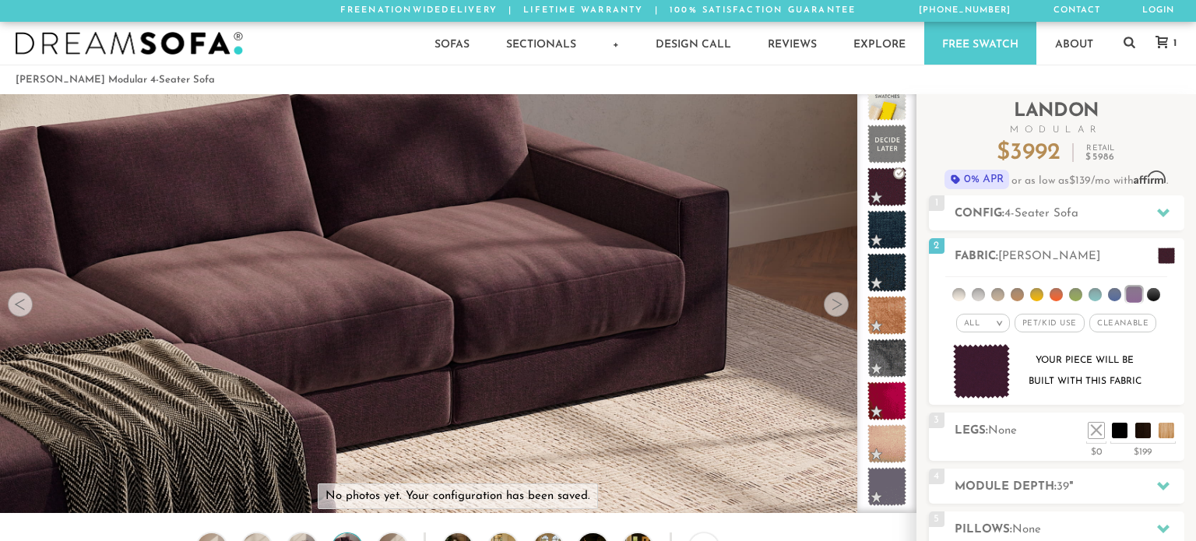
click at [835, 299] on div at bounding box center [836, 304] width 25 height 25
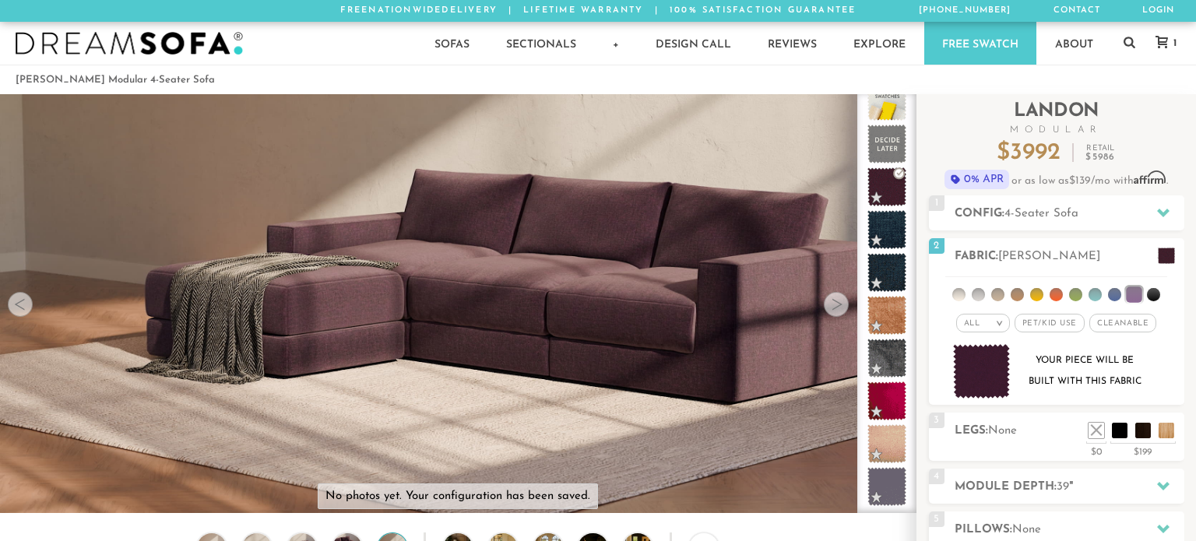
click at [835, 299] on div at bounding box center [836, 304] width 25 height 25
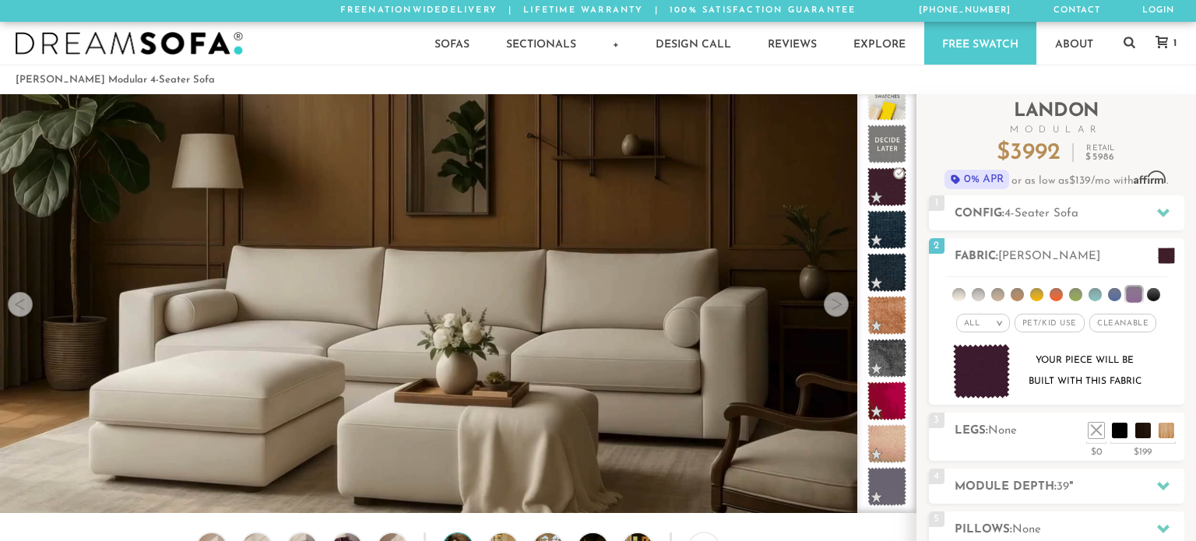
click at [835, 299] on div at bounding box center [836, 304] width 25 height 25
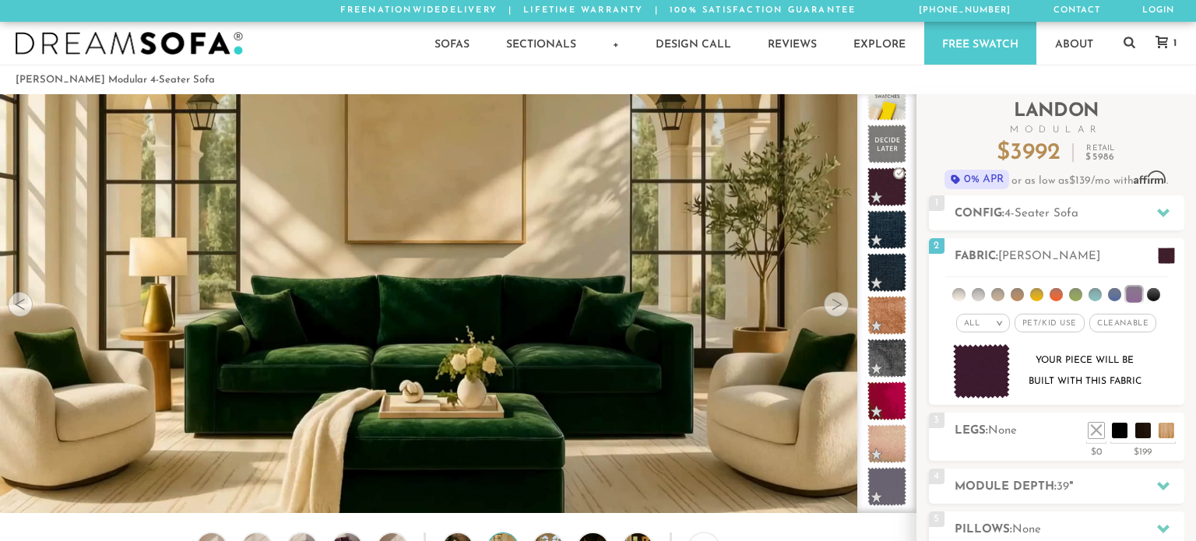
click at [835, 299] on div at bounding box center [836, 304] width 25 height 25
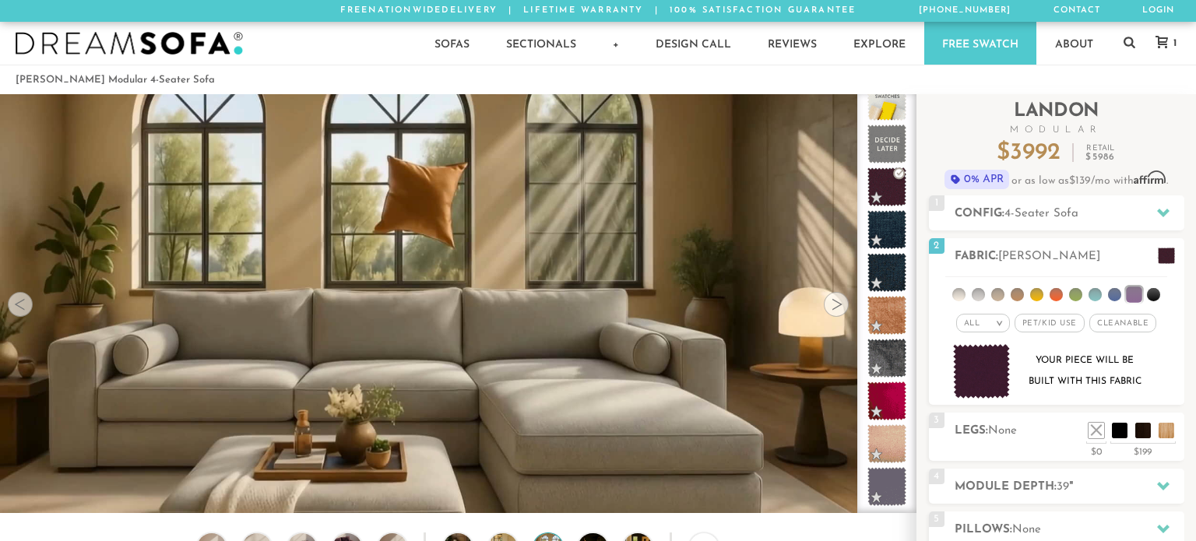
click at [835, 299] on div at bounding box center [836, 304] width 25 height 25
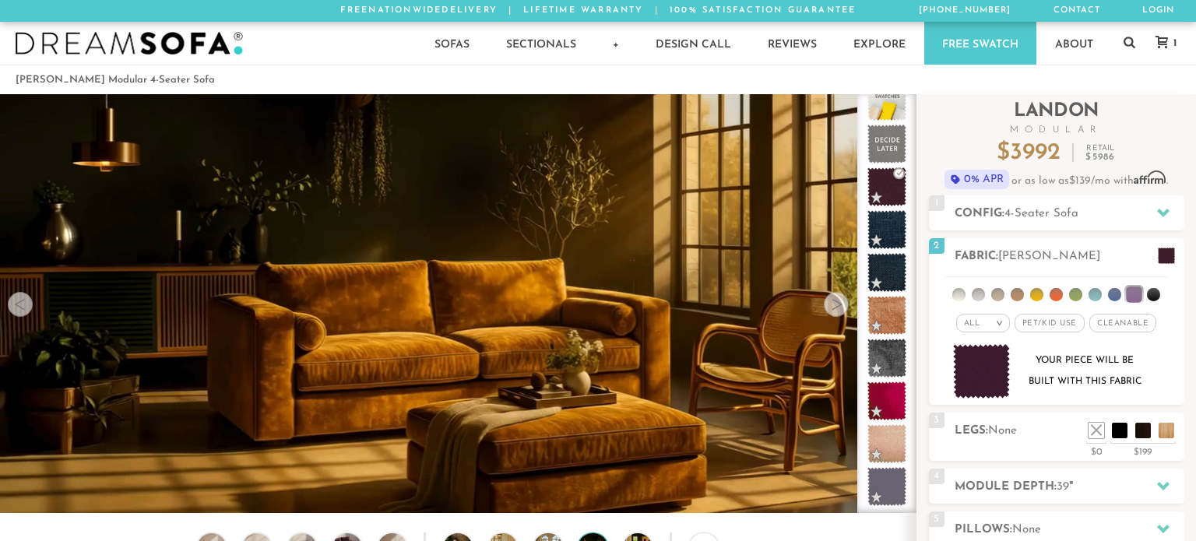
click at [835, 299] on div at bounding box center [836, 304] width 25 height 25
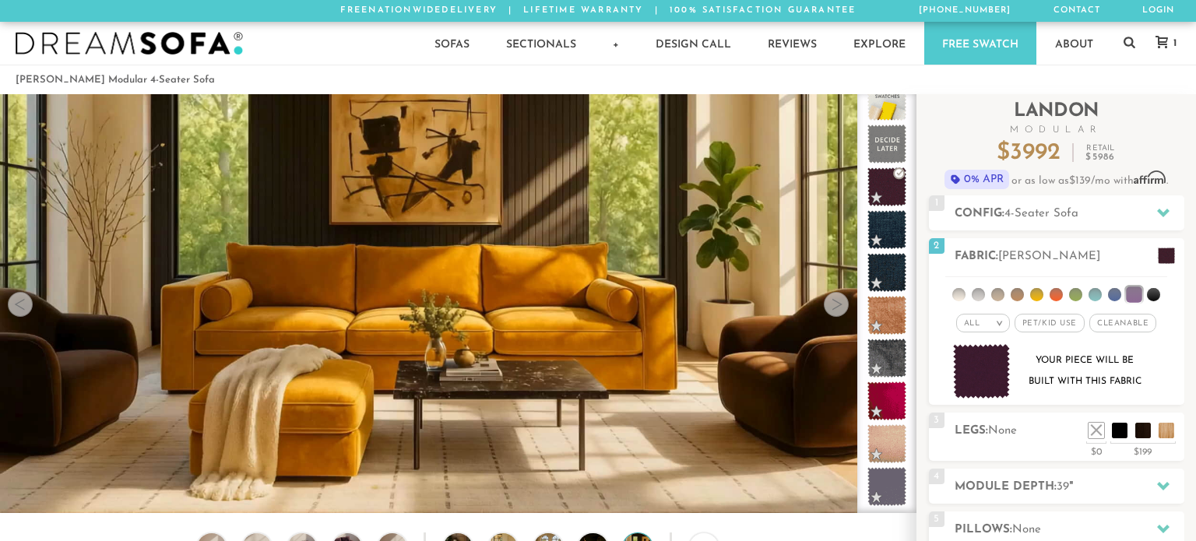
click at [835, 299] on div at bounding box center [836, 304] width 25 height 25
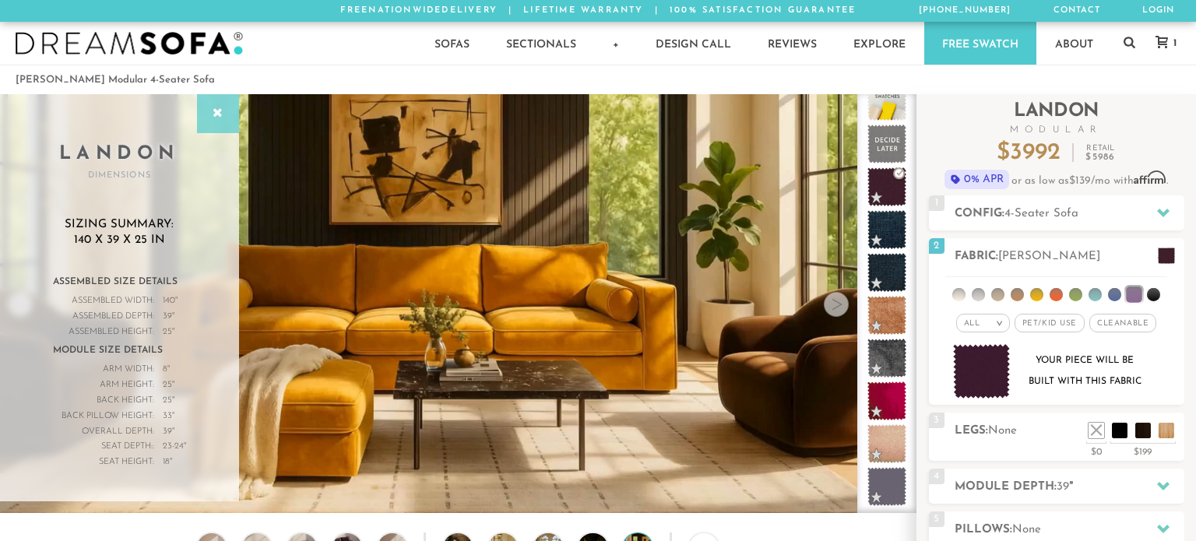
click at [227, 116] on div at bounding box center [218, 113] width 42 height 39
